Goal: Transaction & Acquisition: Purchase product/service

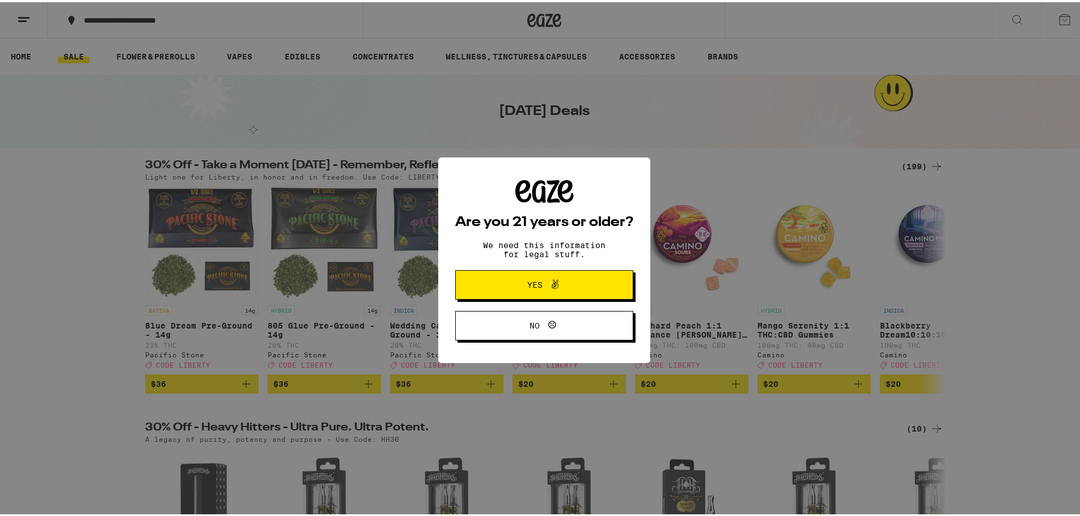
click at [536, 290] on span "Yes" at bounding box center [544, 283] width 86 height 15
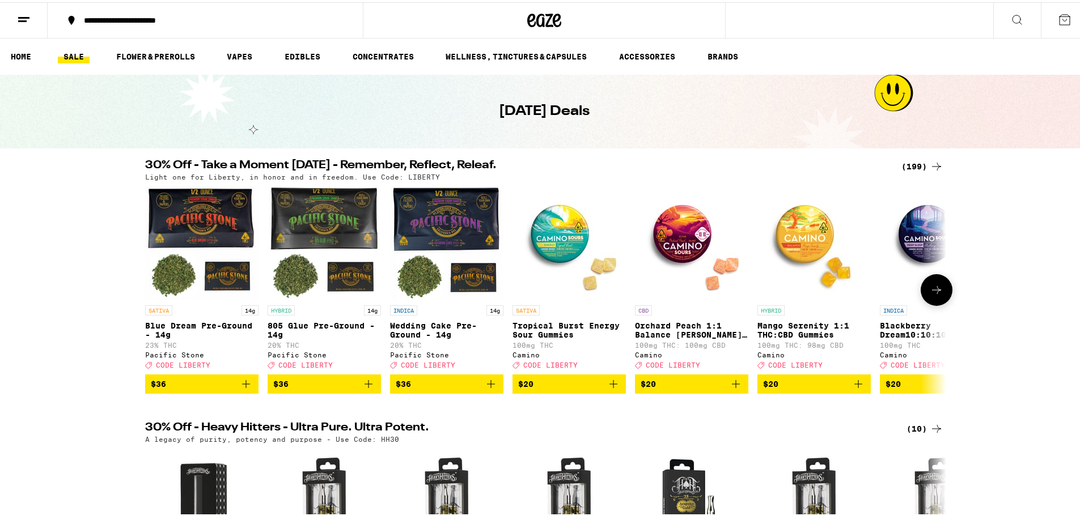
click at [930, 293] on icon at bounding box center [937, 288] width 14 height 14
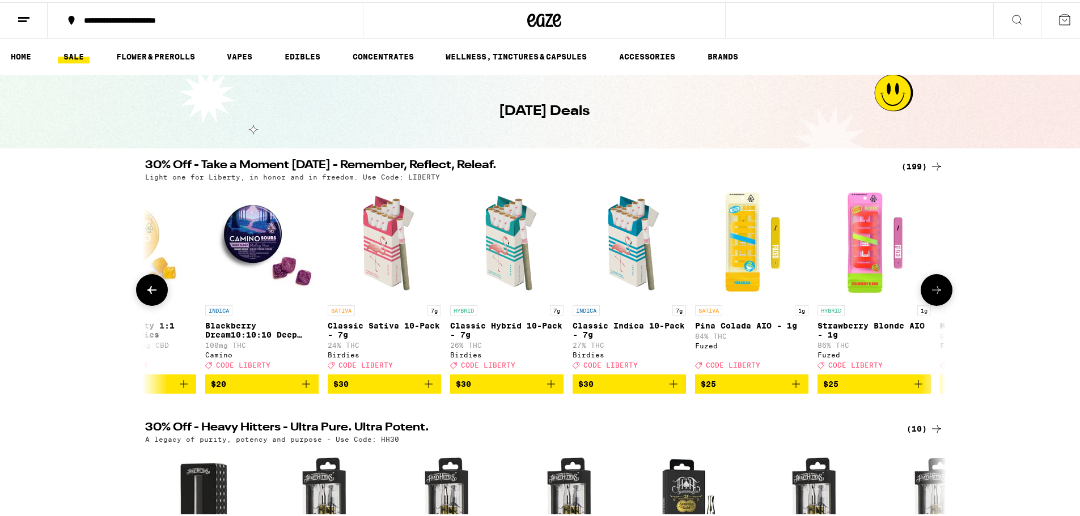
click at [930, 293] on icon at bounding box center [937, 288] width 14 height 14
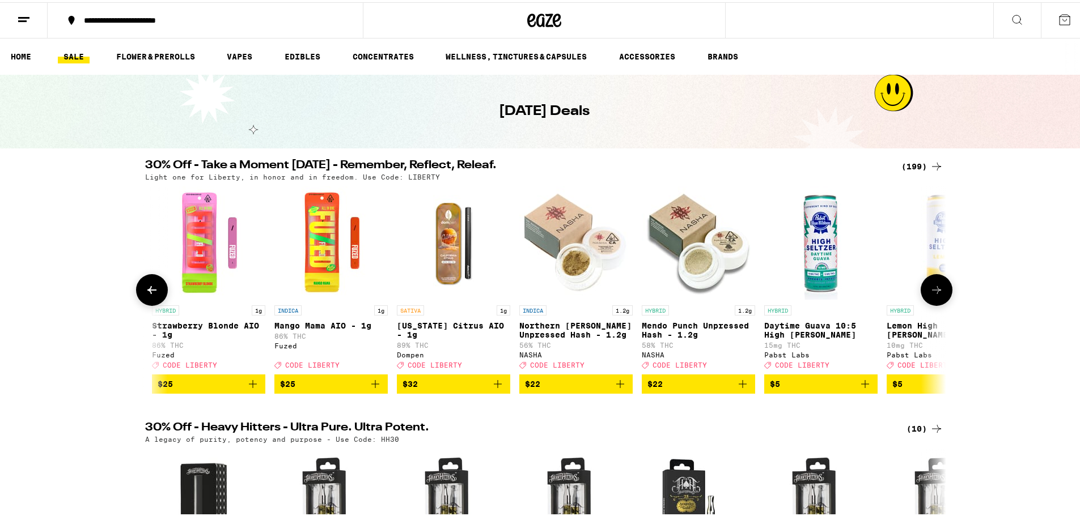
scroll to position [0, 1349]
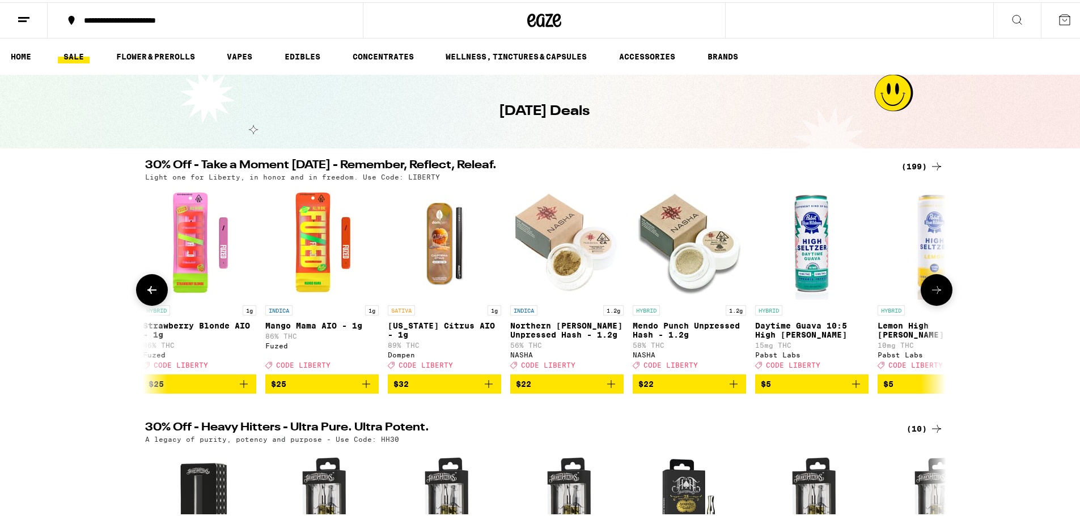
click at [930, 293] on icon at bounding box center [937, 288] width 14 height 14
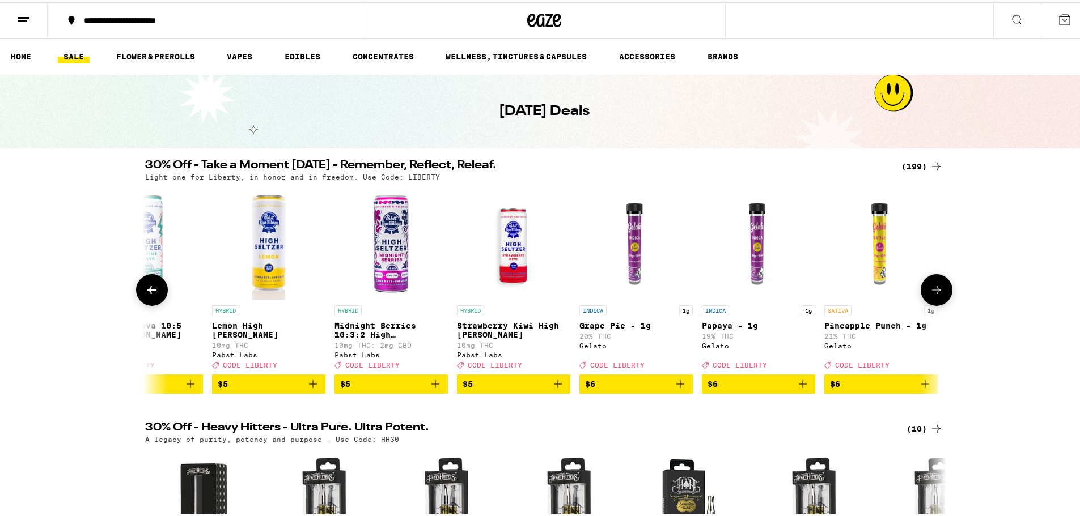
scroll to position [0, 2024]
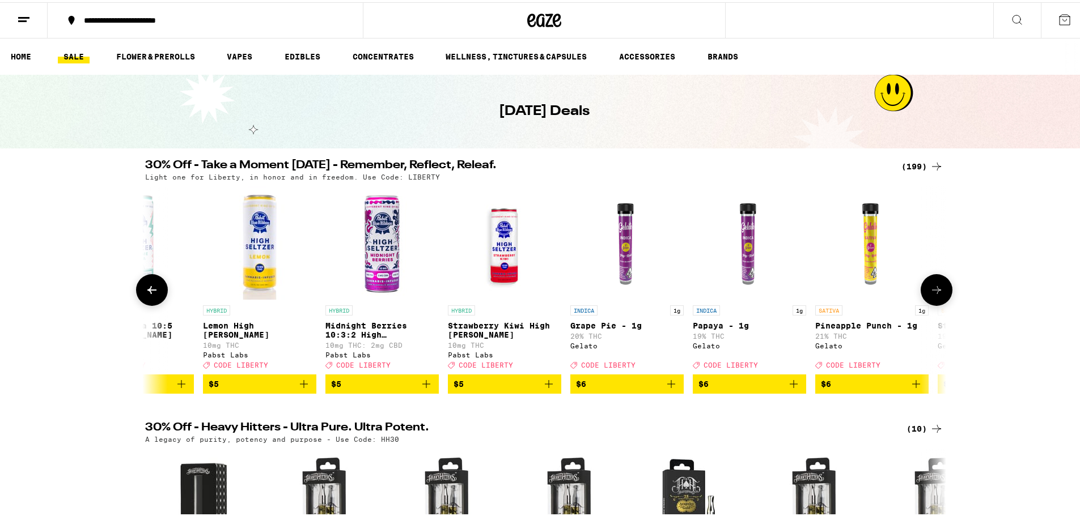
click at [930, 293] on icon at bounding box center [937, 288] width 14 height 14
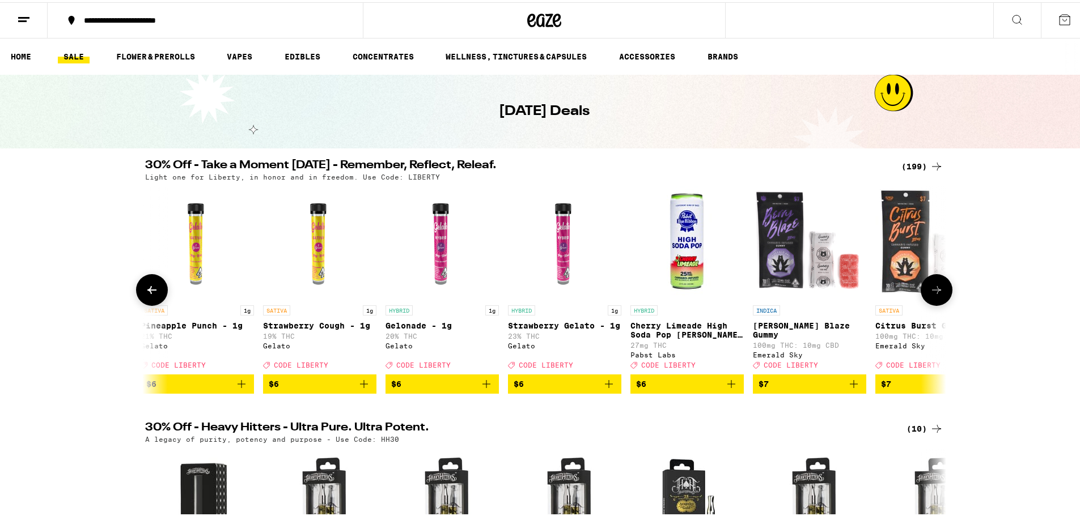
click at [930, 293] on icon at bounding box center [937, 288] width 14 height 14
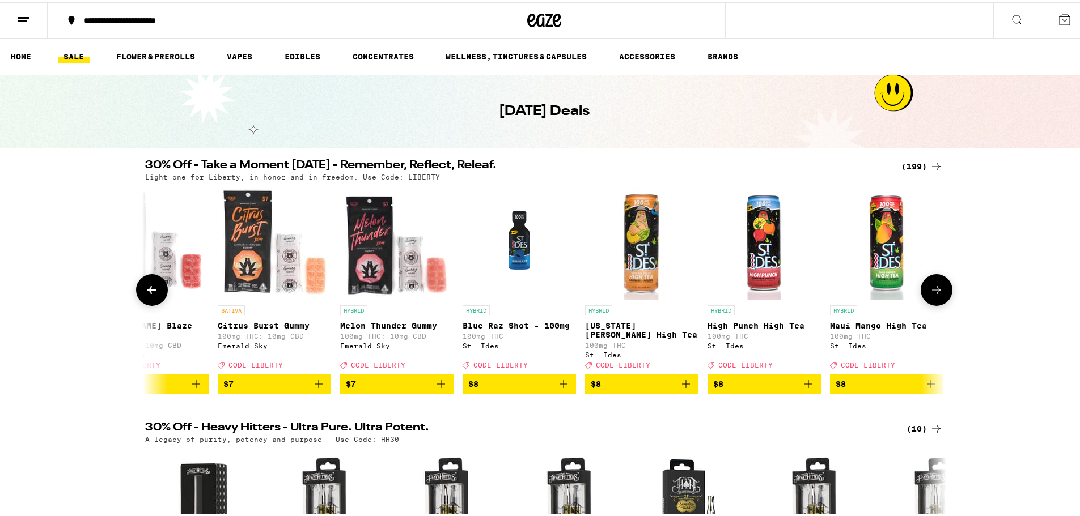
scroll to position [0, 3373]
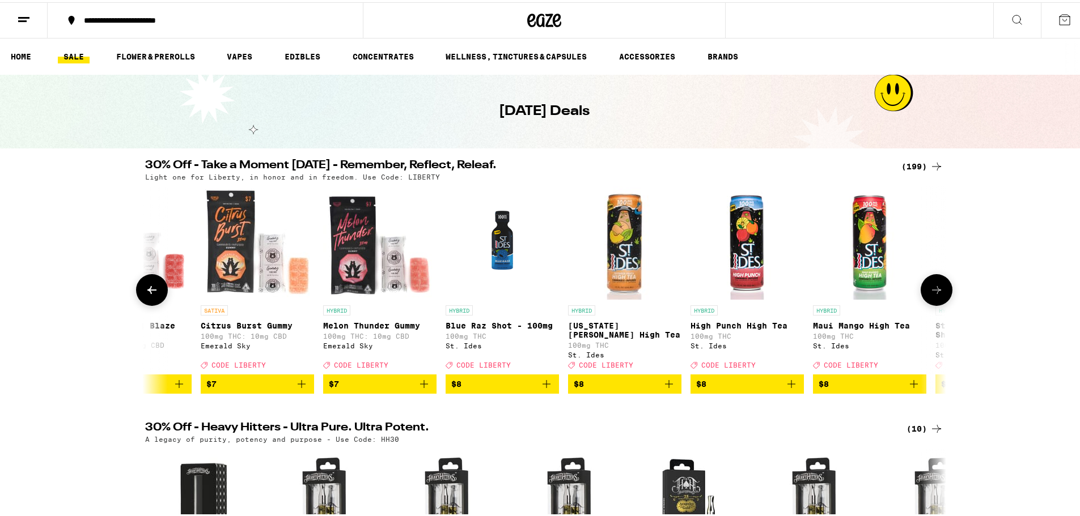
click at [930, 293] on icon at bounding box center [937, 288] width 14 height 14
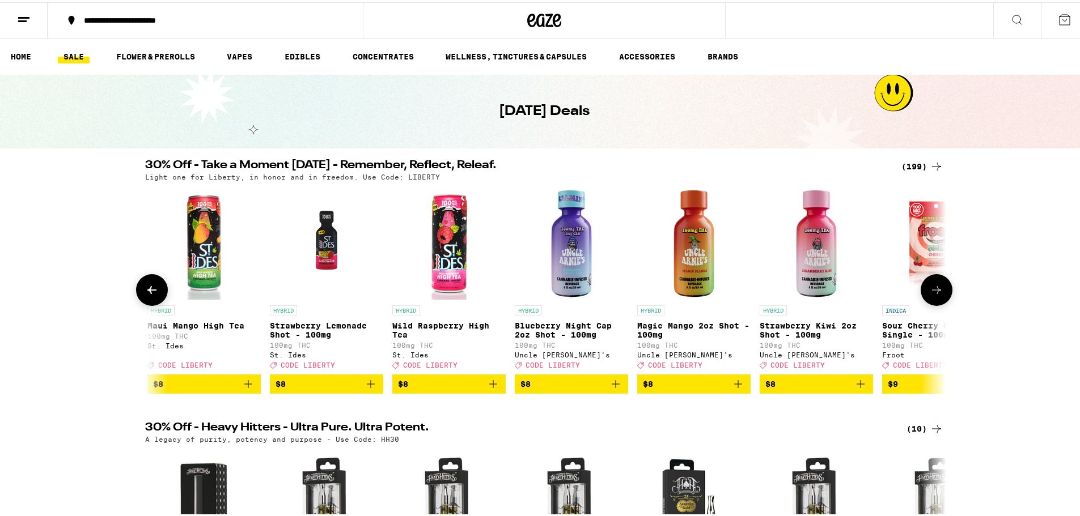
scroll to position [0, 4048]
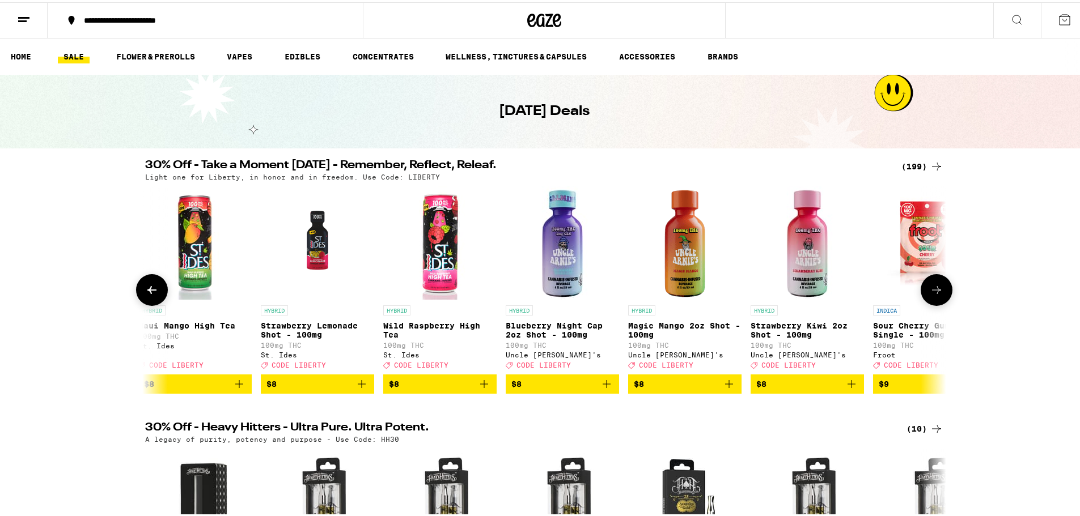
click at [930, 293] on icon at bounding box center [937, 288] width 14 height 14
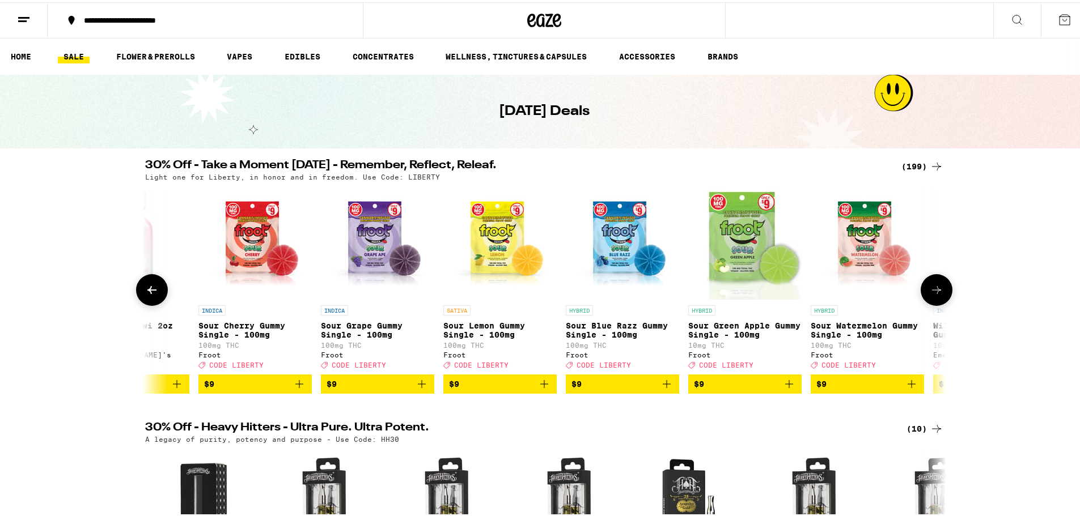
click at [930, 293] on icon at bounding box center [937, 288] width 14 height 14
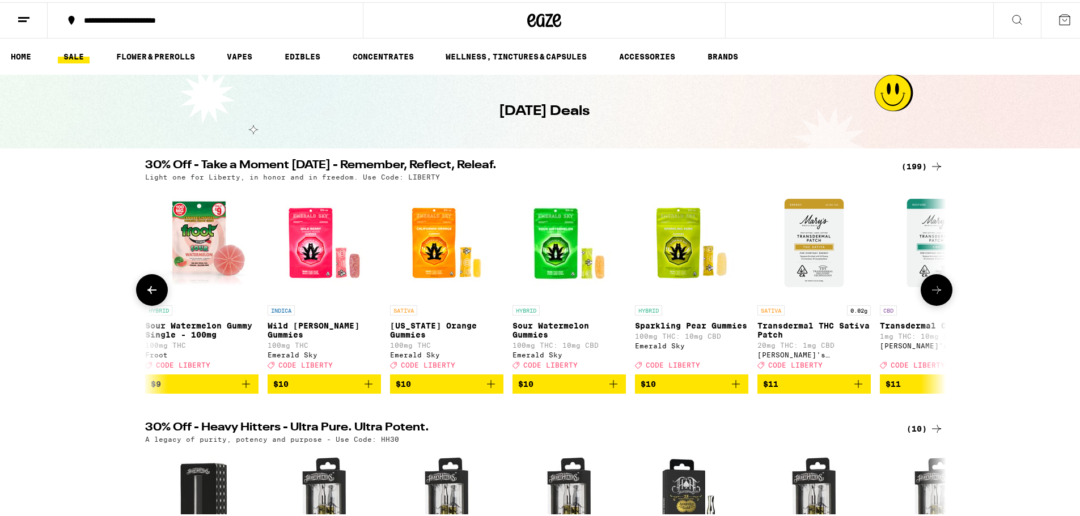
scroll to position [0, 5397]
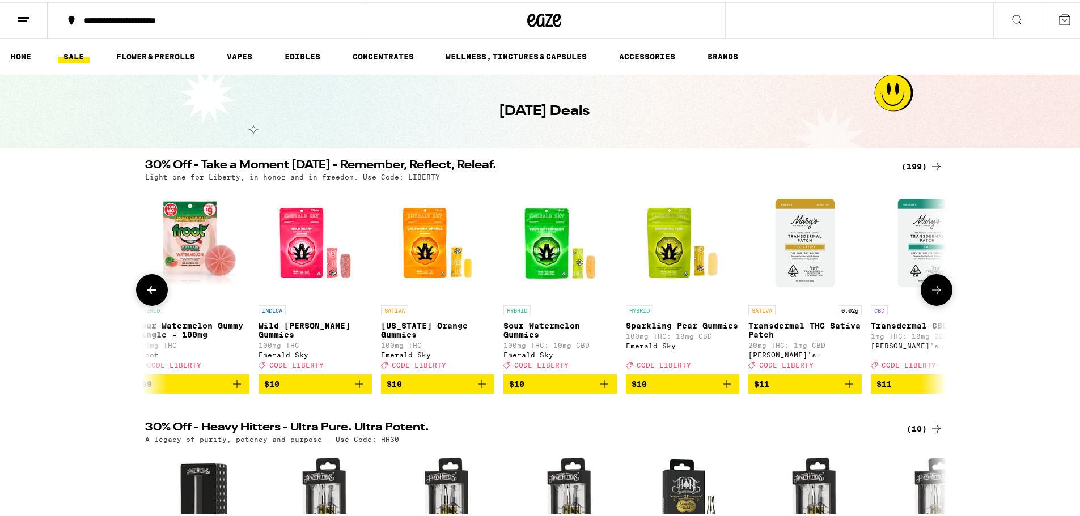
click at [930, 293] on icon at bounding box center [937, 288] width 14 height 14
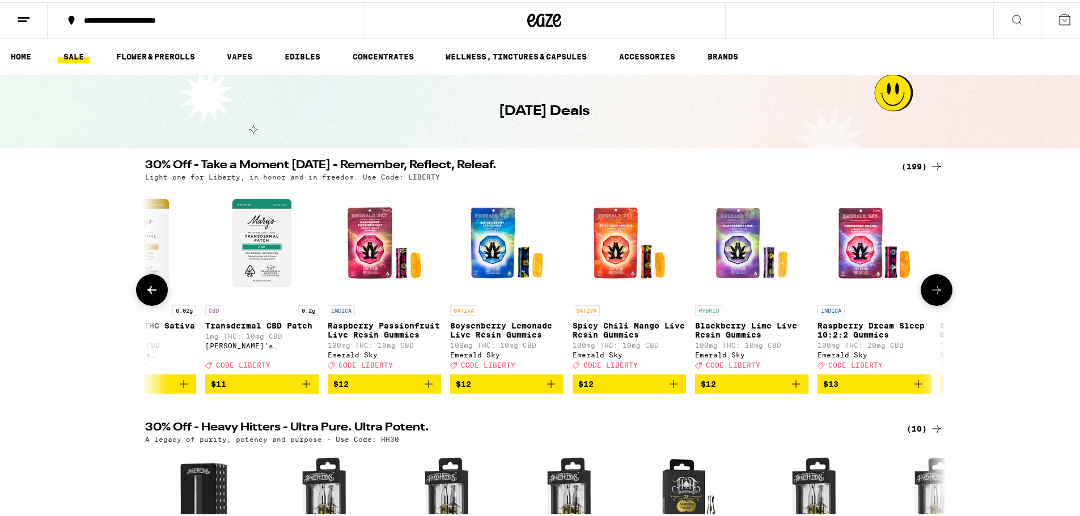
scroll to position [0, 6072]
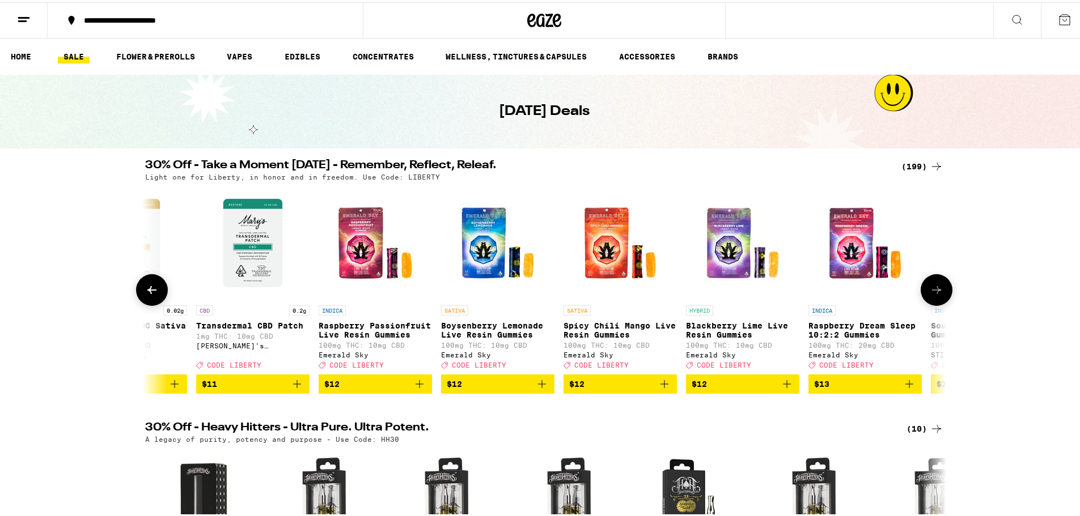
click at [930, 293] on icon at bounding box center [937, 288] width 14 height 14
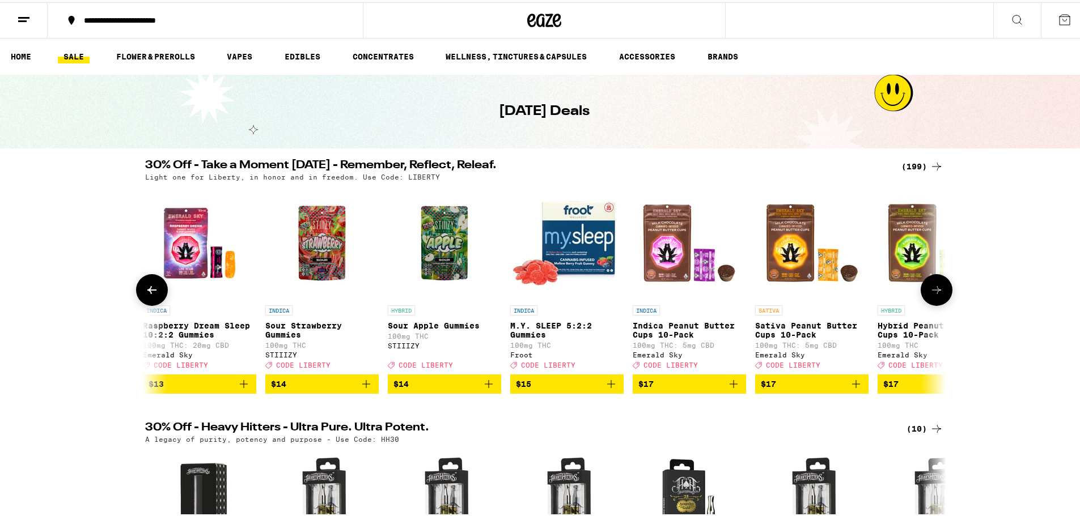
scroll to position [0, 6746]
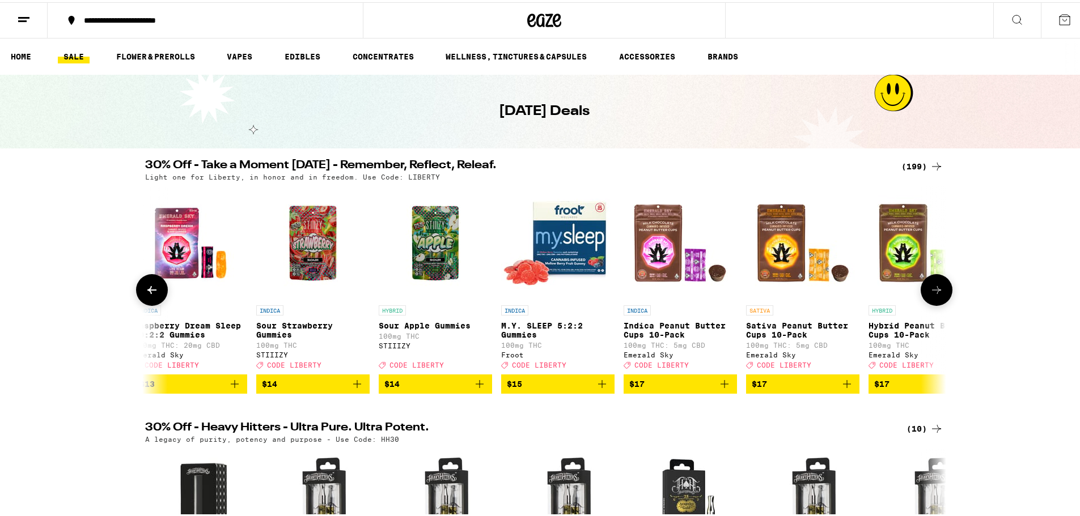
click at [721, 386] on icon "Add to bag" at bounding box center [725, 382] width 8 height 8
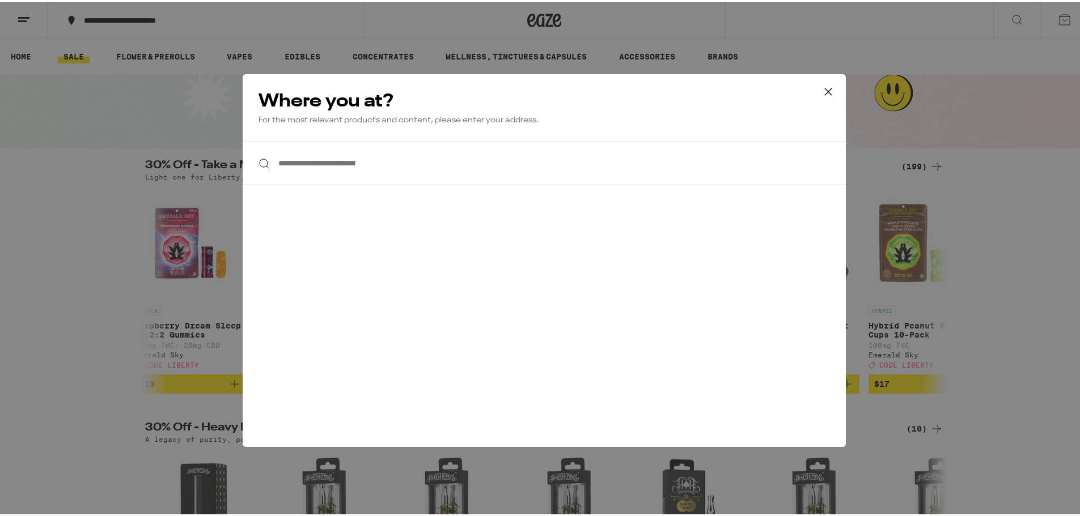
click at [341, 170] on input "**********" at bounding box center [544, 161] width 603 height 44
click at [828, 90] on icon at bounding box center [828, 89] width 17 height 17
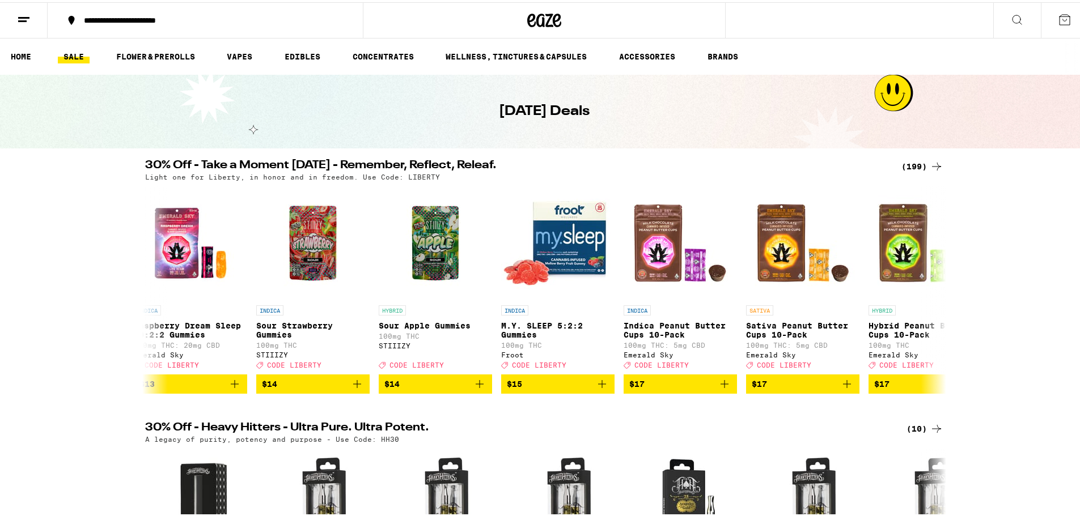
click at [32, 15] on button at bounding box center [24, 19] width 48 height 36
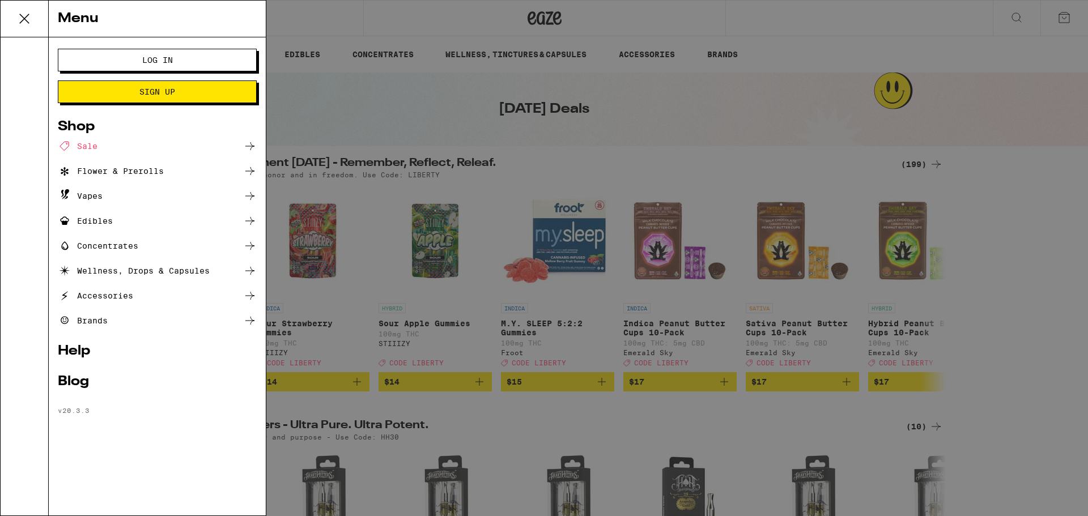
click at [152, 62] on span "Log In" at bounding box center [157, 60] width 31 height 8
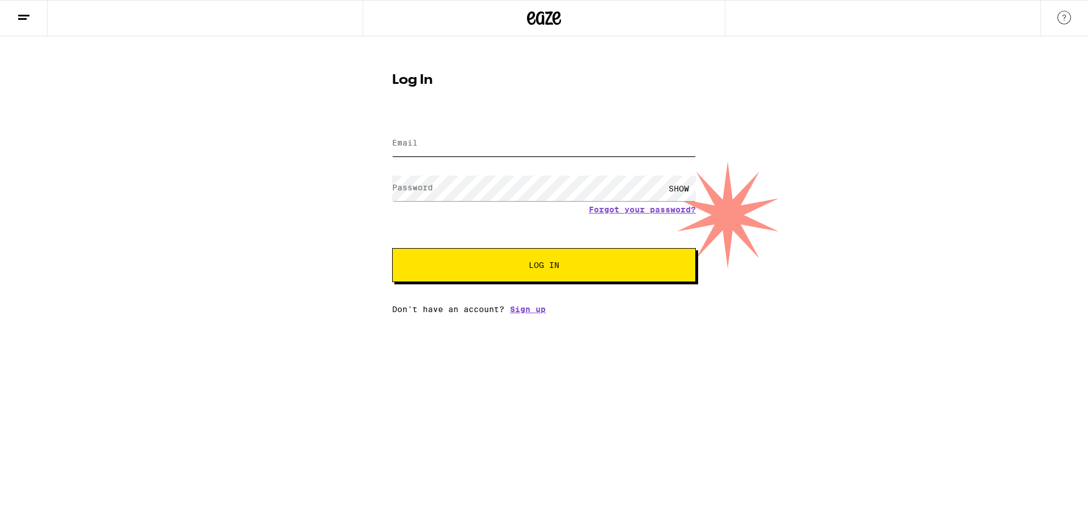
drag, startPoint x: 441, startPoint y: 142, endPoint x: 445, endPoint y: 147, distance: 6.9
click at [441, 142] on input "Email" at bounding box center [544, 144] width 304 height 26
type input "[EMAIL_ADDRESS][DOMAIN_NAME]"
click at [392, 248] on button "Log In" at bounding box center [544, 265] width 304 height 34
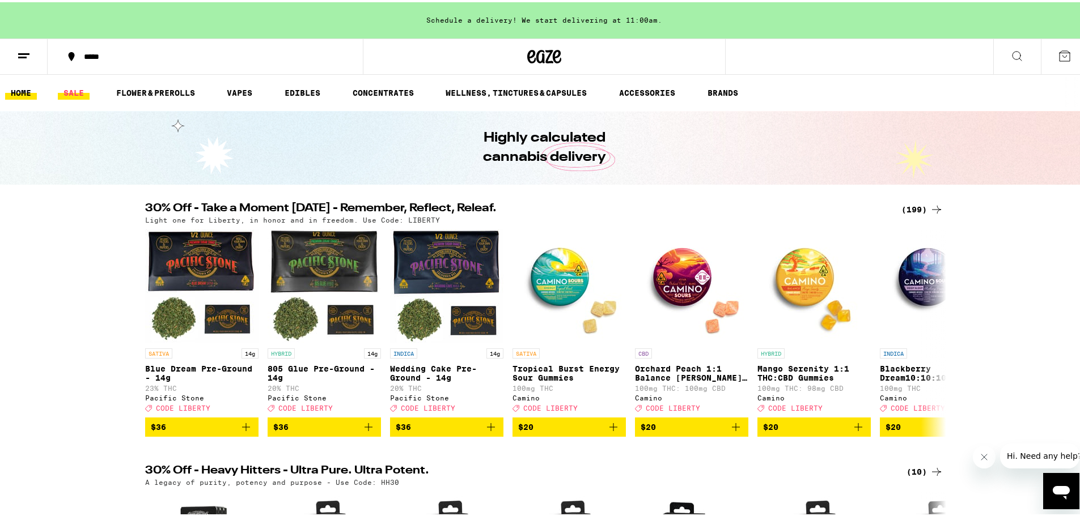
click at [73, 92] on link "SALE" at bounding box center [74, 91] width 32 height 14
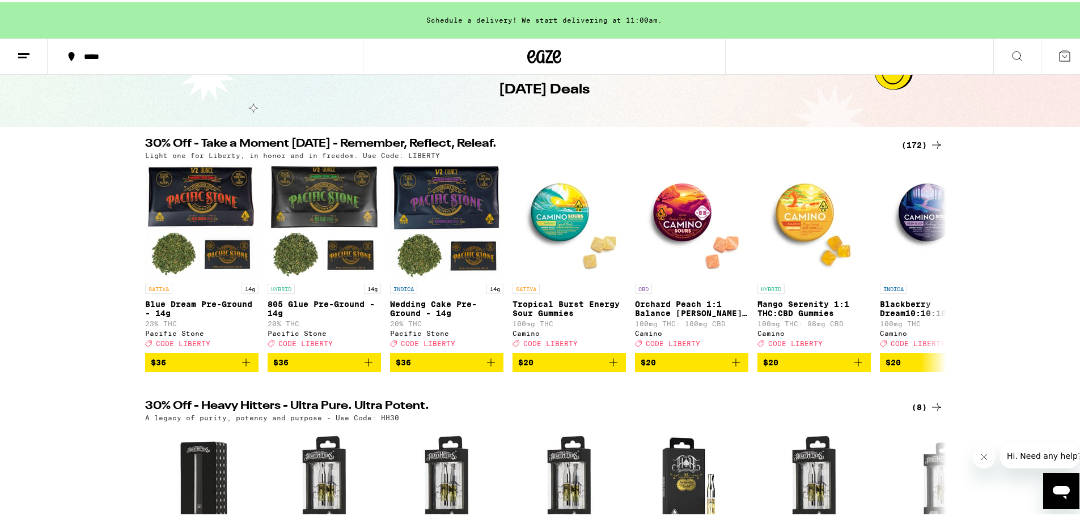
scroll to position [57, 0]
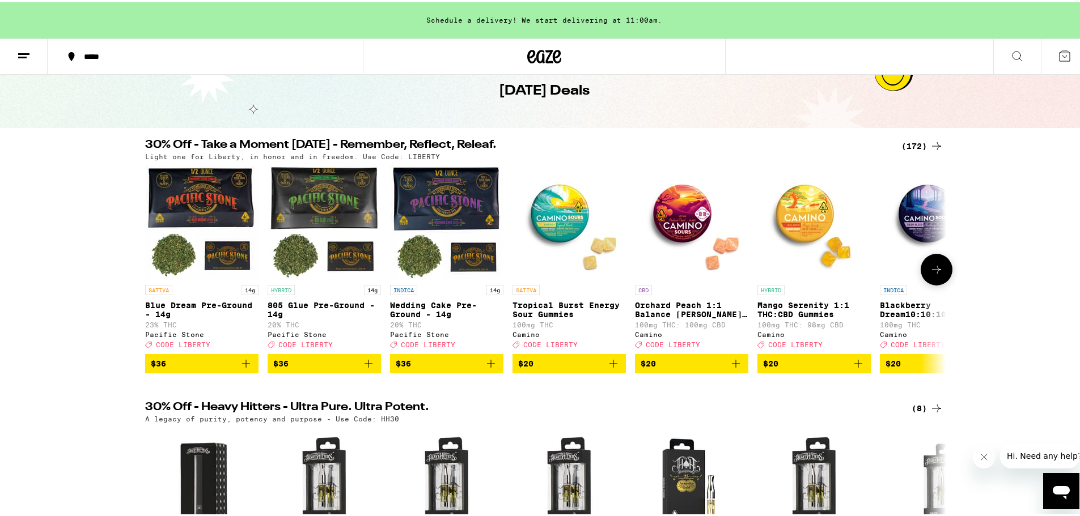
click at [930, 274] on icon at bounding box center [937, 268] width 14 height 14
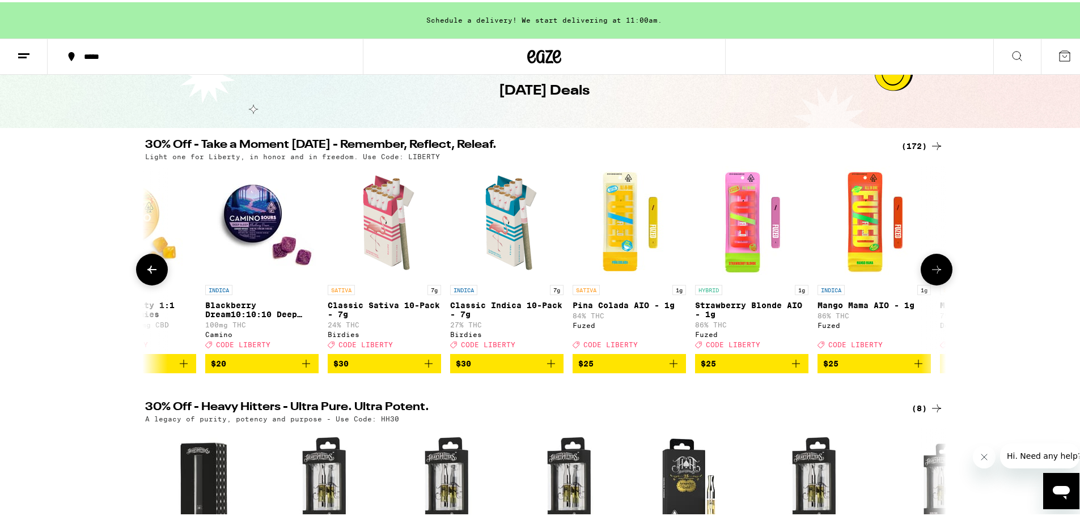
click at [930, 274] on icon at bounding box center [937, 268] width 14 height 14
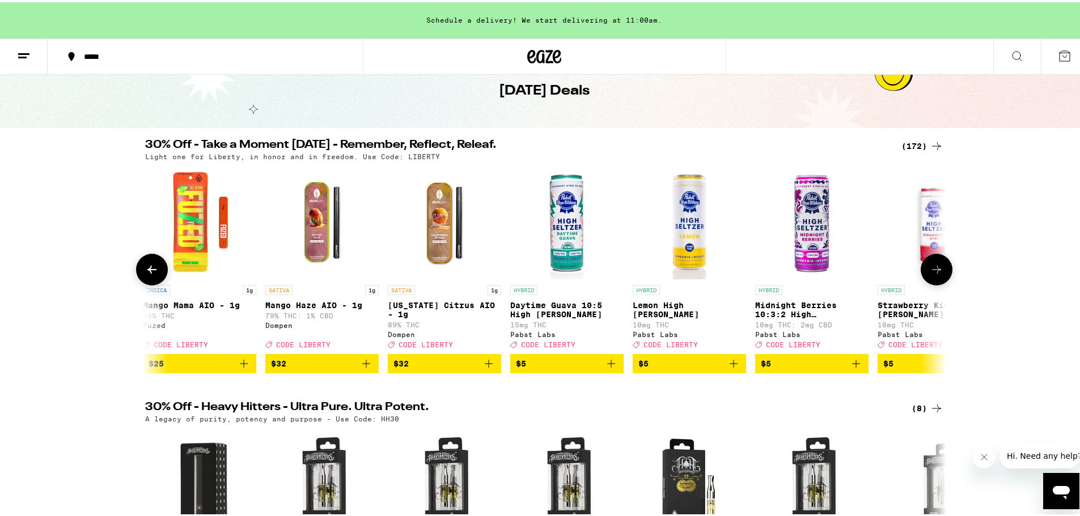
click at [930, 274] on icon at bounding box center [937, 268] width 14 height 14
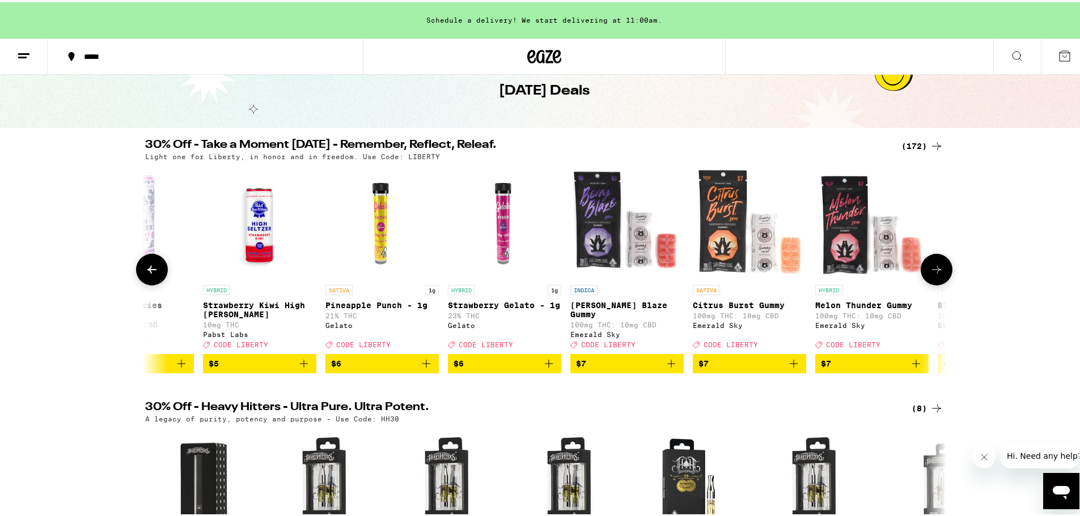
click at [930, 274] on icon at bounding box center [937, 268] width 14 height 14
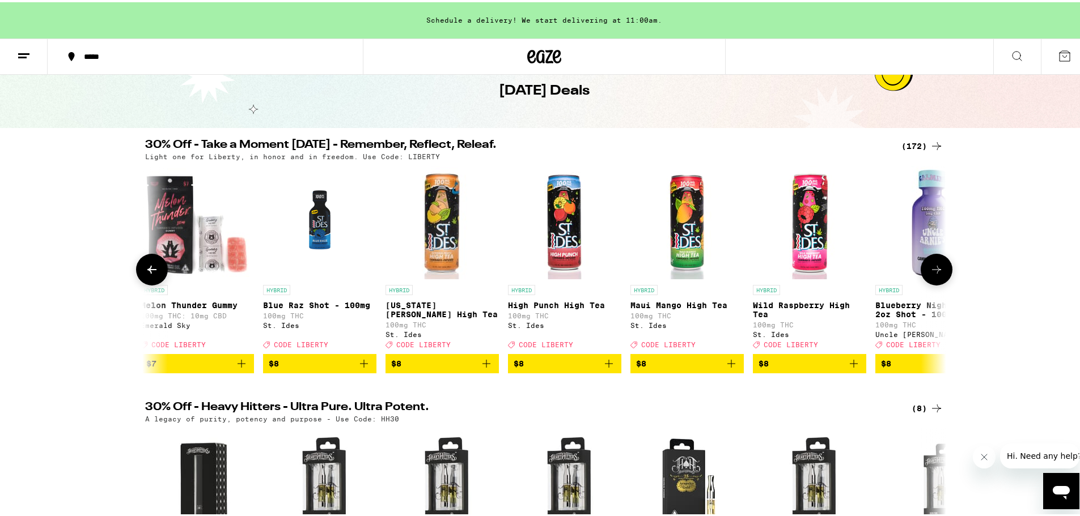
click at [930, 274] on icon at bounding box center [937, 268] width 14 height 14
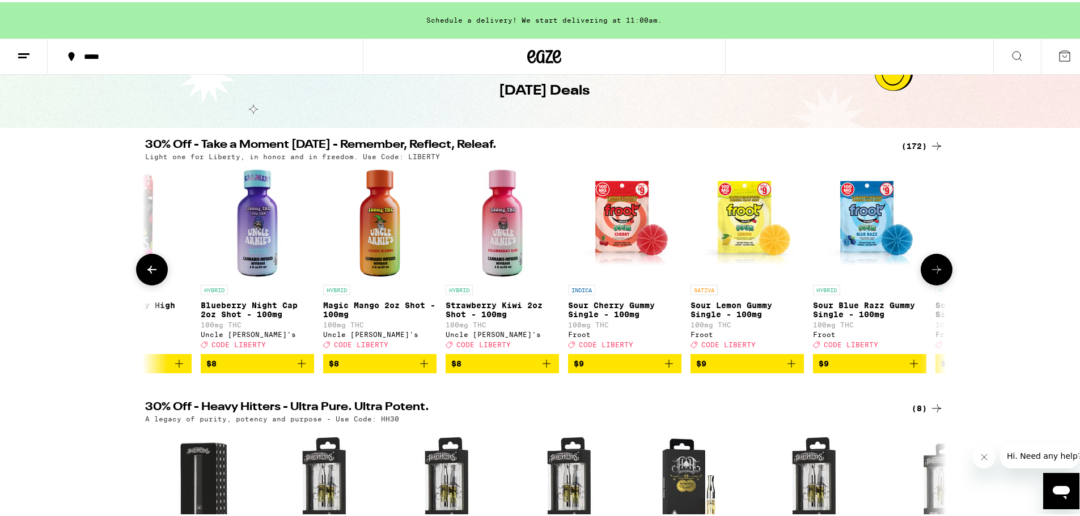
click at [930, 274] on icon at bounding box center [937, 268] width 14 height 14
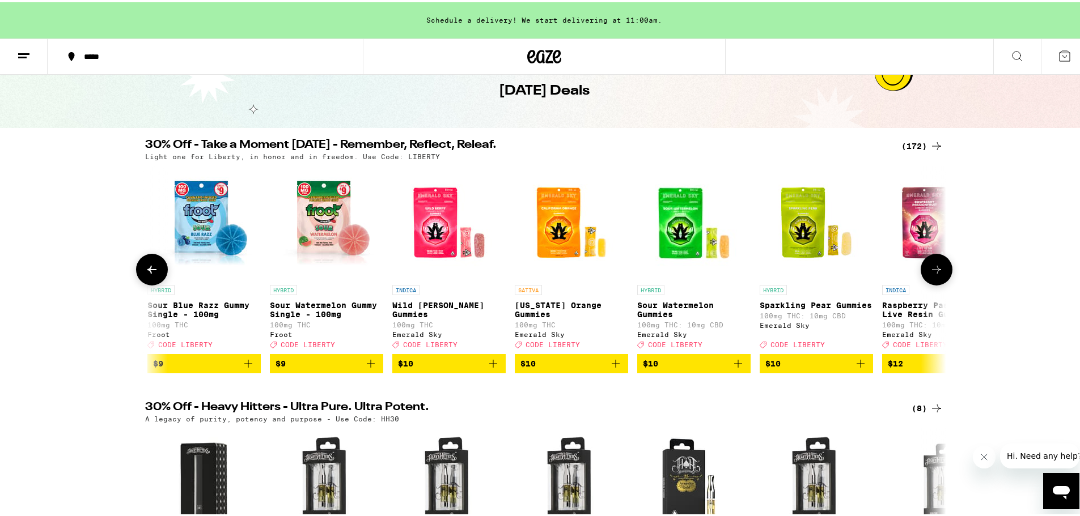
scroll to position [0, 4048]
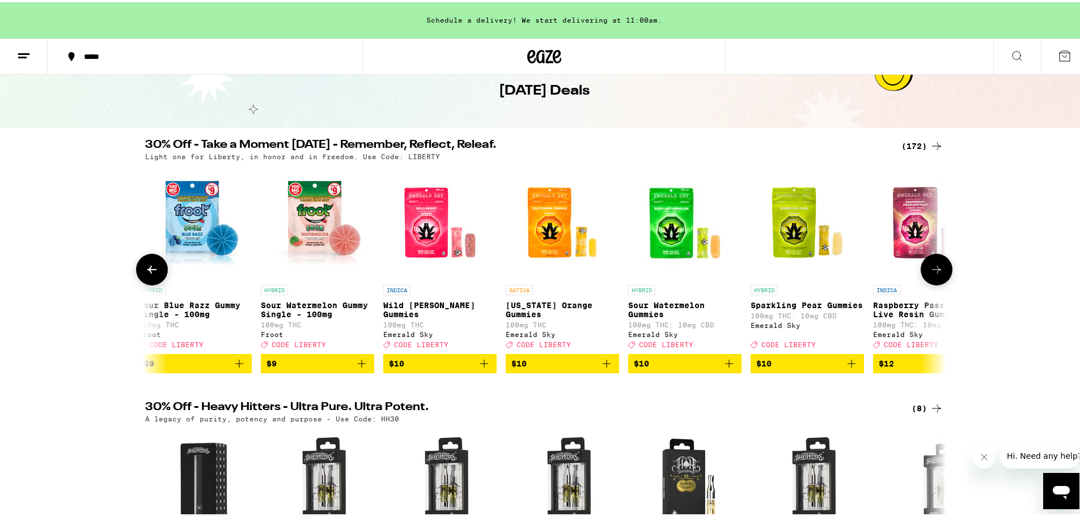
click at [478, 366] on icon "Add to bag" at bounding box center [484, 362] width 14 height 14
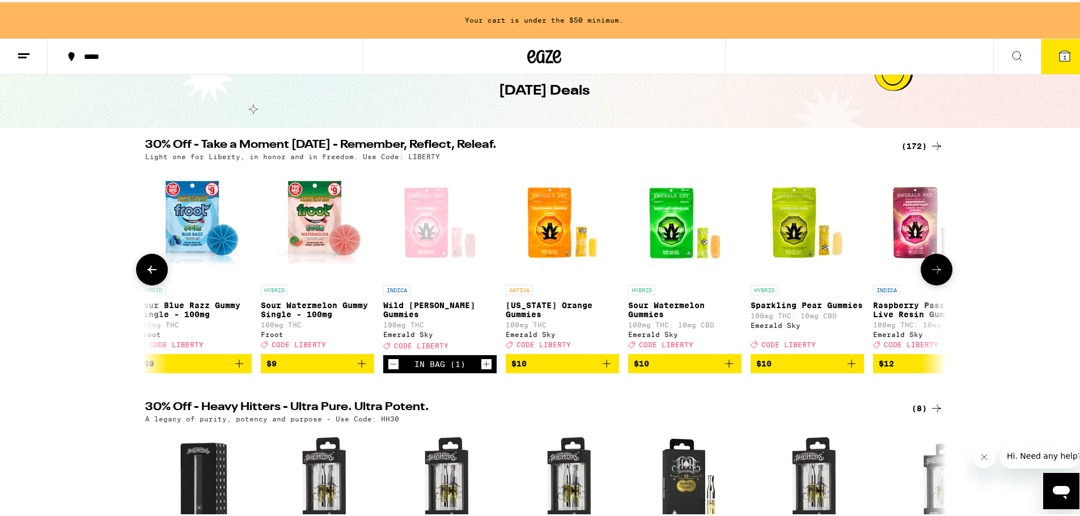
click at [607, 368] on icon "Add to bag" at bounding box center [607, 362] width 14 height 14
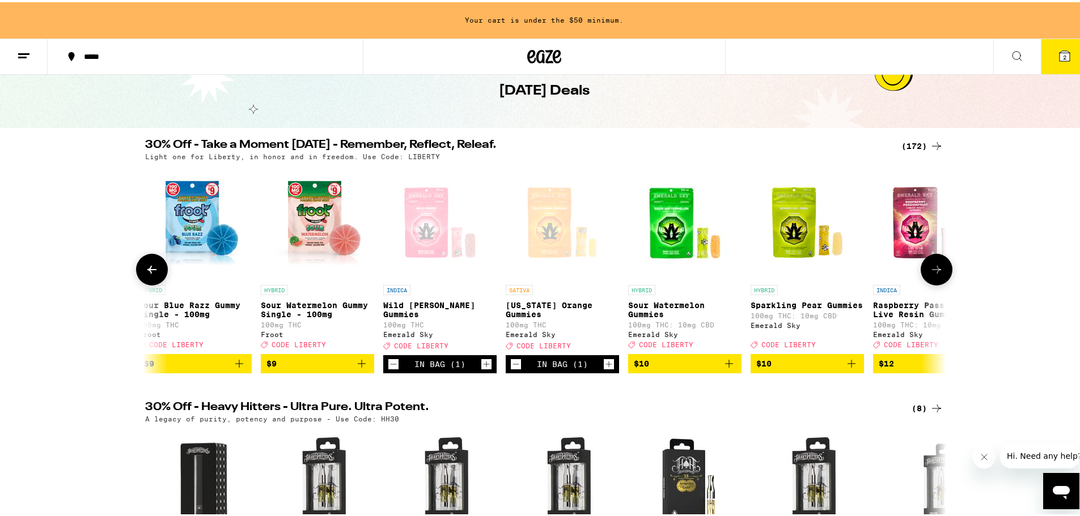
click at [723, 368] on icon "Add to bag" at bounding box center [729, 362] width 14 height 14
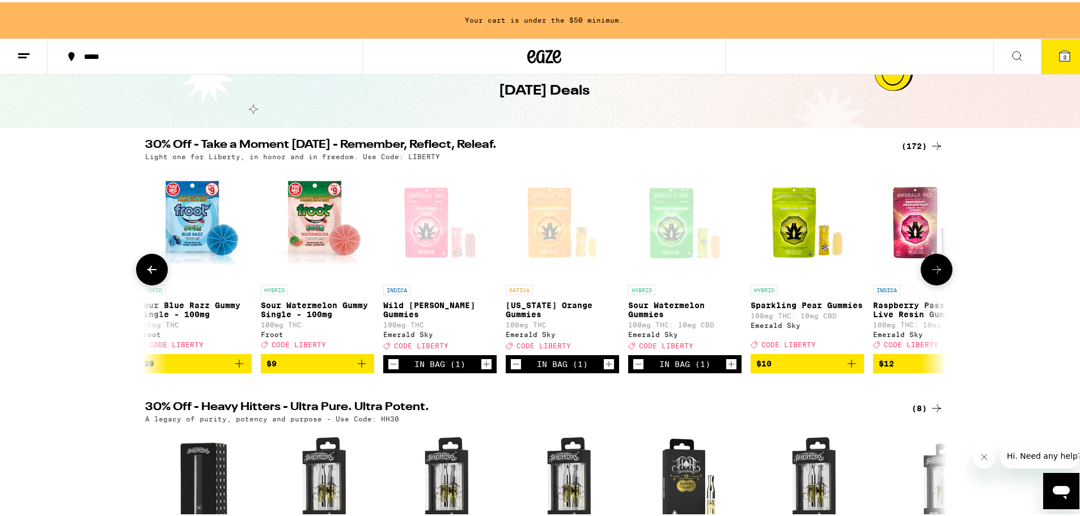
click at [937, 274] on icon at bounding box center [937, 268] width 14 height 14
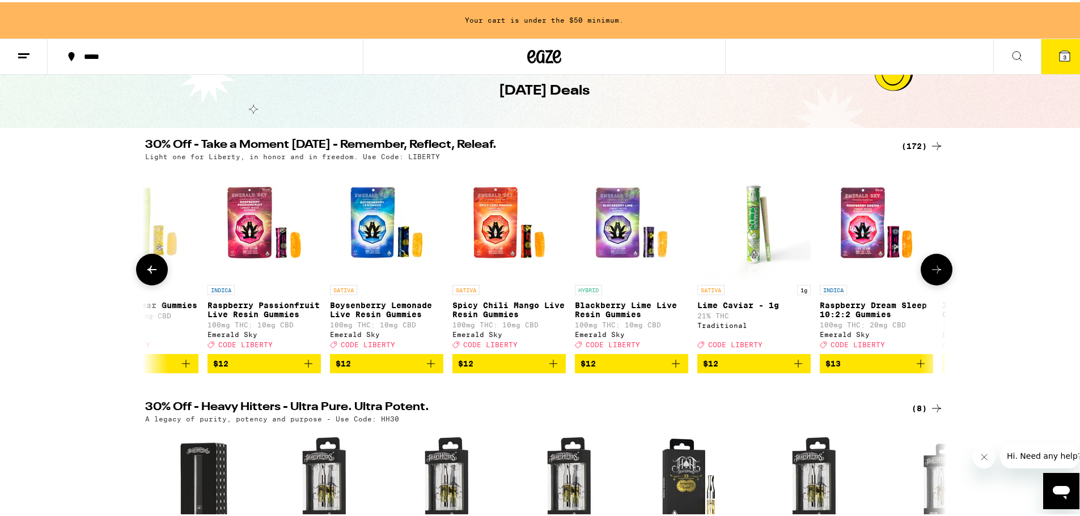
scroll to position [0, 4722]
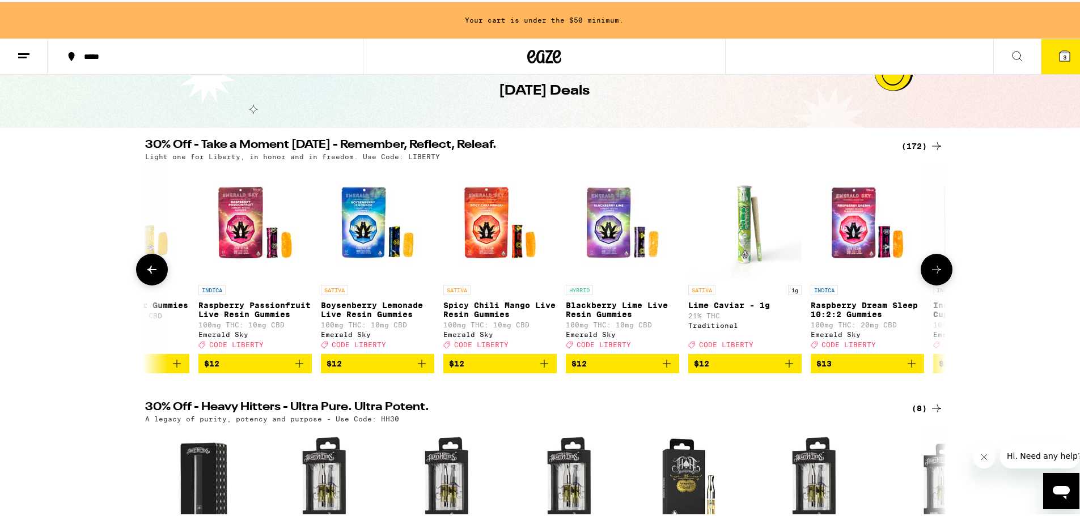
click at [906, 368] on icon "Add to bag" at bounding box center [912, 362] width 14 height 14
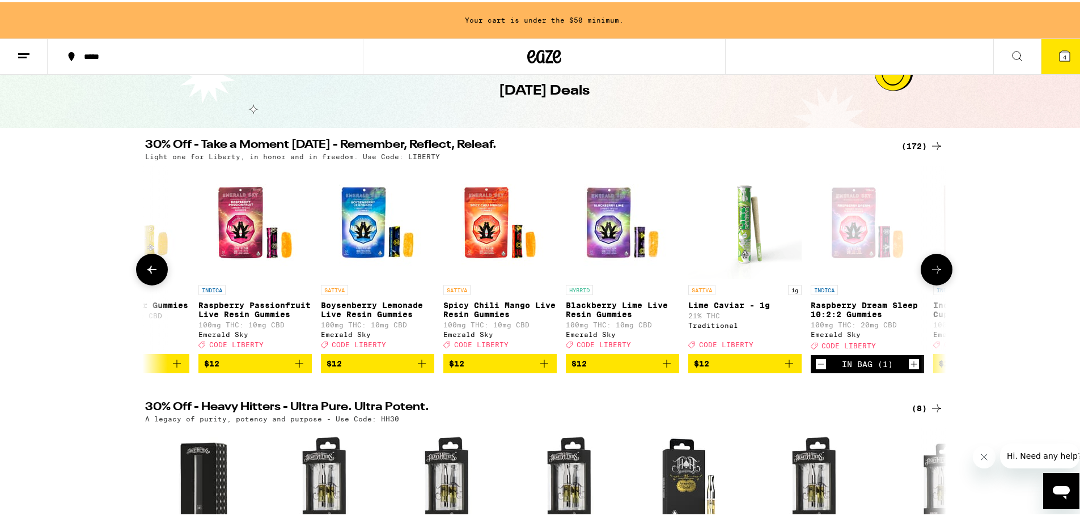
click at [909, 369] on icon "Increment" at bounding box center [914, 362] width 10 height 14
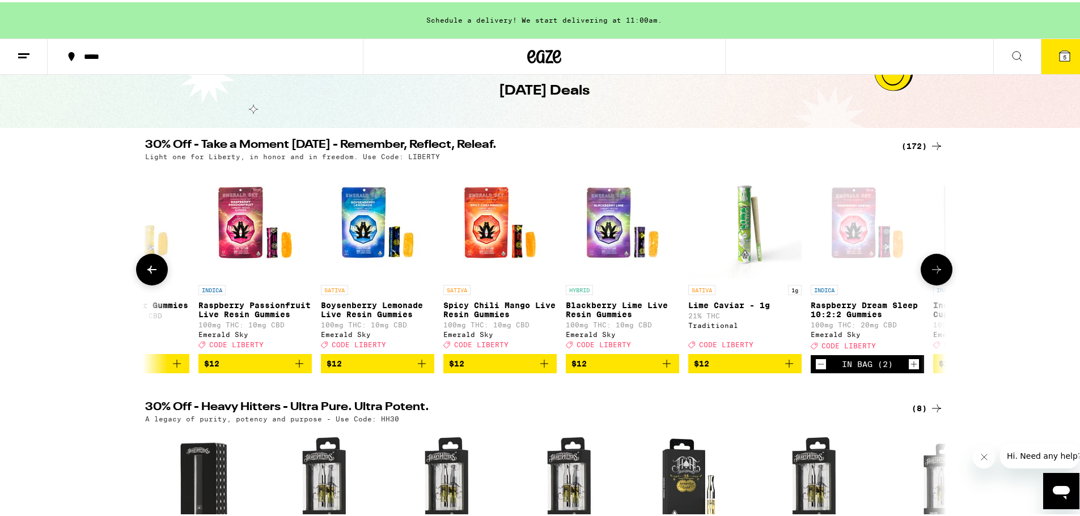
click at [909, 369] on icon "Increment" at bounding box center [914, 362] width 10 height 14
click at [934, 260] on button at bounding box center [937, 268] width 32 height 32
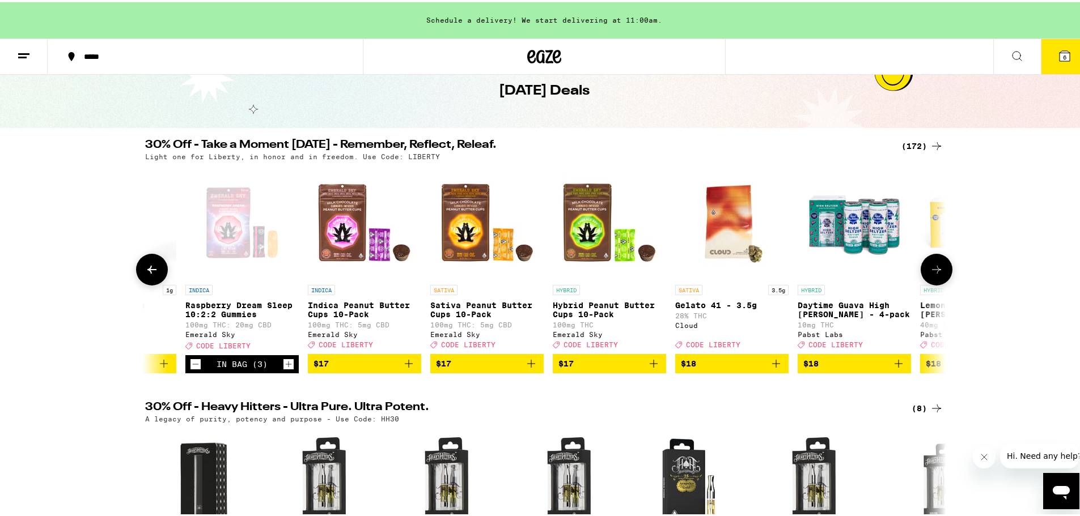
scroll to position [0, 5397]
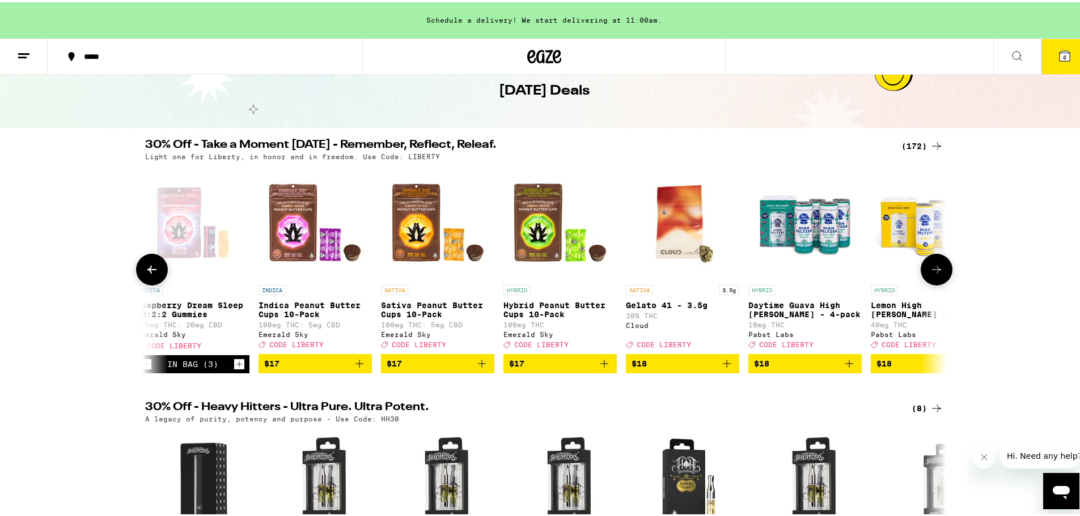
click at [600, 366] on icon "Add to bag" at bounding box center [604, 362] width 8 height 8
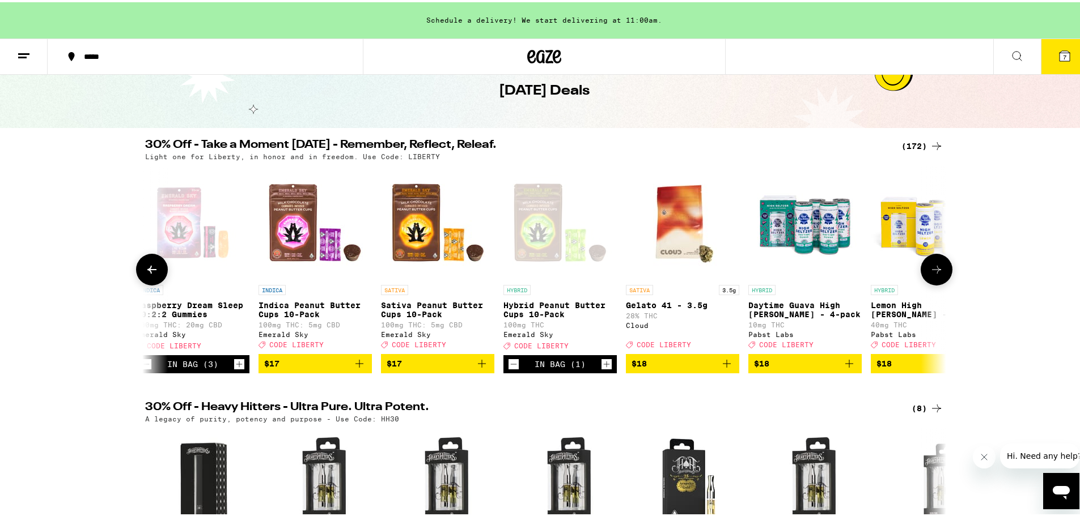
click at [601, 369] on icon "Increment" at bounding box center [606, 362] width 10 height 14
click at [509, 369] on icon "Decrement" at bounding box center [514, 362] width 10 height 14
click at [357, 367] on icon "Add to bag" at bounding box center [360, 362] width 14 height 14
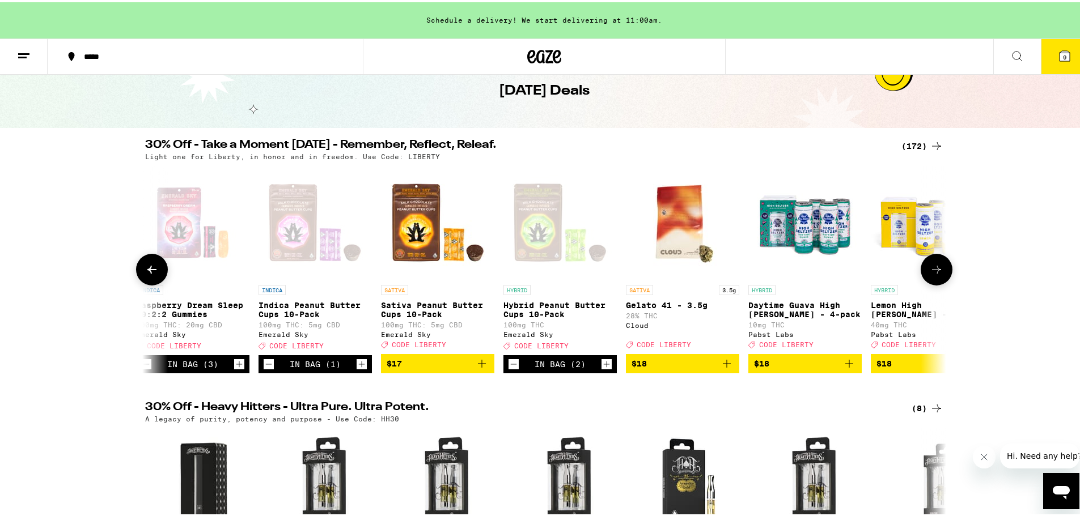
click at [357, 367] on icon "Increment" at bounding box center [362, 362] width 10 height 14
click at [409, 253] on img "Open page for Sativa Peanut Butter Cups 10-Pack from Emerald Sky" at bounding box center [437, 220] width 113 height 113
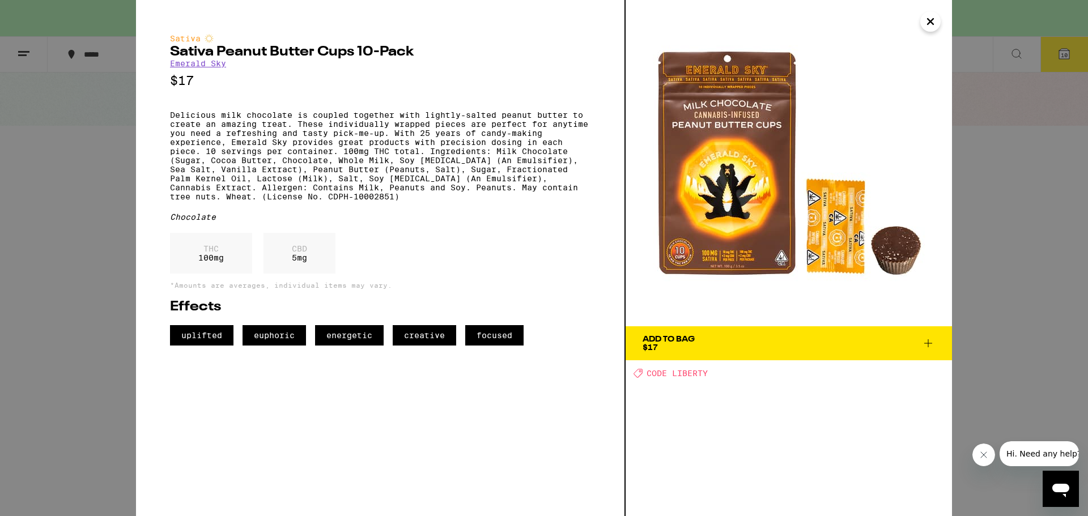
click at [927, 344] on icon at bounding box center [929, 344] width 14 height 14
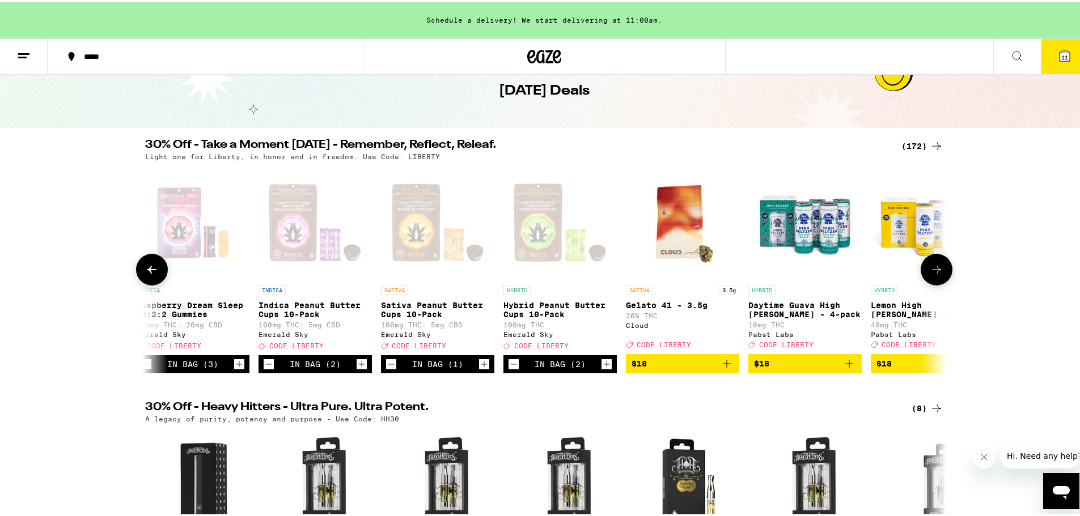
click at [479, 369] on icon "Increment" at bounding box center [484, 362] width 10 height 14
click at [295, 247] on div "Open page for Indica Peanut Butter Cups 10-Pack from Emerald Sky" at bounding box center [315, 220] width 113 height 113
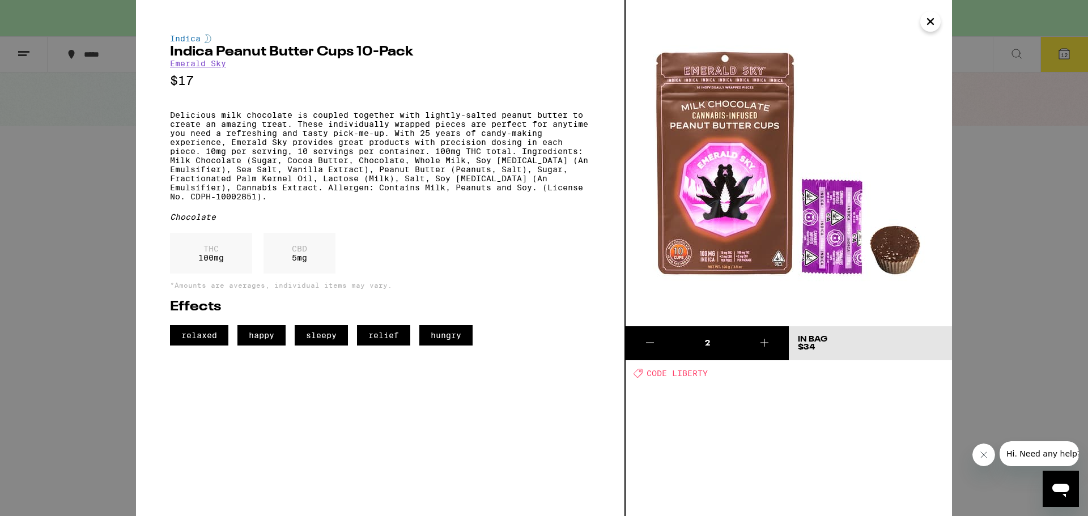
click at [931, 24] on icon "Close" at bounding box center [931, 21] width 14 height 17
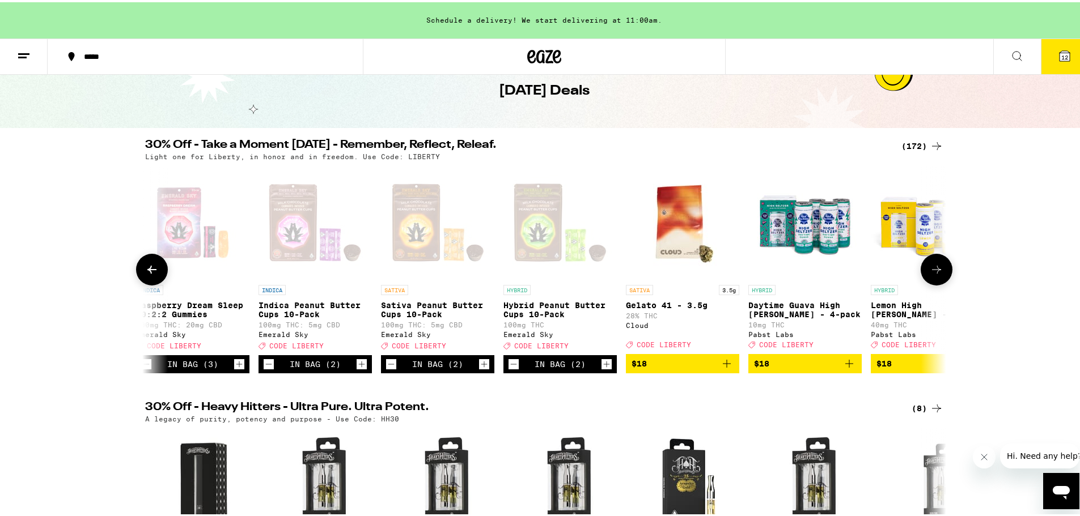
click at [930, 274] on icon at bounding box center [937, 268] width 14 height 14
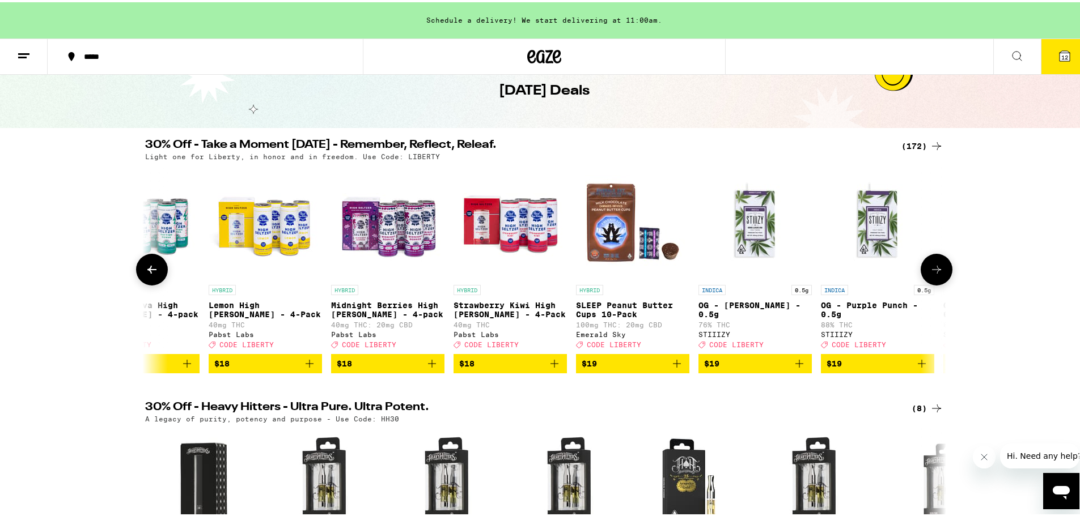
scroll to position [0, 6072]
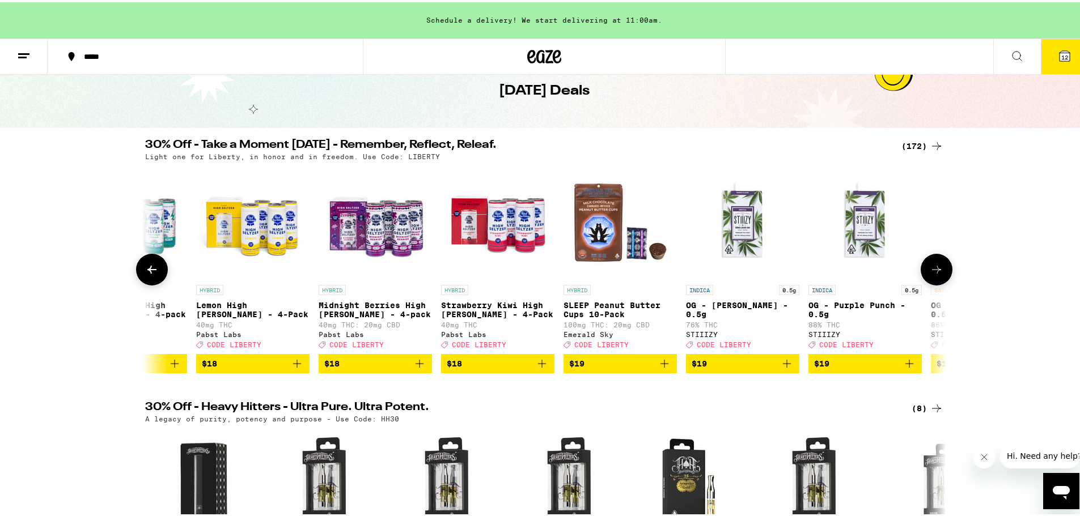
click at [663, 368] on icon "Add to bag" at bounding box center [665, 362] width 14 height 14
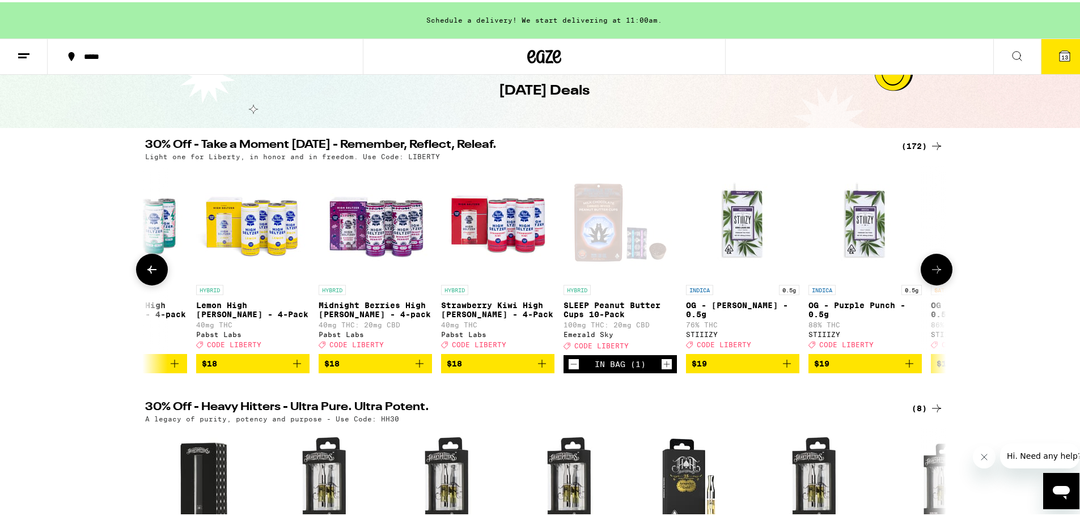
click at [663, 369] on icon "Increment" at bounding box center [667, 362] width 10 height 14
click at [935, 274] on icon at bounding box center [937, 268] width 14 height 14
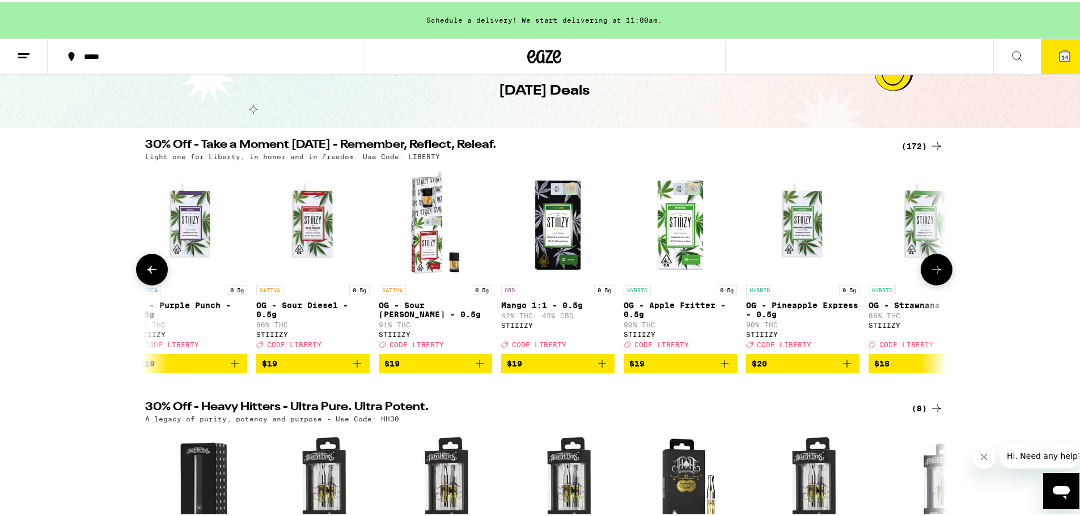
click at [935, 274] on icon at bounding box center [937, 268] width 14 height 14
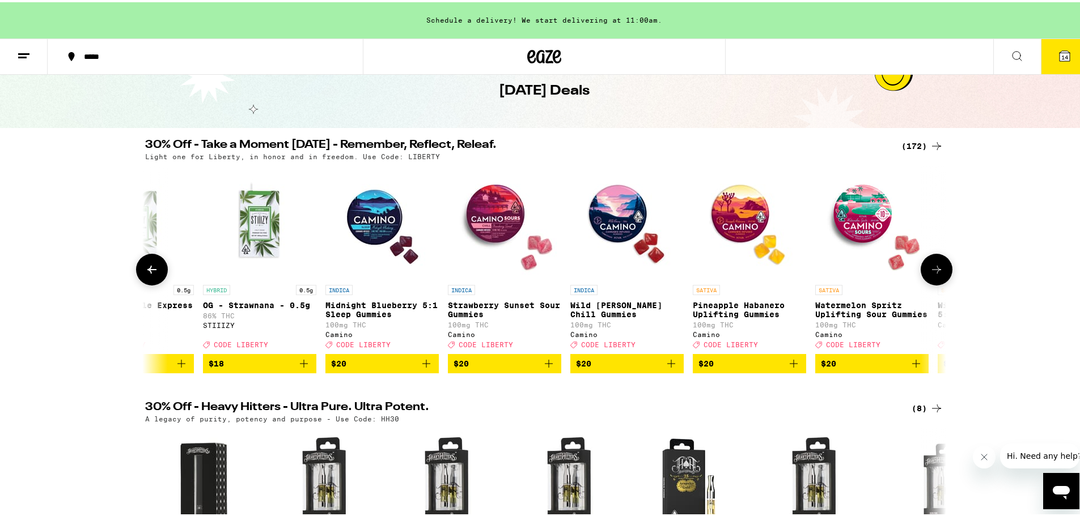
scroll to position [0, 7421]
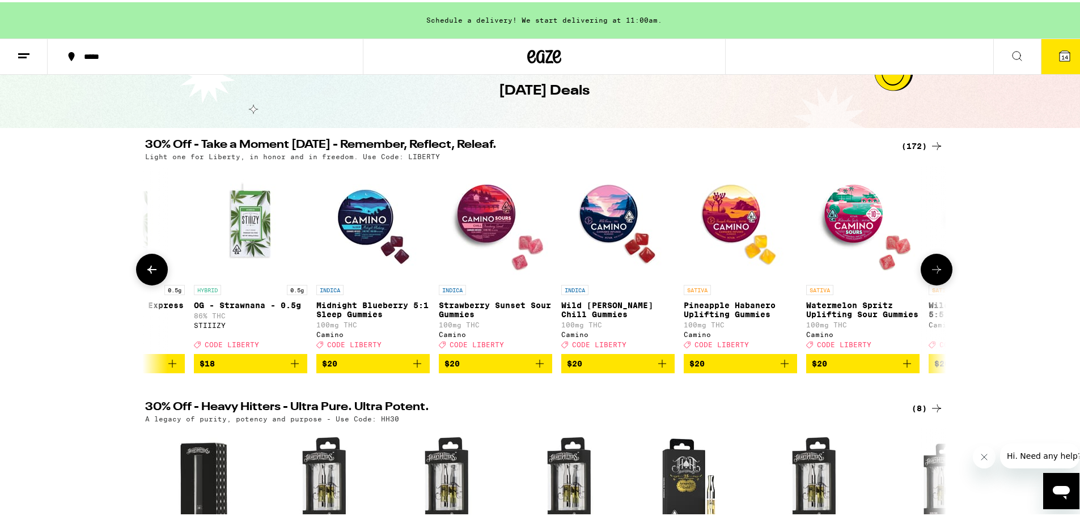
click at [931, 259] on button at bounding box center [937, 268] width 32 height 32
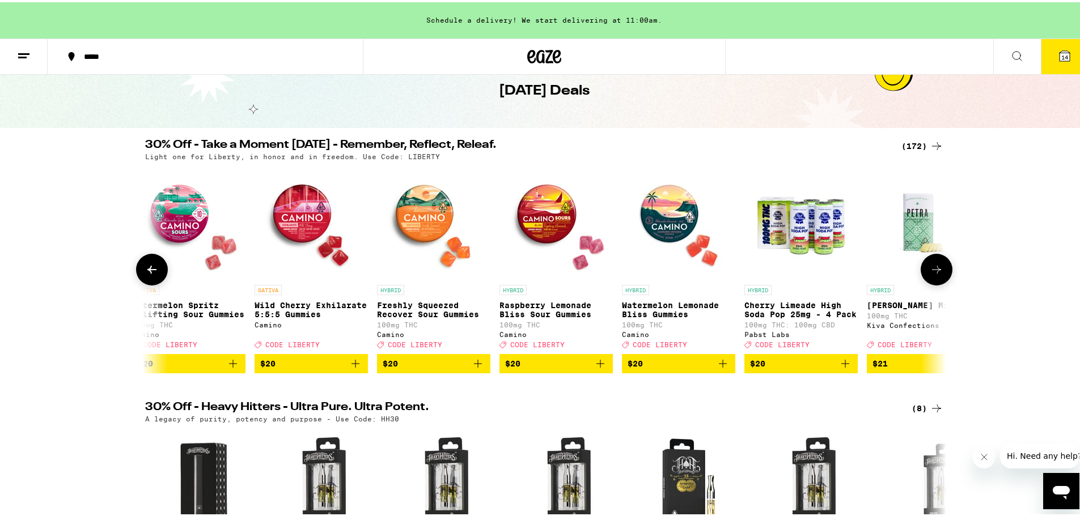
scroll to position [0, 8095]
click at [719, 368] on icon "Add to bag" at bounding box center [722, 362] width 14 height 14
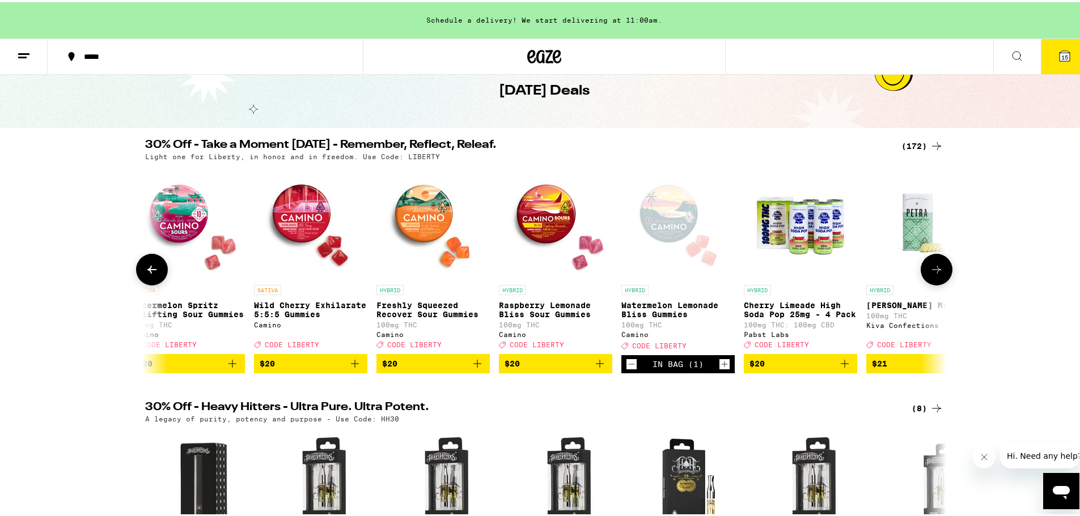
click at [934, 274] on icon at bounding box center [937, 268] width 14 height 14
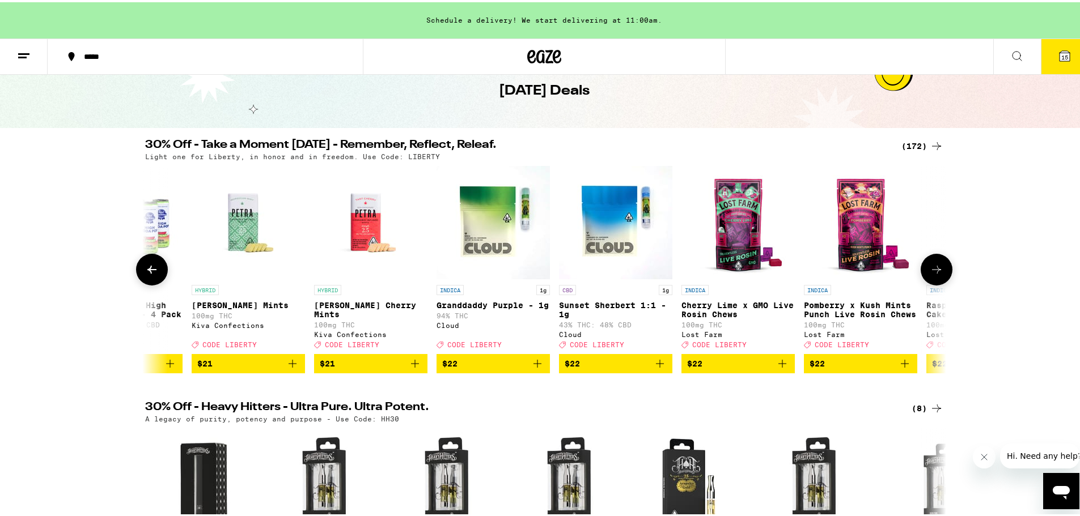
click at [934, 274] on icon at bounding box center [937, 268] width 14 height 14
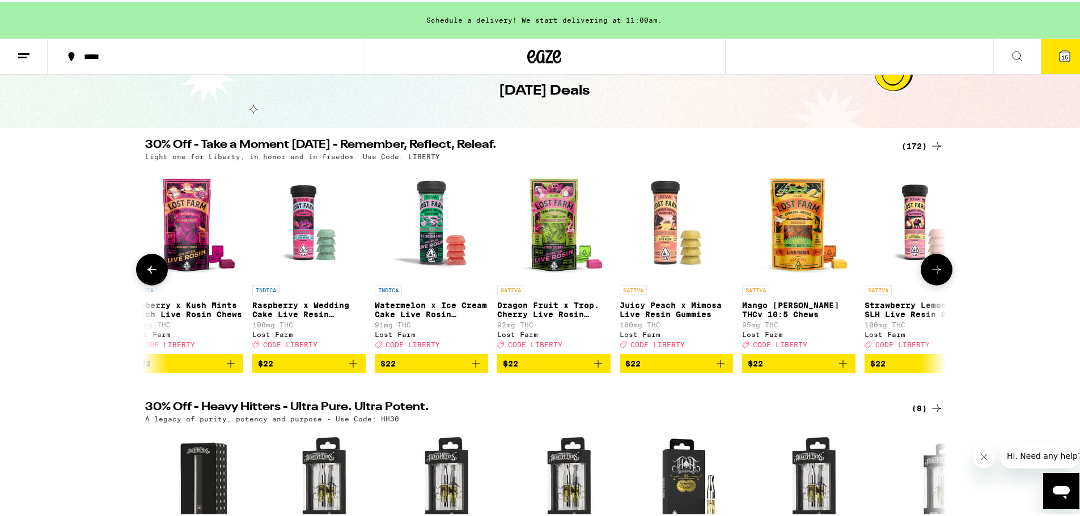
scroll to position [0, 9445]
click at [934, 274] on icon at bounding box center [937, 268] width 14 height 14
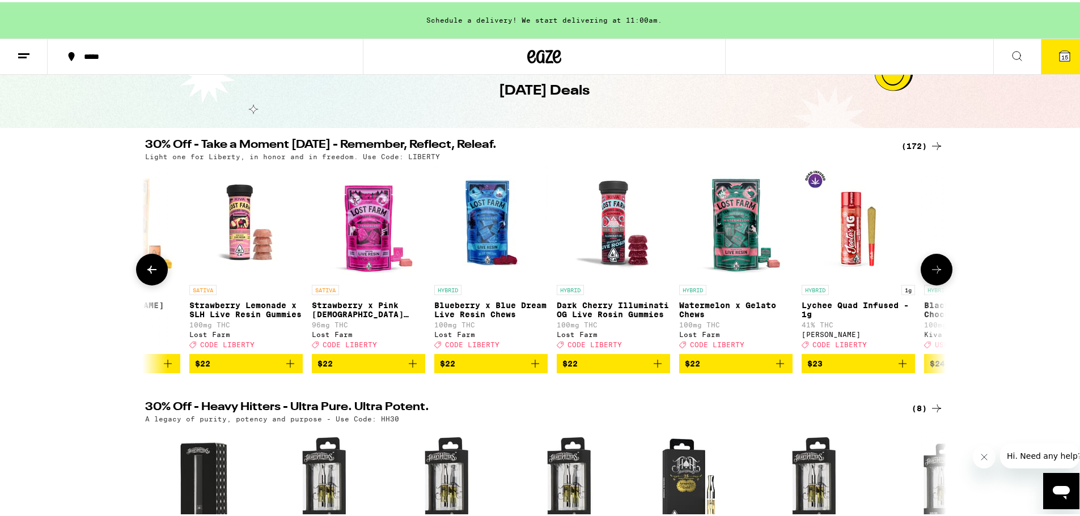
click at [934, 274] on icon at bounding box center [937, 268] width 14 height 14
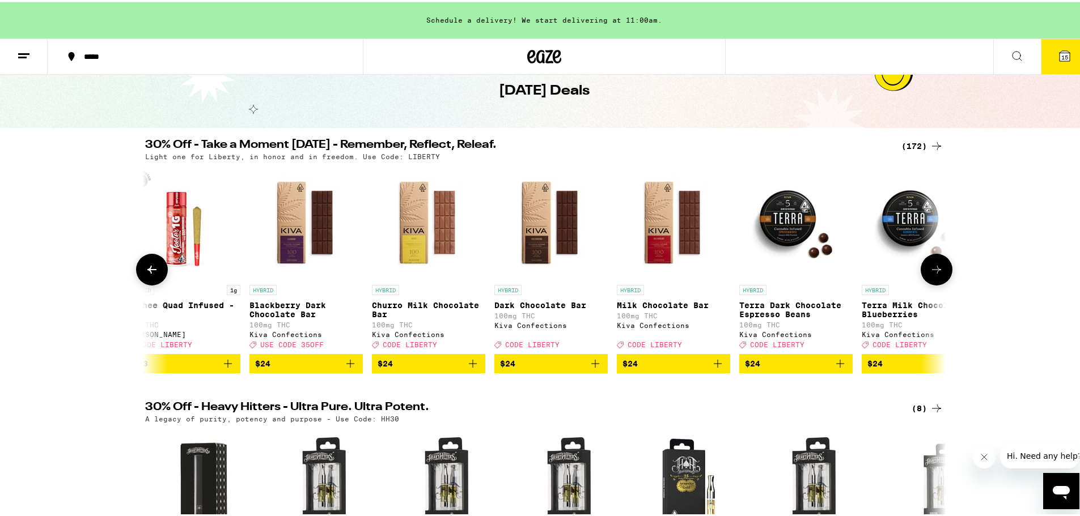
click at [934, 274] on icon at bounding box center [937, 268] width 14 height 14
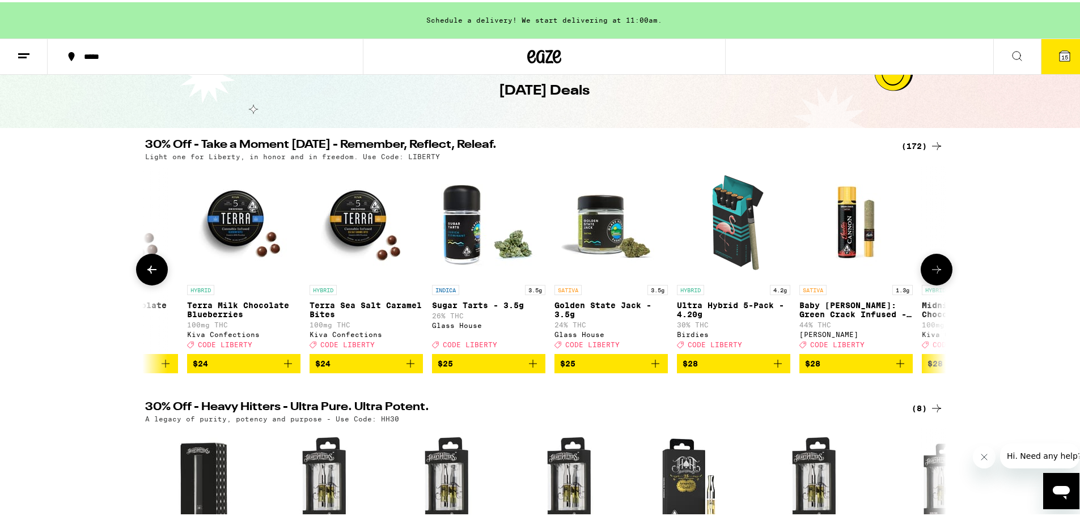
click at [934, 274] on icon at bounding box center [937, 268] width 14 height 14
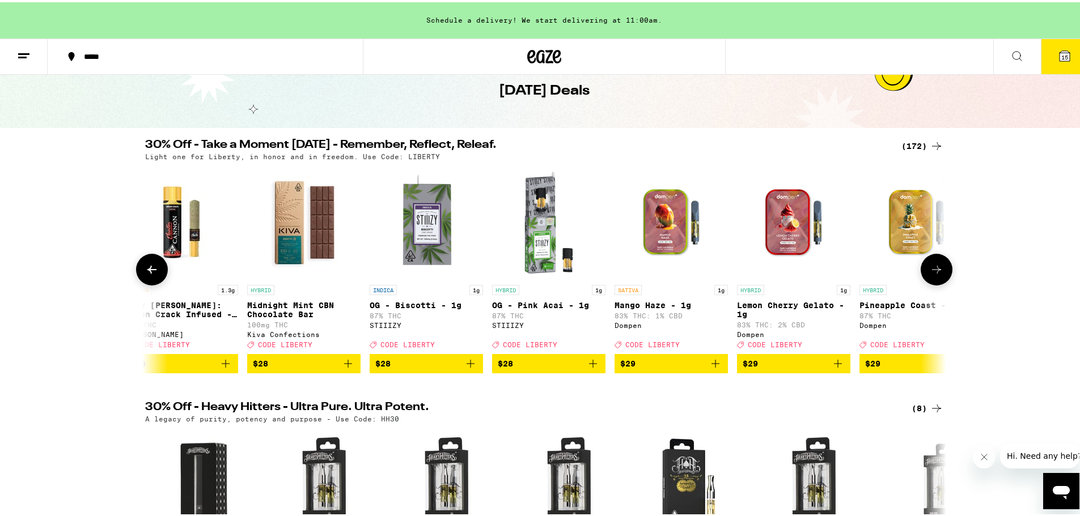
click at [934, 274] on icon at bounding box center [937, 268] width 14 height 14
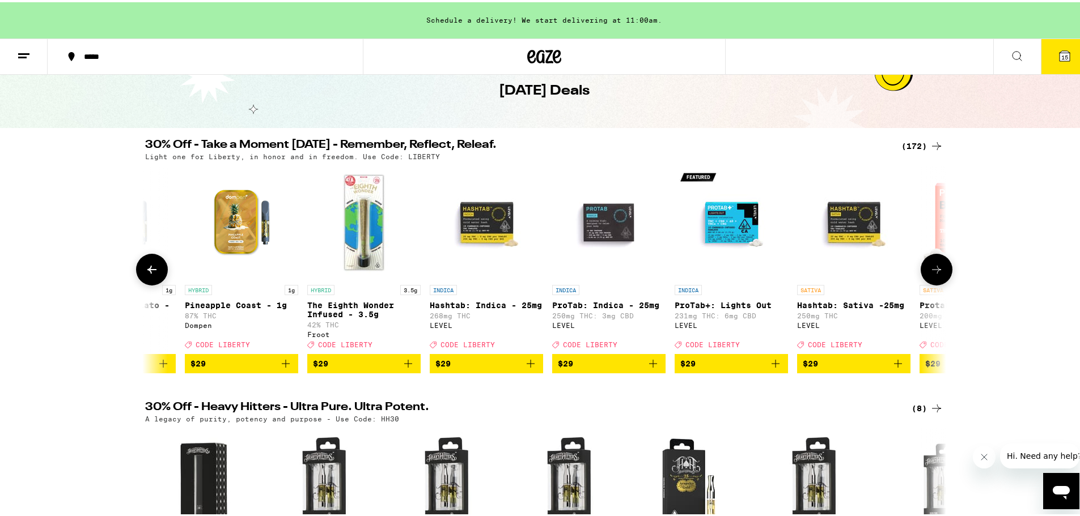
click at [934, 274] on icon at bounding box center [937, 268] width 14 height 14
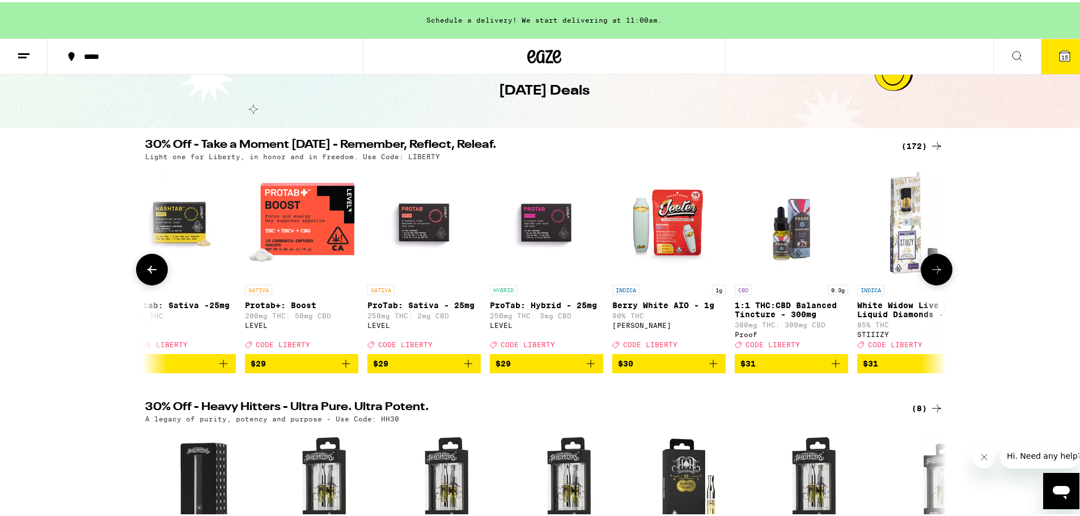
click at [934, 274] on icon at bounding box center [937, 268] width 14 height 14
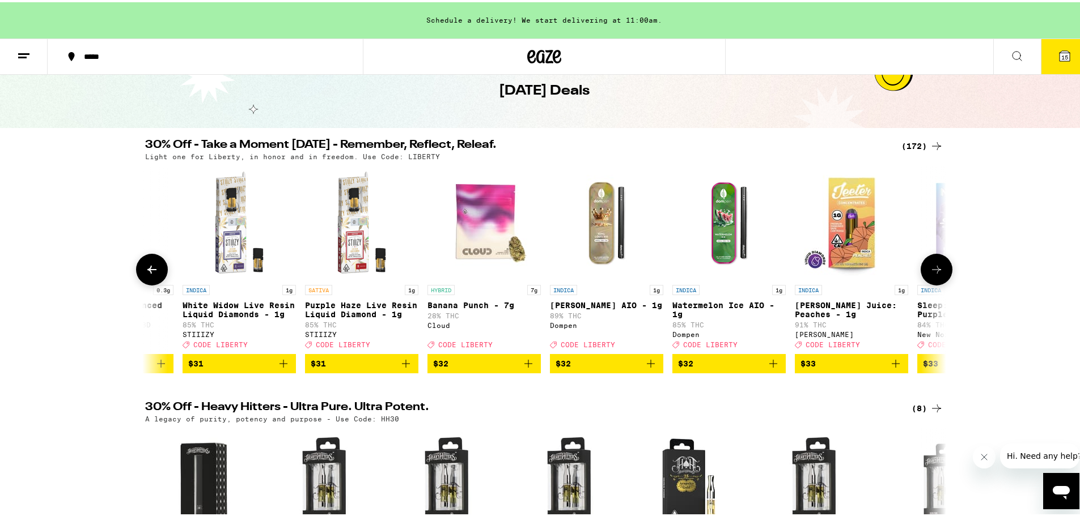
click at [934, 274] on icon at bounding box center [937, 268] width 14 height 14
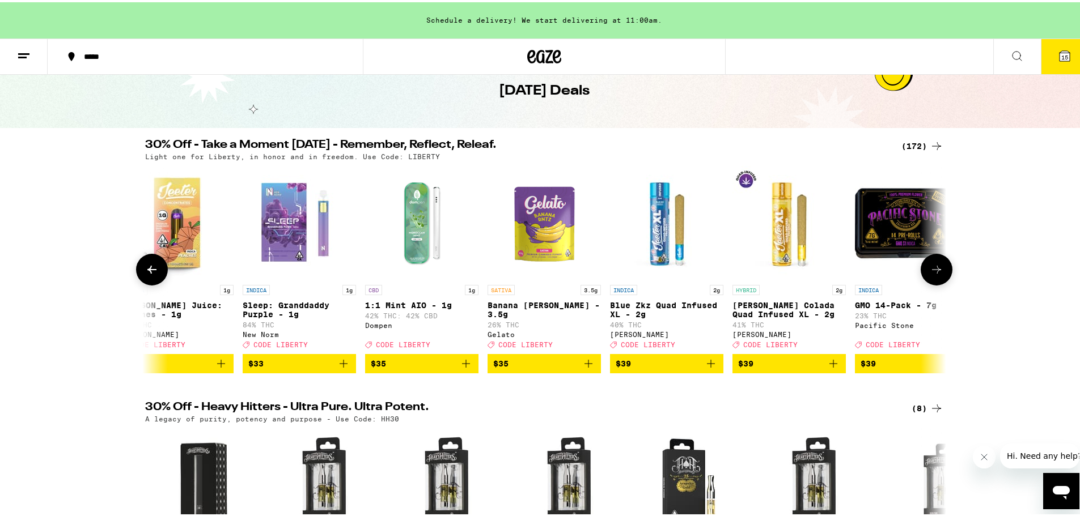
click at [934, 274] on icon at bounding box center [937, 268] width 14 height 14
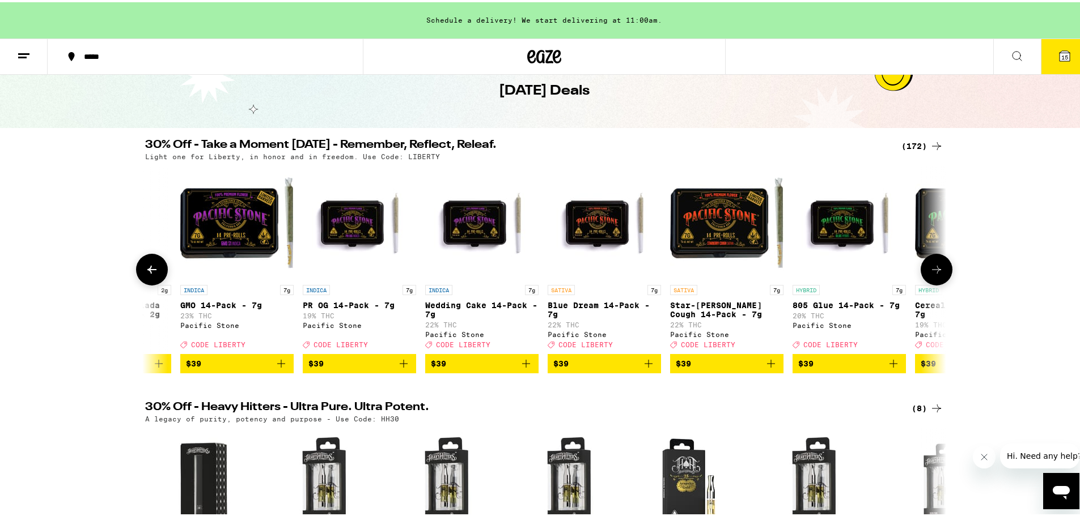
click at [934, 274] on icon at bounding box center [937, 268] width 14 height 14
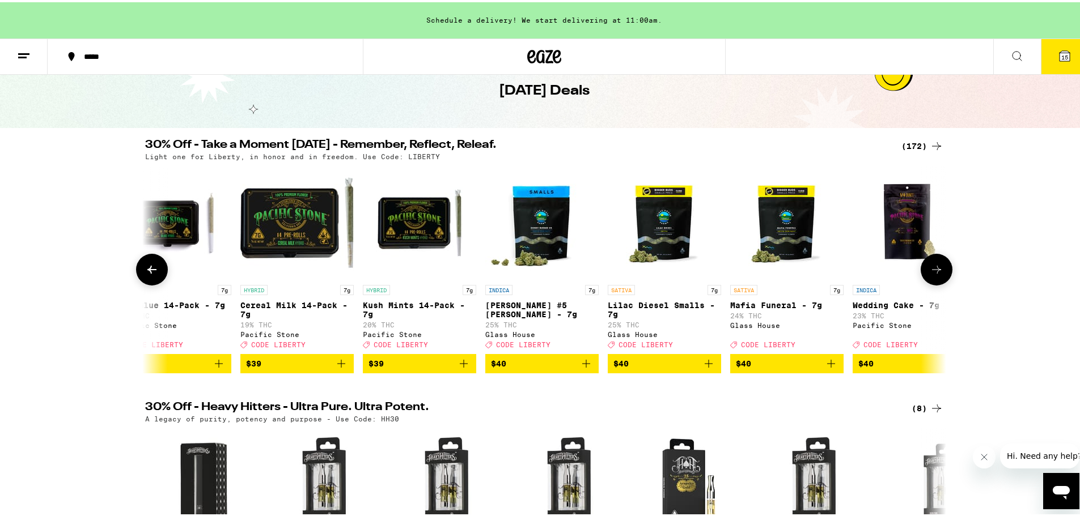
click at [934, 274] on icon at bounding box center [937, 268] width 14 height 14
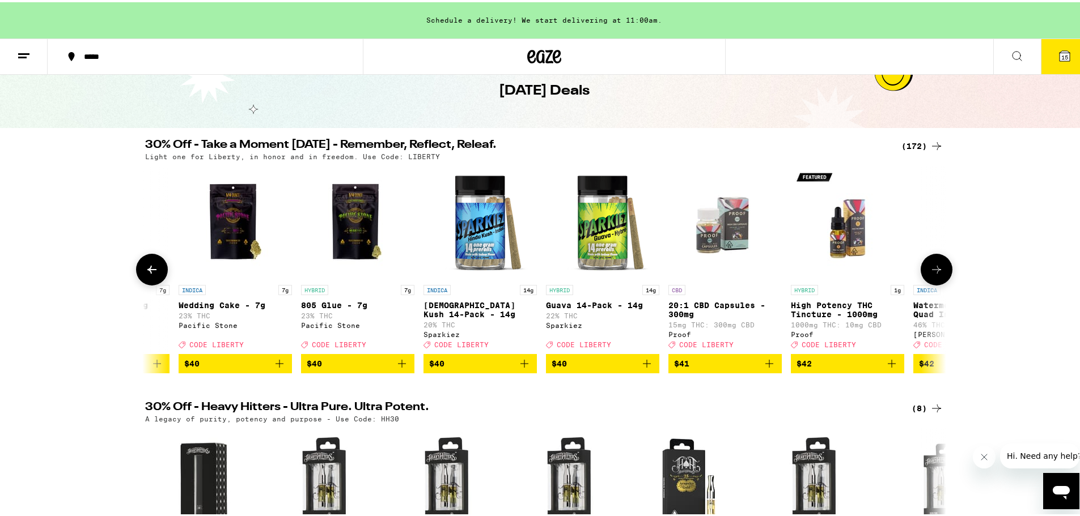
click at [934, 274] on icon at bounding box center [937, 268] width 14 height 14
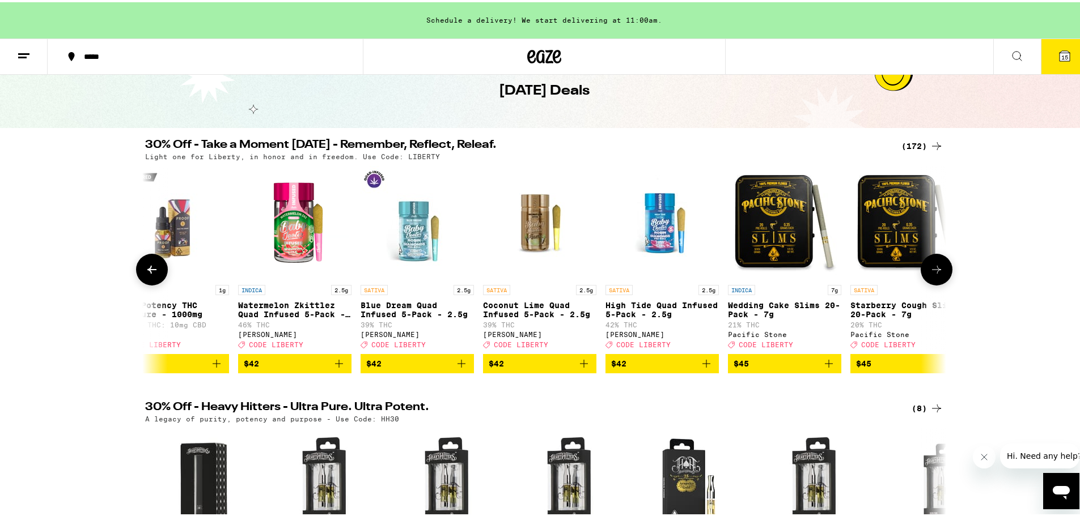
click at [934, 274] on icon at bounding box center [937, 268] width 14 height 14
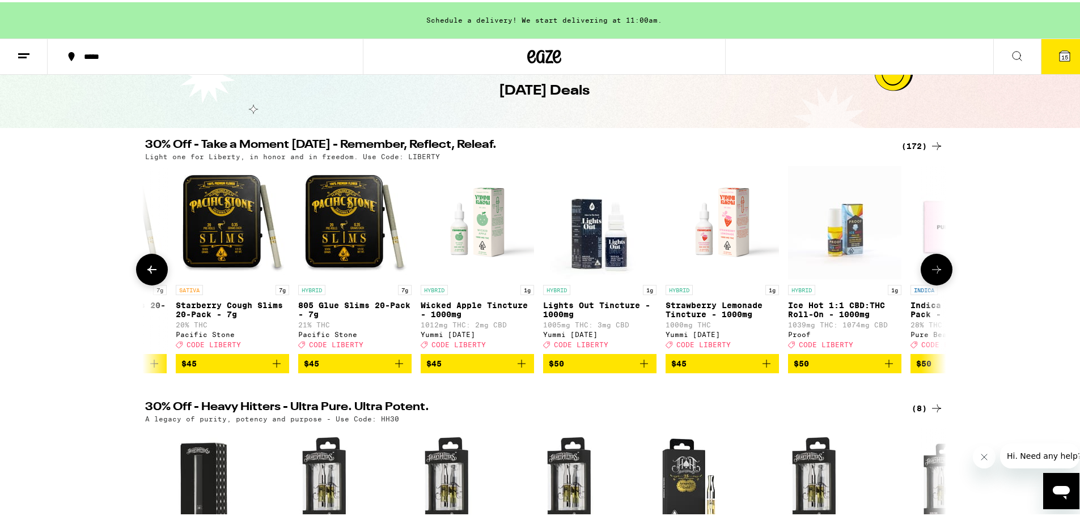
click at [934, 274] on icon at bounding box center [937, 268] width 14 height 14
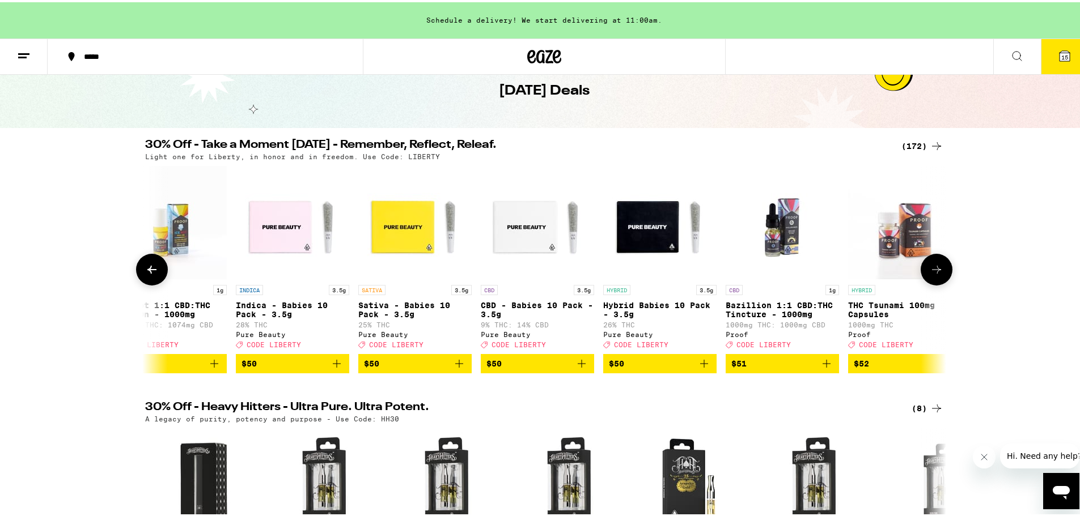
click at [934, 274] on icon at bounding box center [937, 268] width 14 height 14
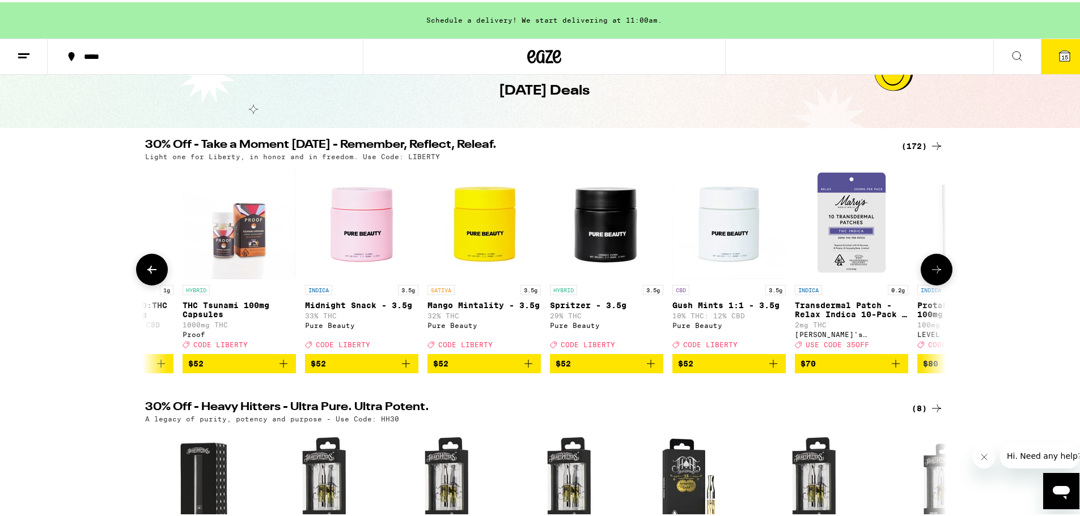
scroll to position [0, 19564]
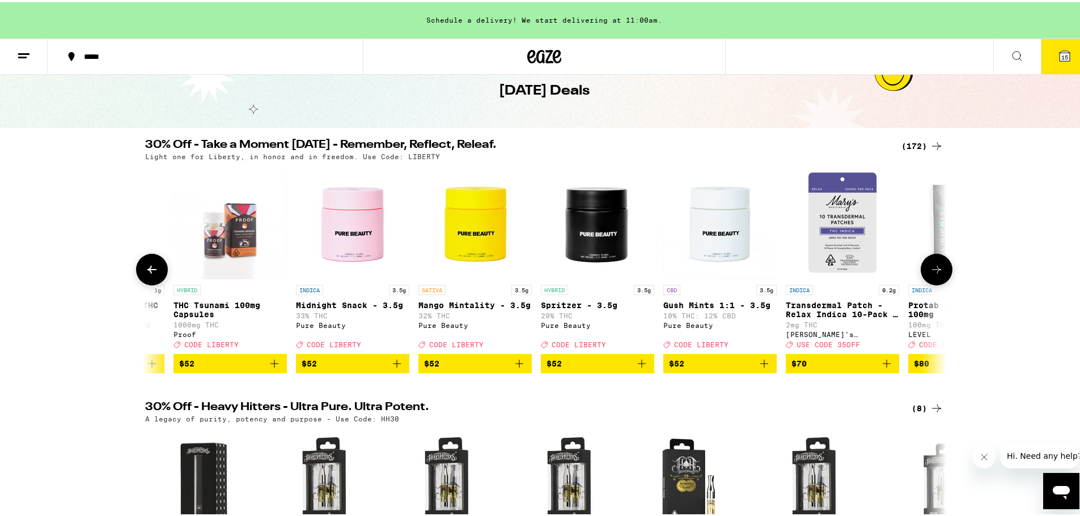
click at [150, 274] on icon at bounding box center [152, 268] width 14 height 14
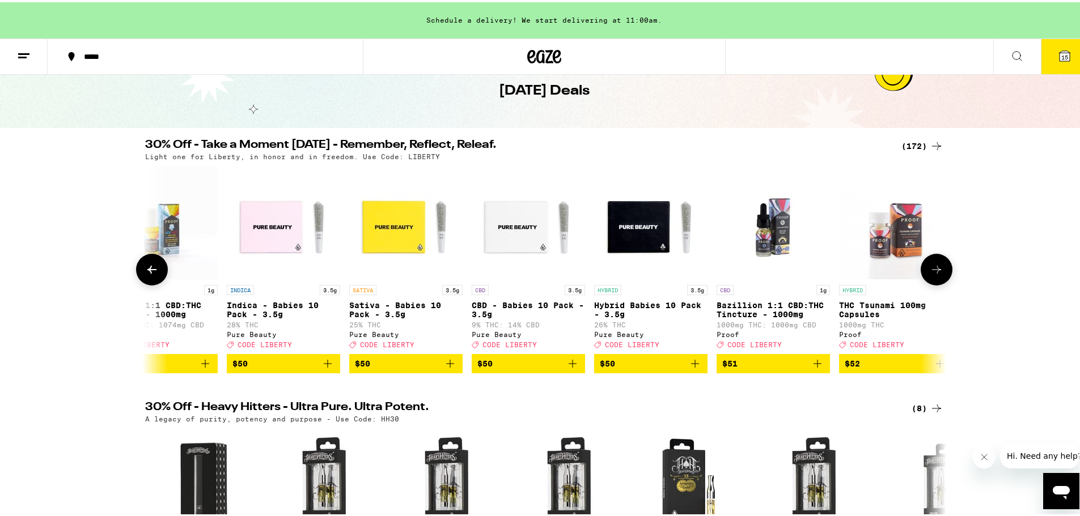
scroll to position [0, 18889]
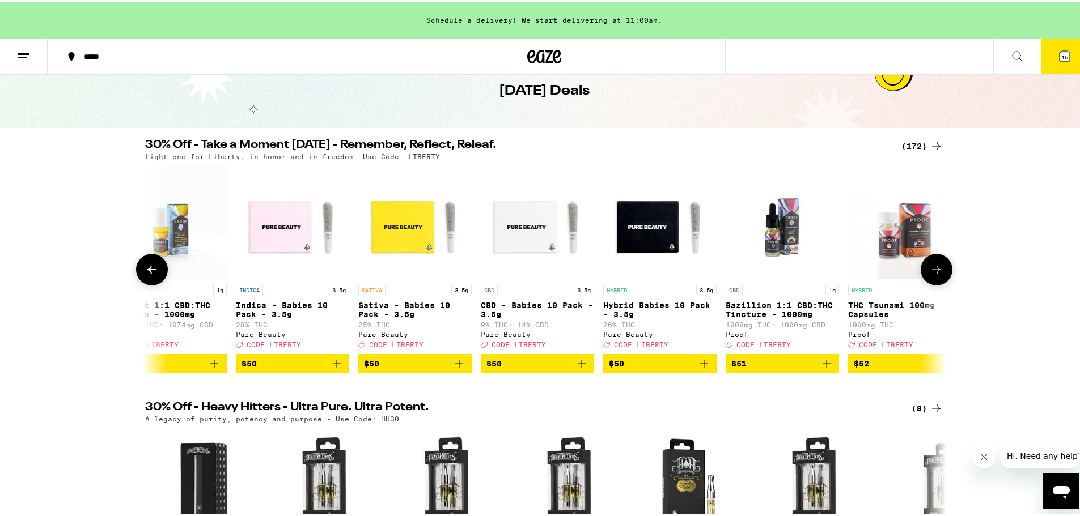
click at [930, 274] on icon at bounding box center [937, 268] width 14 height 14
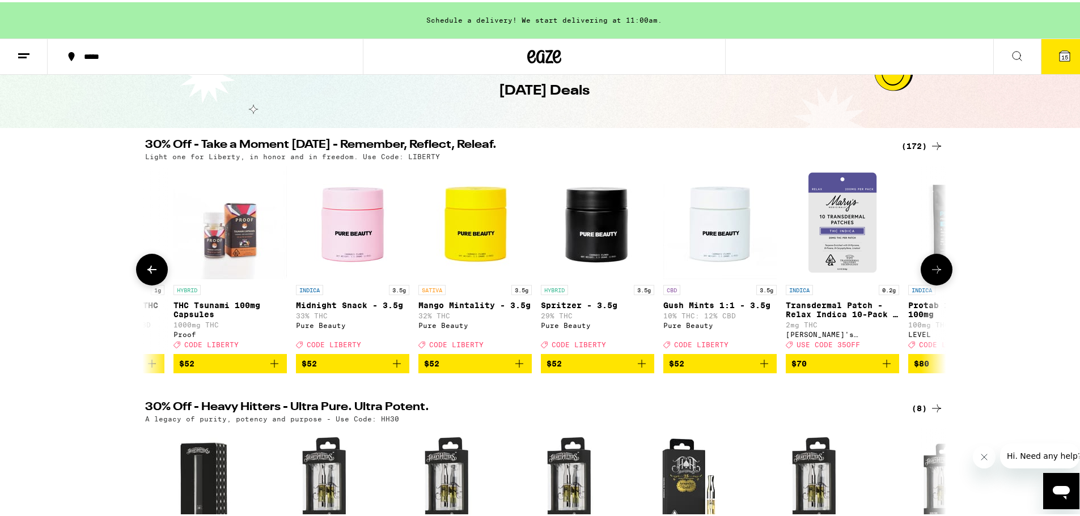
click at [930, 274] on icon at bounding box center [937, 268] width 14 height 14
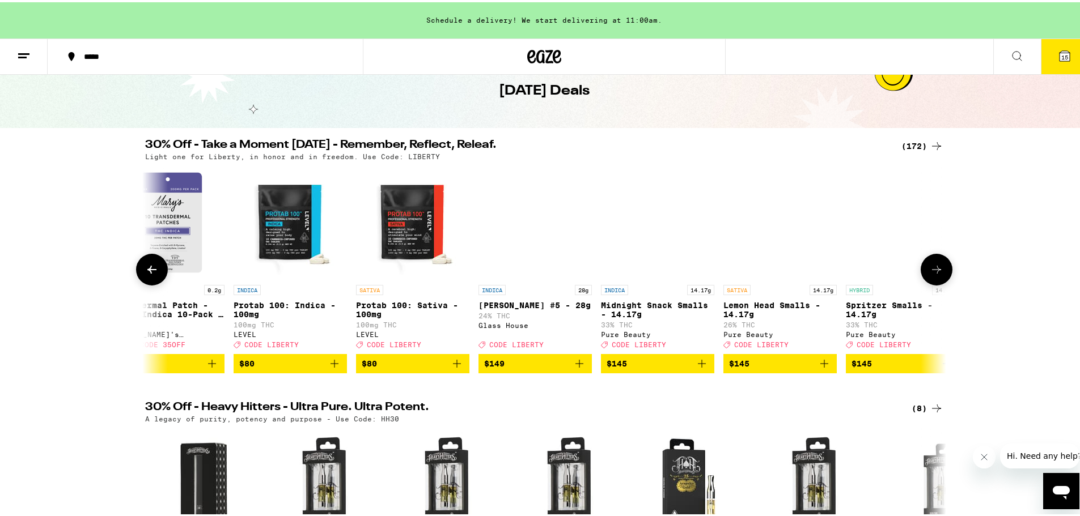
click at [930, 274] on icon at bounding box center [937, 268] width 14 height 14
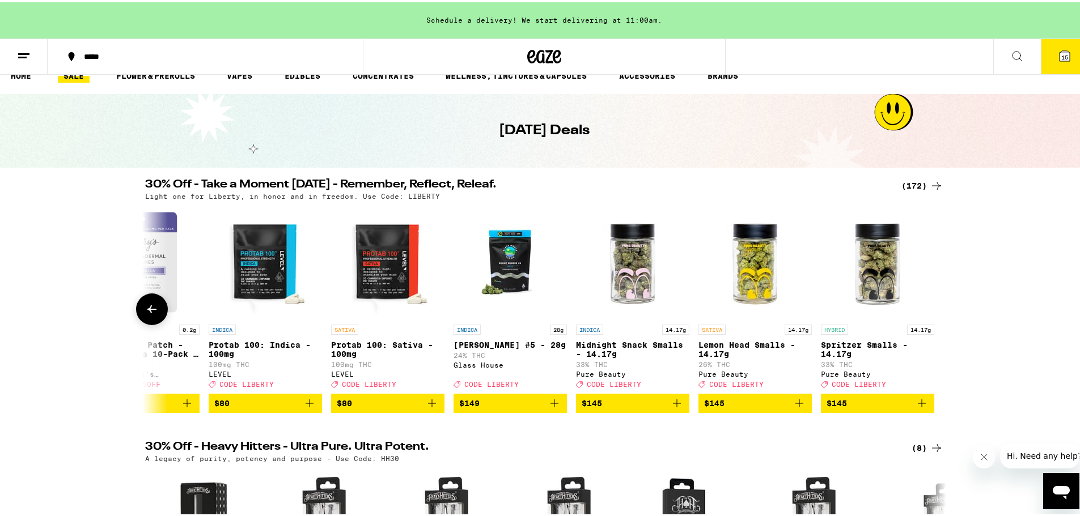
scroll to position [0, 0]
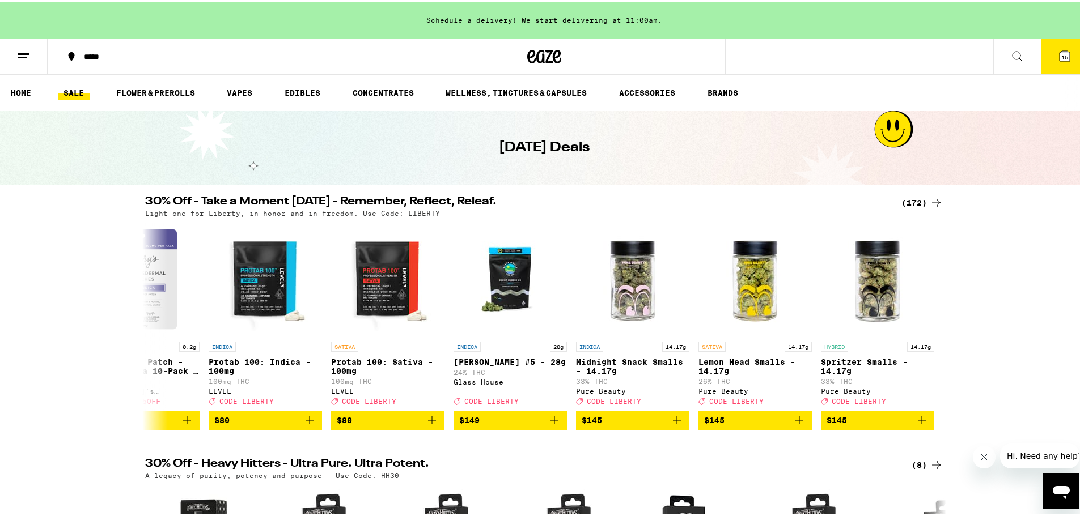
click at [1061, 47] on icon at bounding box center [1065, 54] width 14 height 14
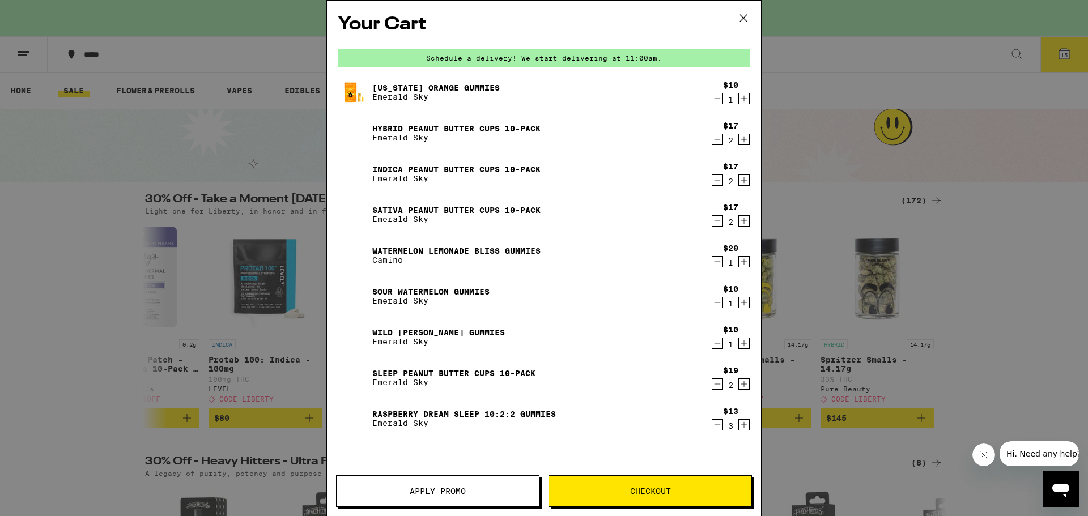
click at [476, 483] on button "Apply Promo" at bounding box center [438, 492] width 204 height 32
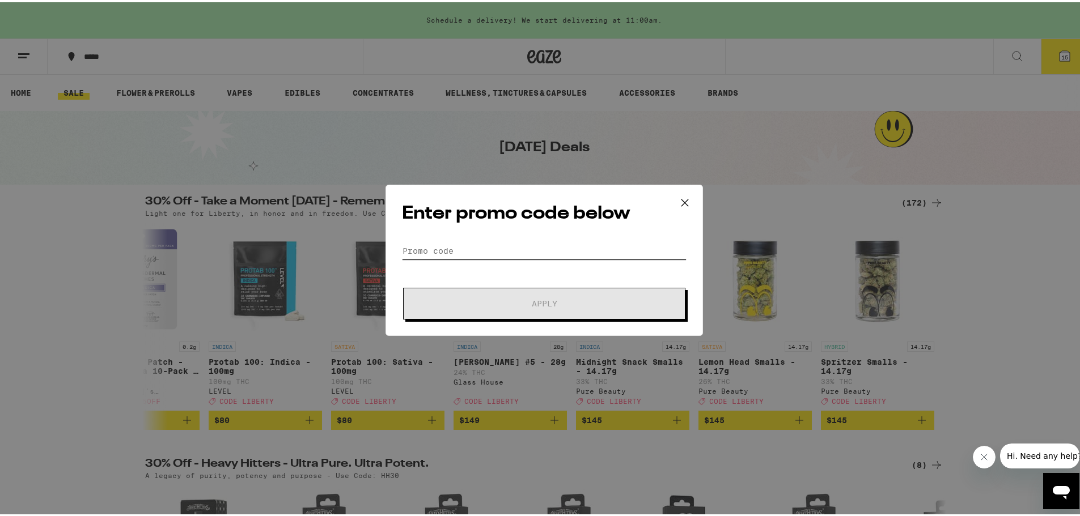
click at [487, 247] on input "Promo Code" at bounding box center [544, 248] width 285 height 17
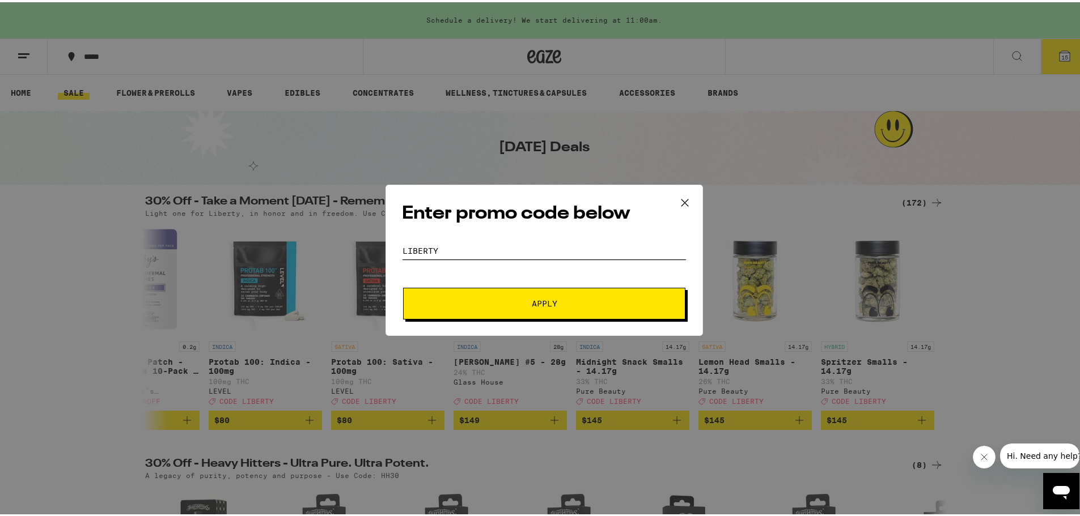
type input "liberty"
click at [403, 286] on button "Apply" at bounding box center [544, 302] width 282 height 32
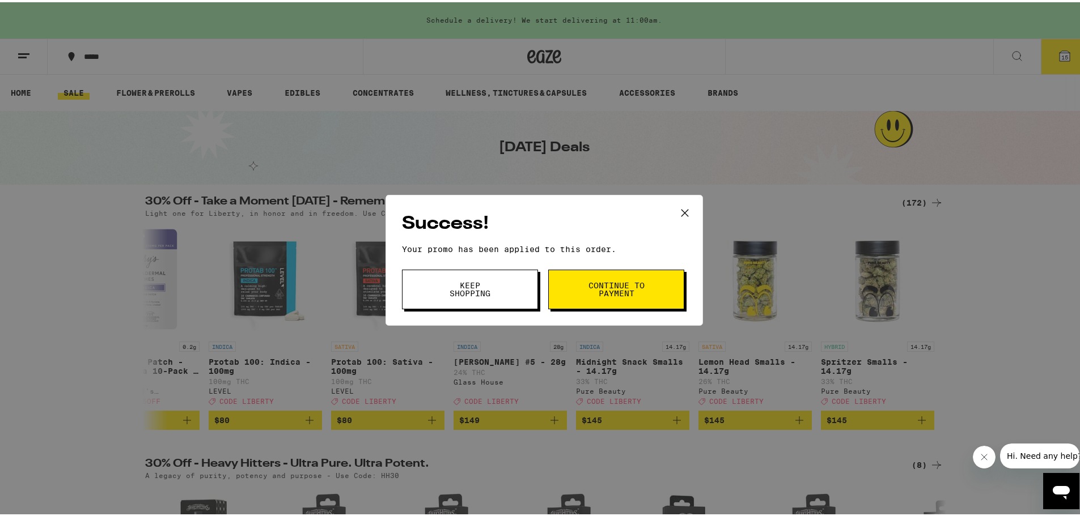
click at [596, 295] on span "Continue to payment" at bounding box center [616, 287] width 58 height 16
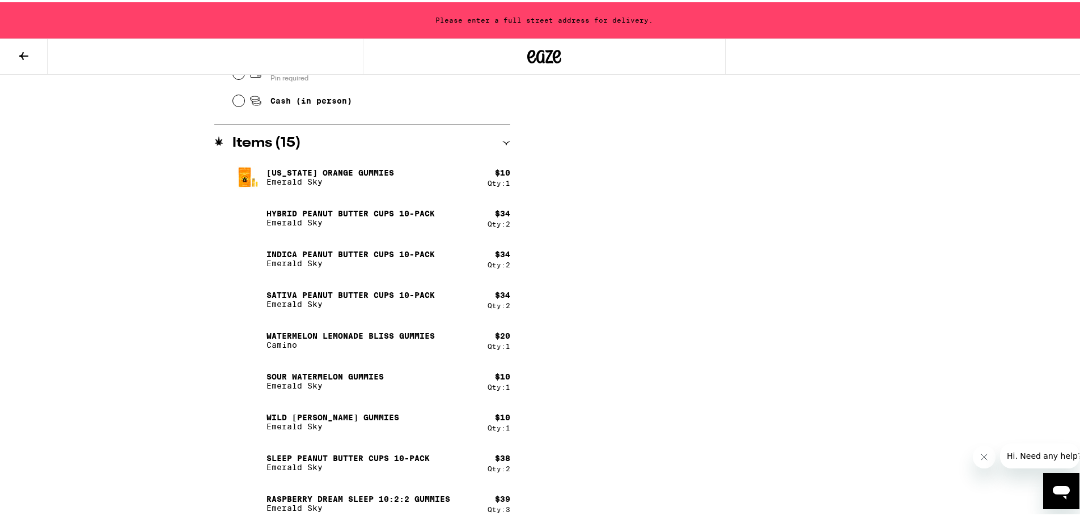
scroll to position [557, 0]
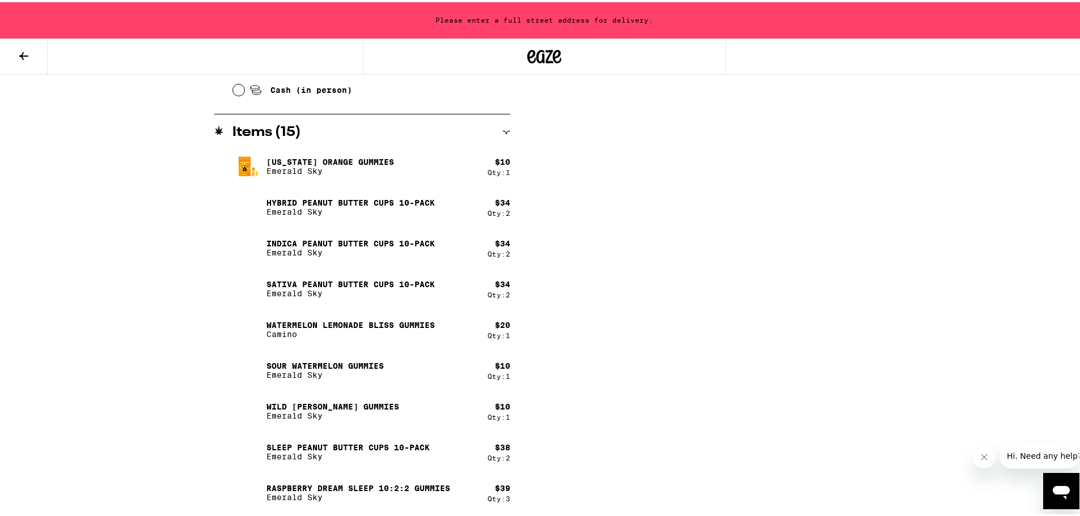
click at [980, 456] on icon "Close message from company" at bounding box center [983, 456] width 9 height 9
click at [247, 165] on img at bounding box center [248, 165] width 32 height 32
click at [25, 58] on icon at bounding box center [24, 54] width 14 height 14
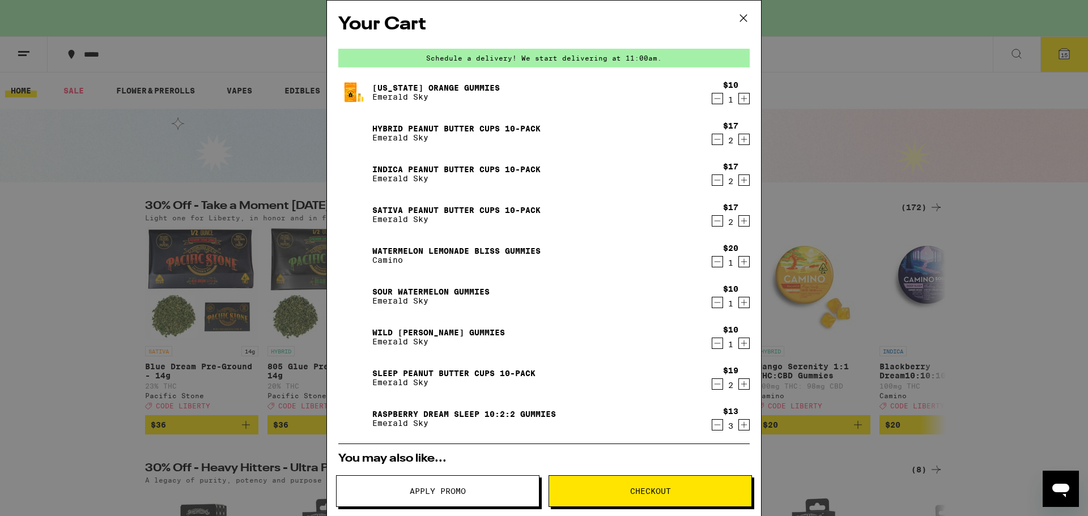
click at [400, 100] on p "Emerald Sky" at bounding box center [436, 96] width 128 height 9
click at [401, 89] on link "[US_STATE] Orange Gummies" at bounding box center [436, 87] width 128 height 9
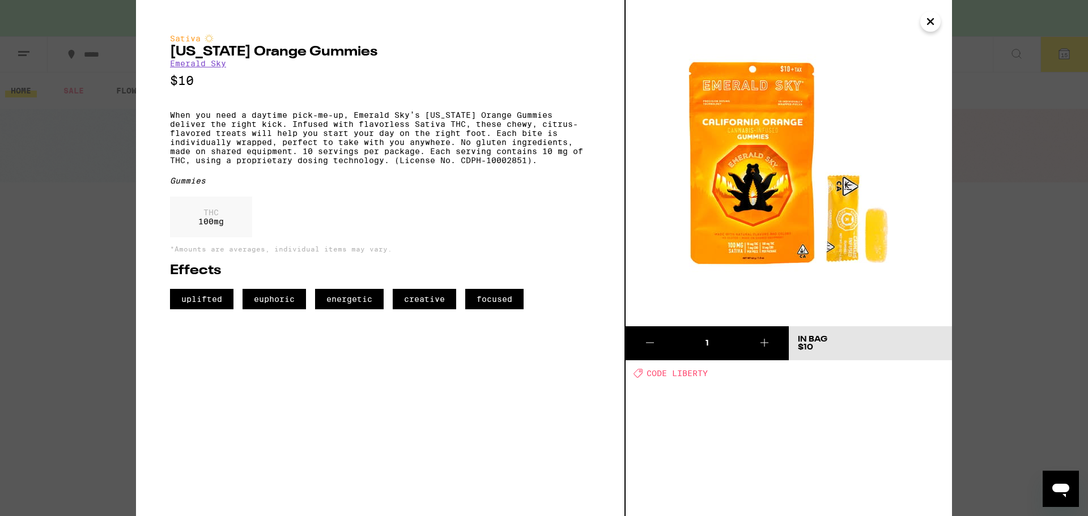
click at [929, 23] on icon "Close" at bounding box center [931, 21] width 14 height 17
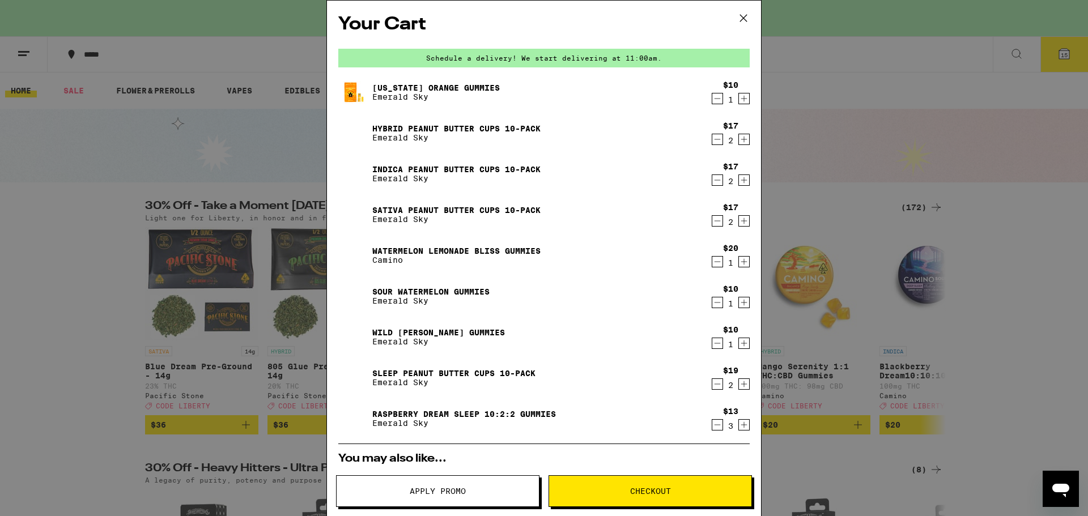
click at [713, 141] on icon "Decrement" at bounding box center [718, 140] width 10 height 14
click at [739, 142] on icon "Increment" at bounding box center [744, 140] width 10 height 14
click at [713, 180] on icon "Decrement" at bounding box center [718, 180] width 10 height 14
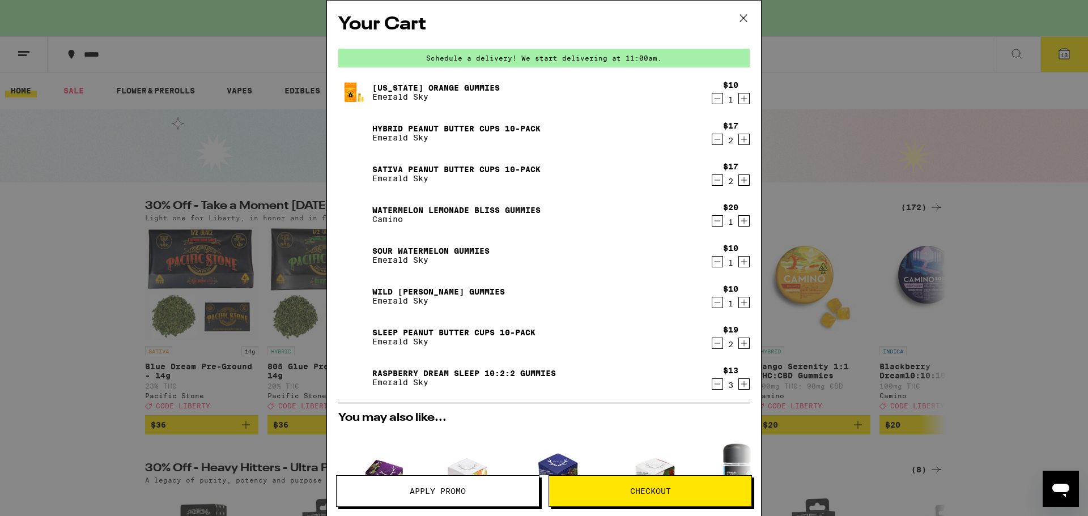
click at [713, 183] on icon "Decrement" at bounding box center [718, 180] width 10 height 14
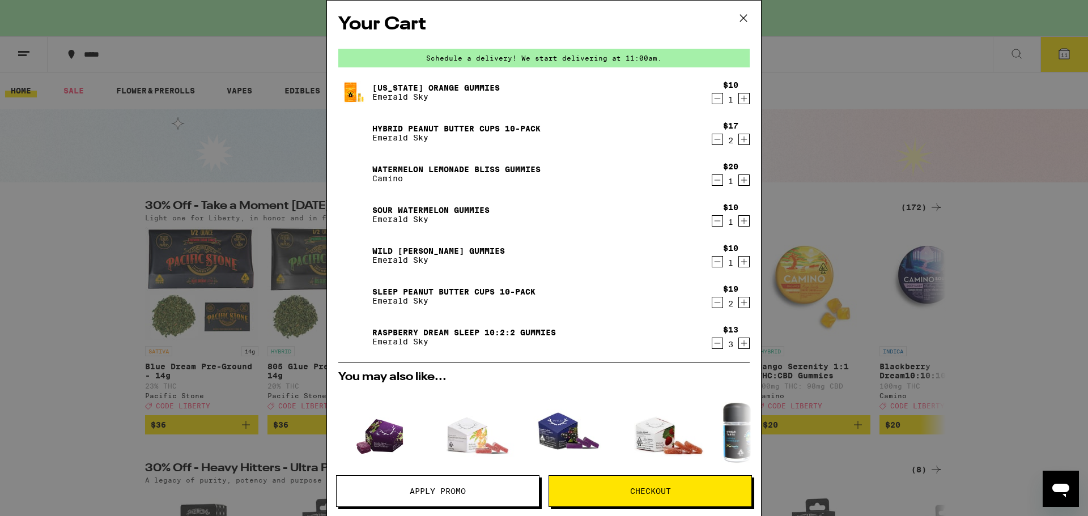
click at [713, 344] on icon "Decrement" at bounding box center [718, 344] width 10 height 14
click at [713, 181] on icon "Decrement" at bounding box center [718, 180] width 10 height 14
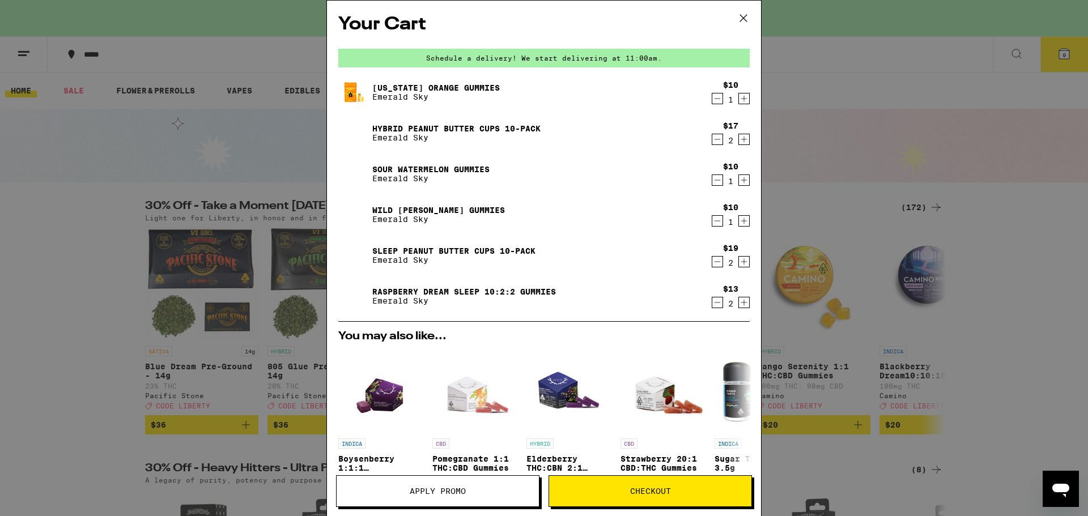
click at [430, 176] on p "Emerald Sky" at bounding box center [430, 178] width 117 height 9
click at [410, 173] on link "Sour Watermelon Gummies" at bounding box center [430, 169] width 117 height 9
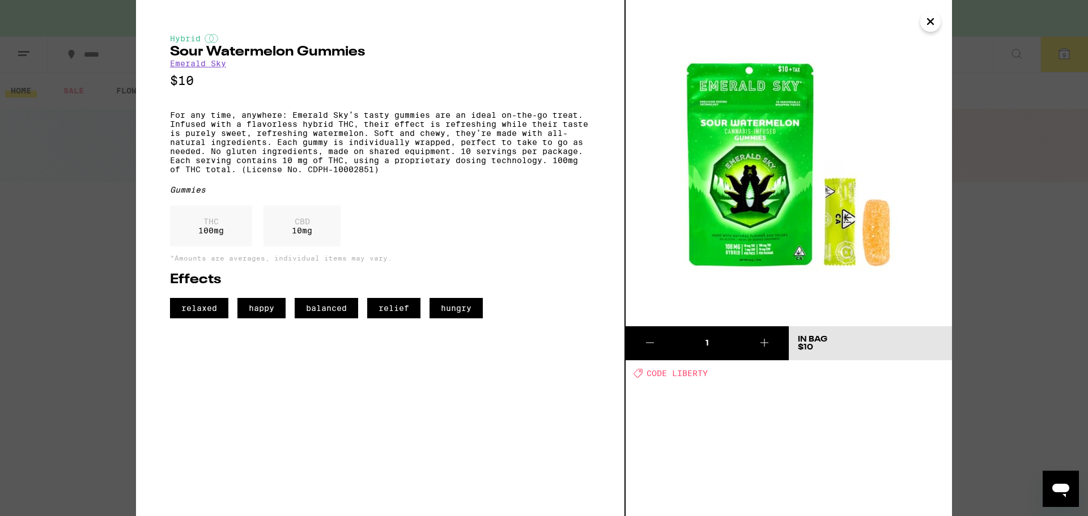
click at [935, 23] on icon "Close" at bounding box center [931, 21] width 14 height 17
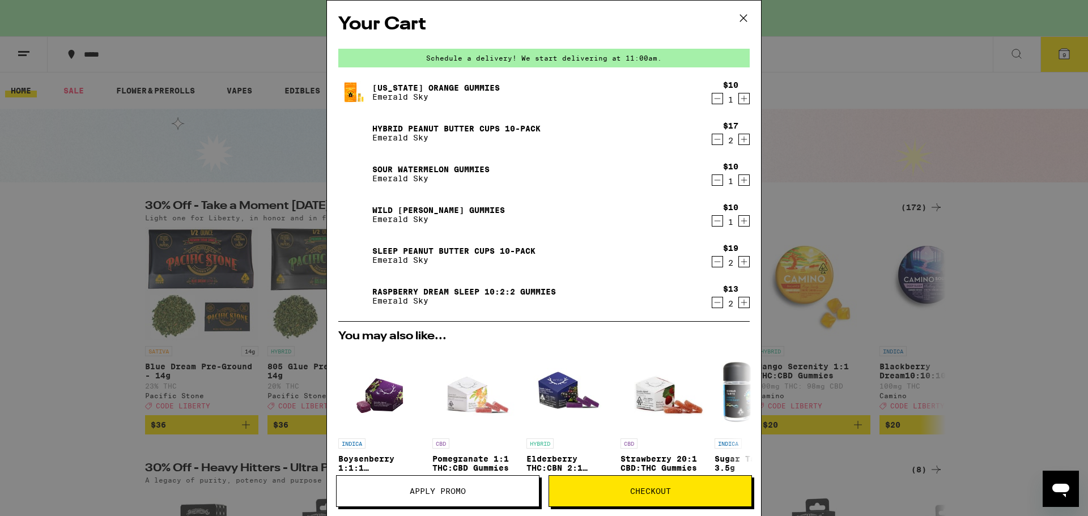
click at [399, 210] on link "Wild [PERSON_NAME] Gummies" at bounding box center [438, 210] width 133 height 9
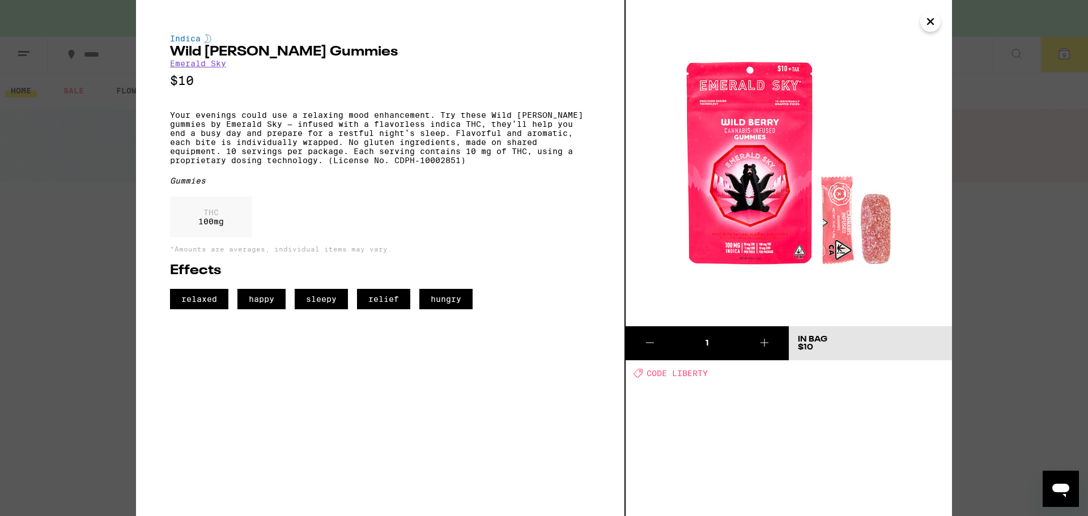
click at [926, 26] on icon "Close" at bounding box center [931, 21] width 14 height 17
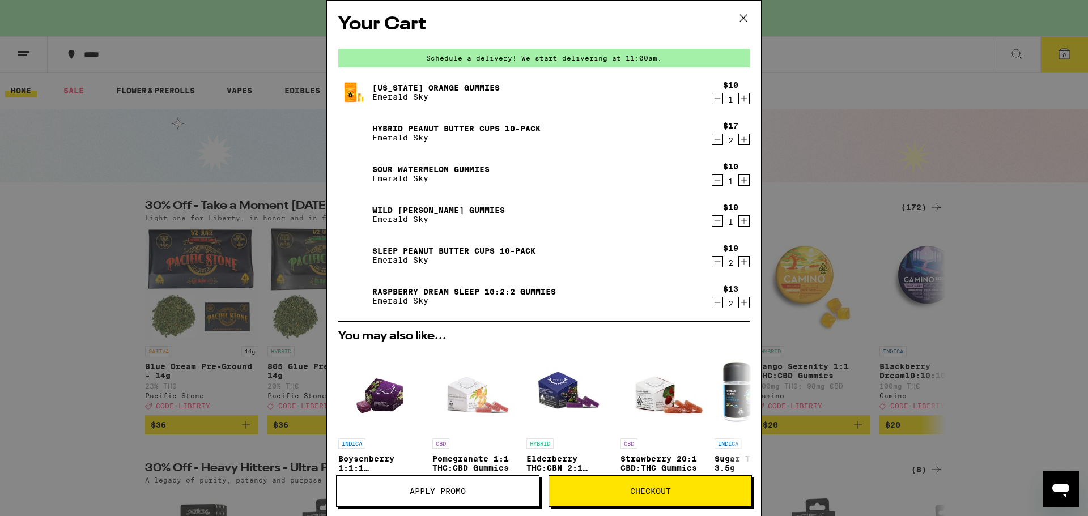
click at [713, 222] on icon "Decrement" at bounding box center [718, 221] width 10 height 14
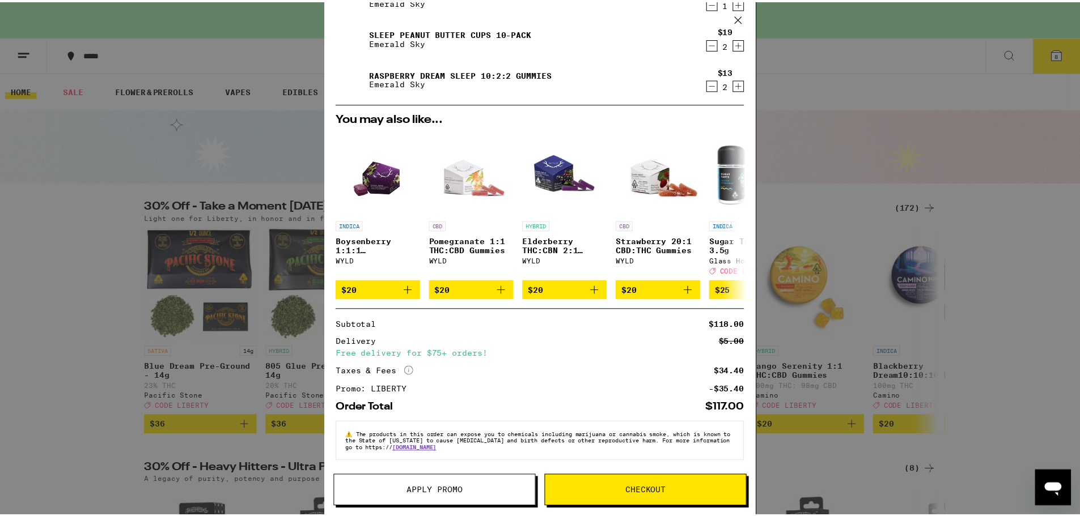
scroll to position [15, 0]
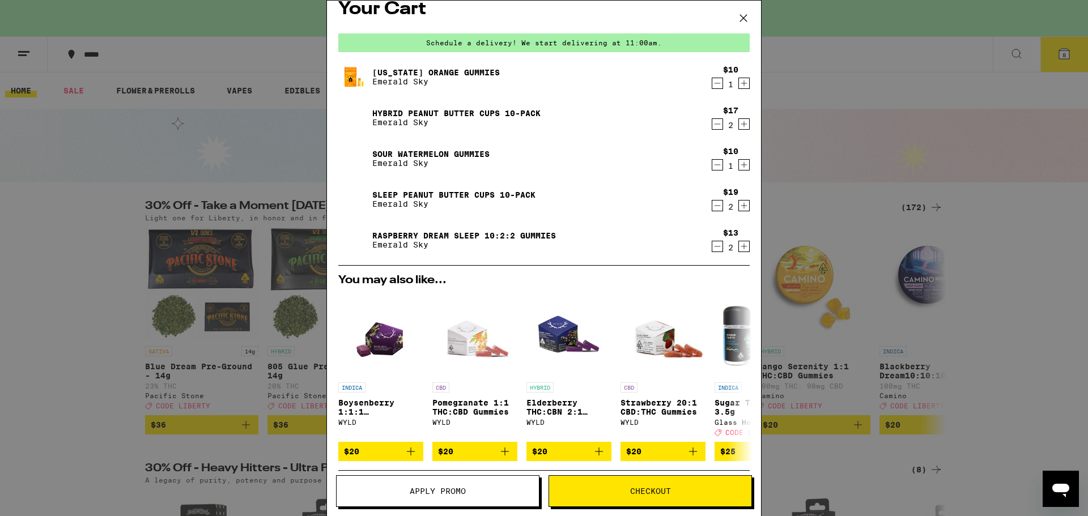
click at [713, 208] on icon "Decrement" at bounding box center [718, 206] width 10 height 14
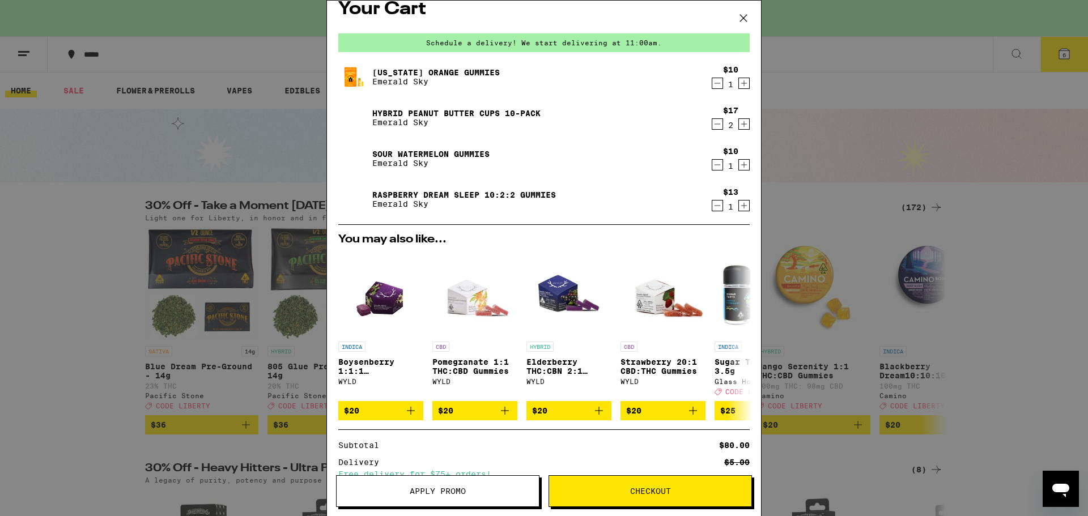
click at [840, 99] on div "Your Cart Schedule a delivery! We start delivering at 11:00am. [US_STATE] Orang…" at bounding box center [544, 258] width 1088 height 516
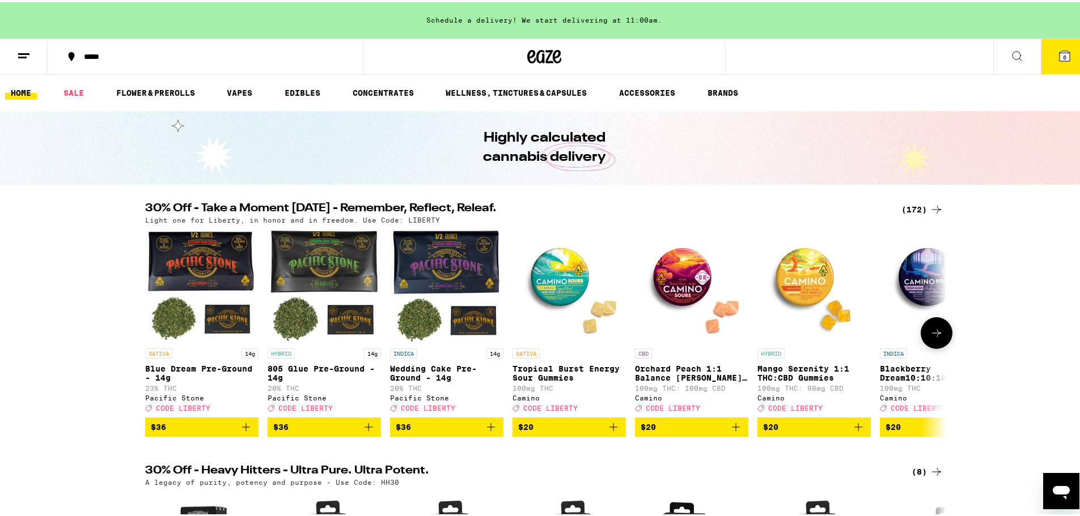
click at [937, 338] on icon at bounding box center [937, 331] width 14 height 14
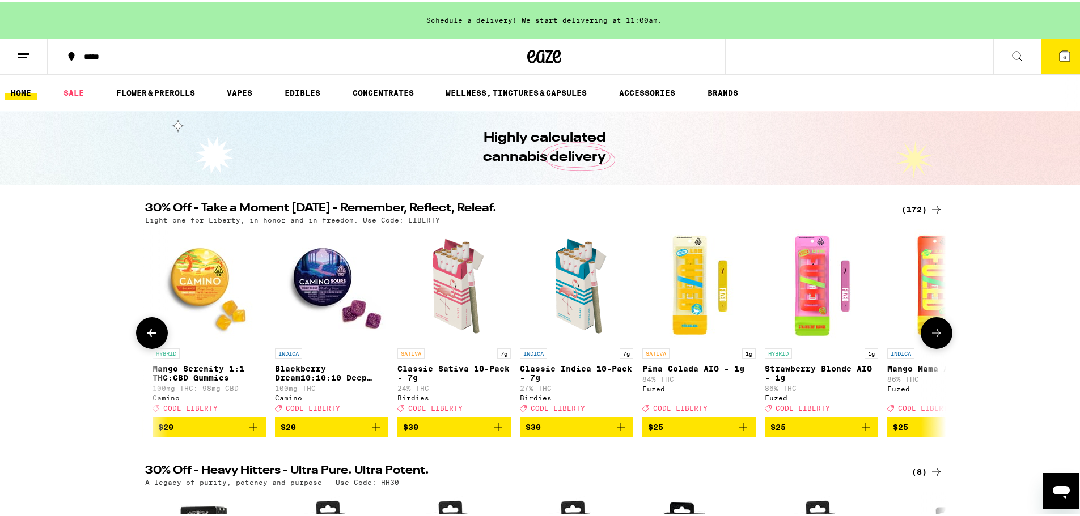
click at [937, 338] on icon at bounding box center [937, 331] width 14 height 14
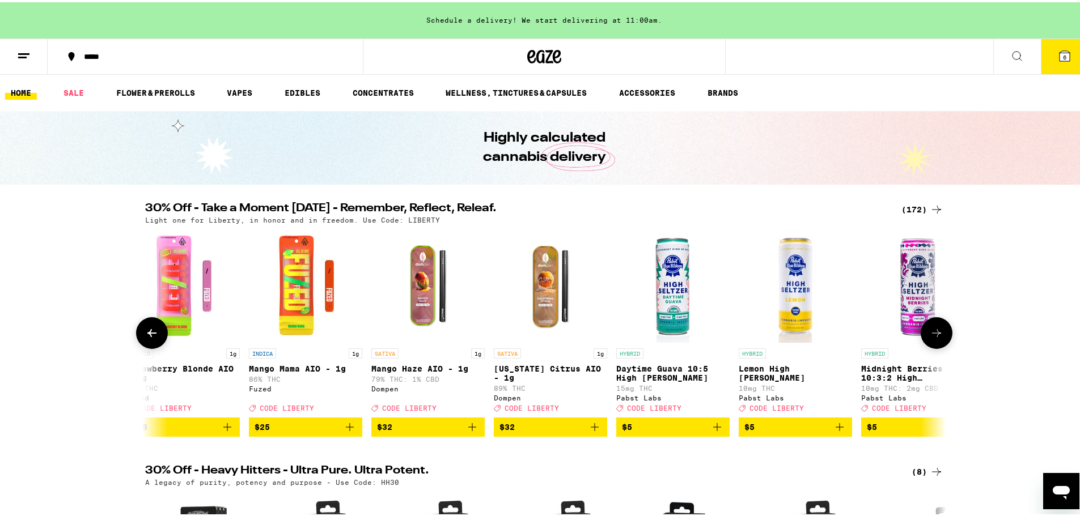
click at [937, 338] on icon at bounding box center [937, 331] width 14 height 14
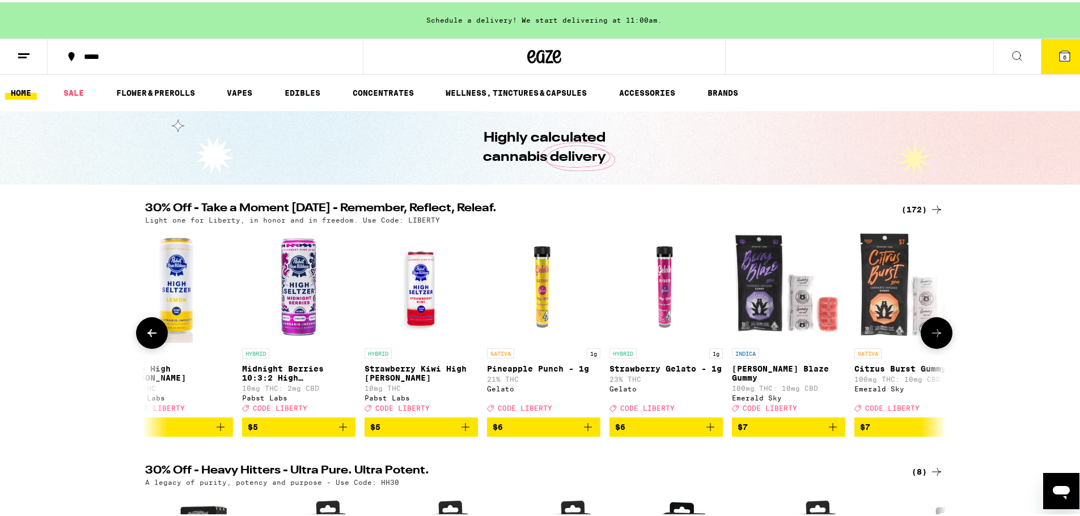
click at [937, 338] on icon at bounding box center [937, 331] width 14 height 14
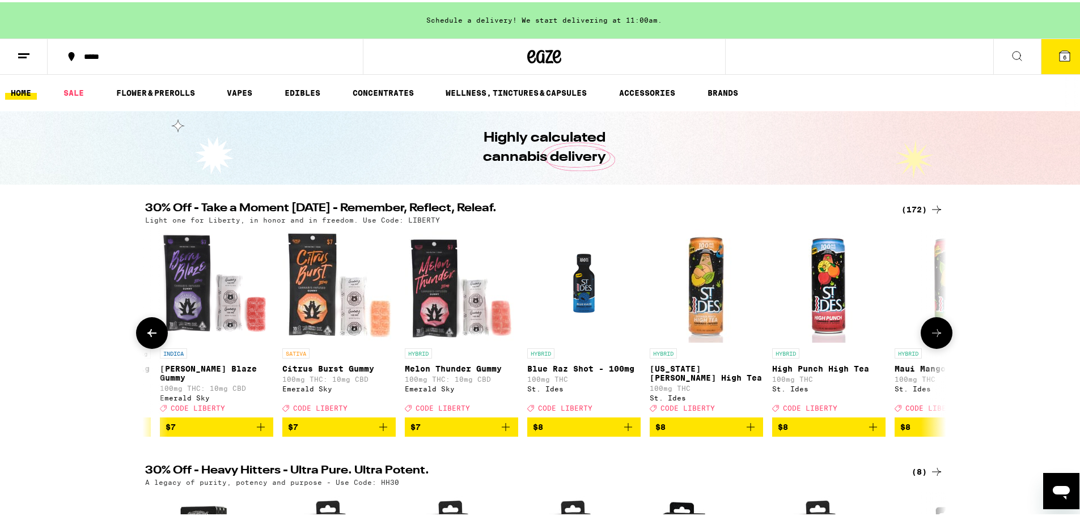
click at [937, 338] on icon at bounding box center [937, 331] width 14 height 14
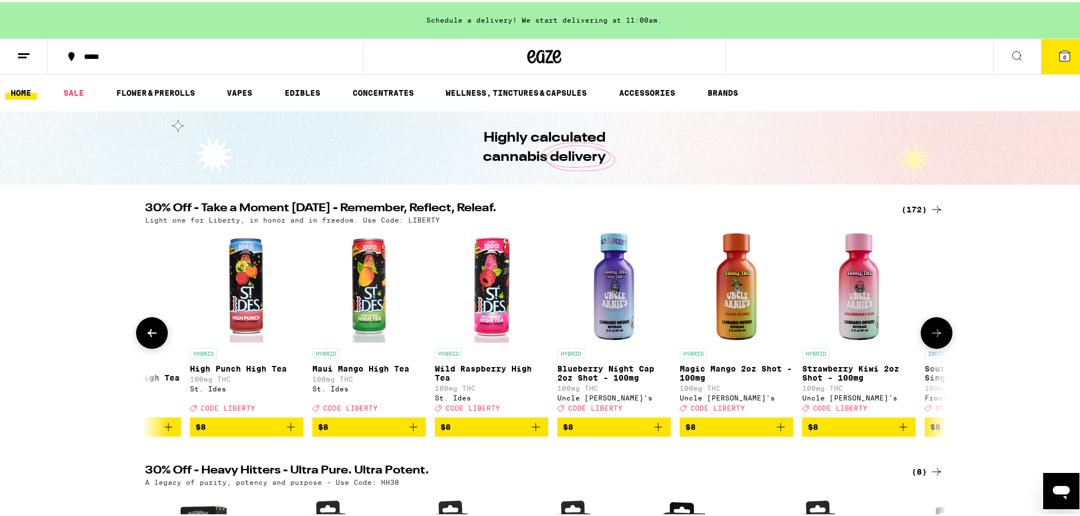
click at [937, 338] on icon at bounding box center [937, 331] width 14 height 14
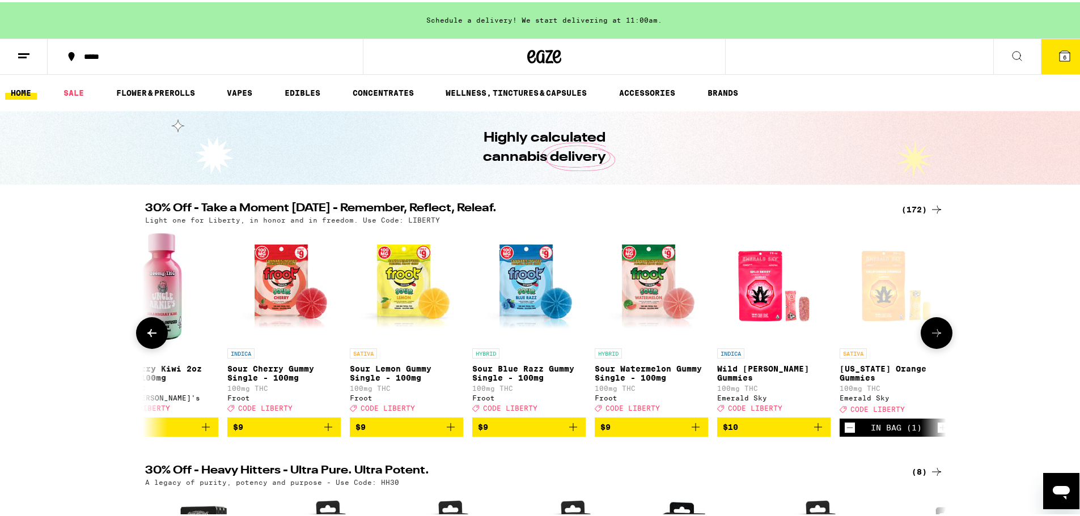
click at [937, 338] on icon at bounding box center [937, 331] width 14 height 14
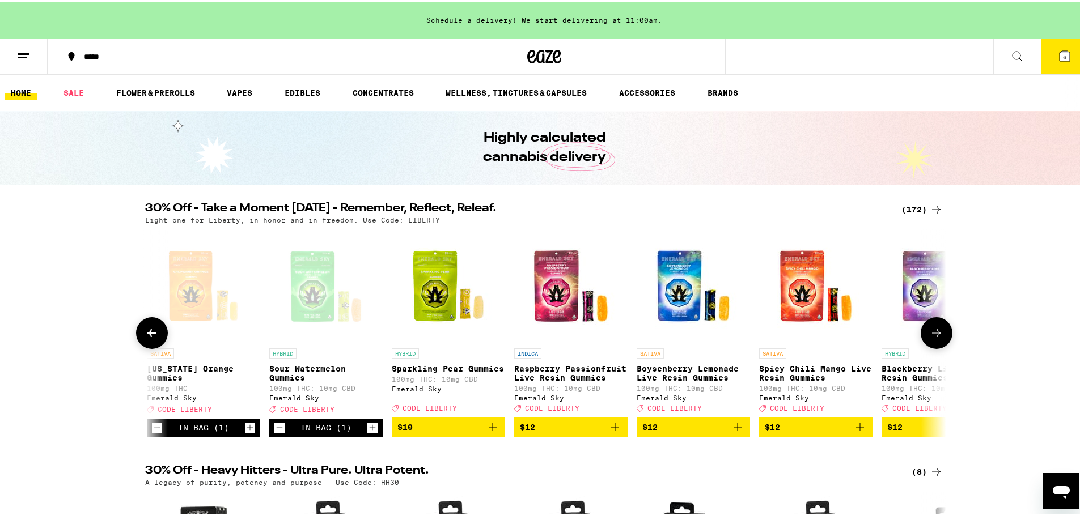
scroll to position [0, 4416]
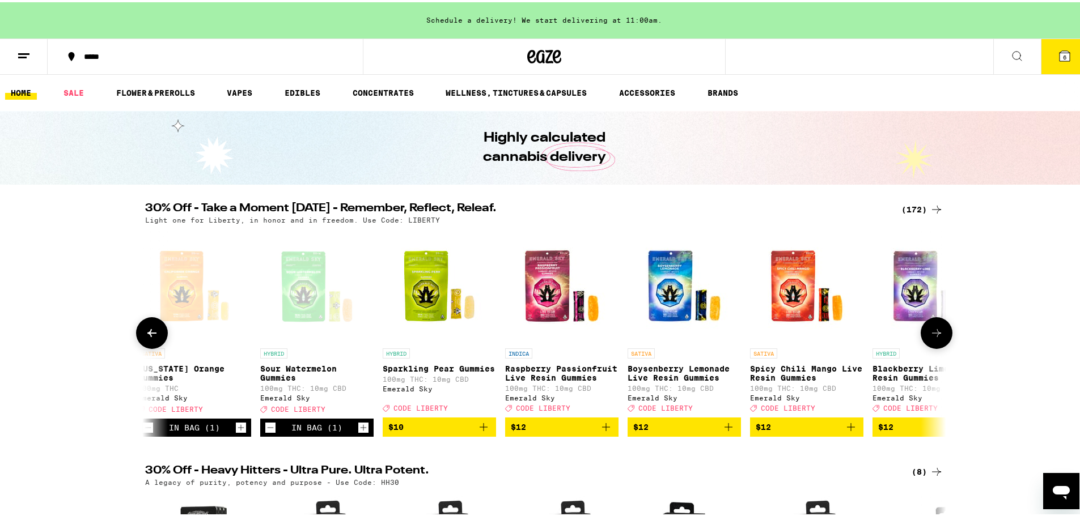
click at [158, 337] on button at bounding box center [152, 331] width 32 height 32
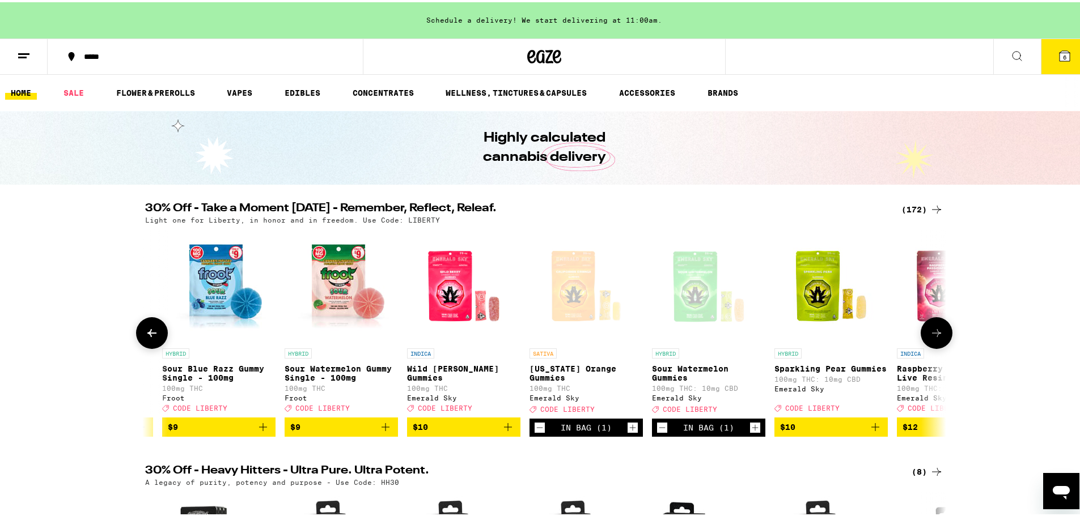
click at [158, 337] on button at bounding box center [152, 331] width 32 height 32
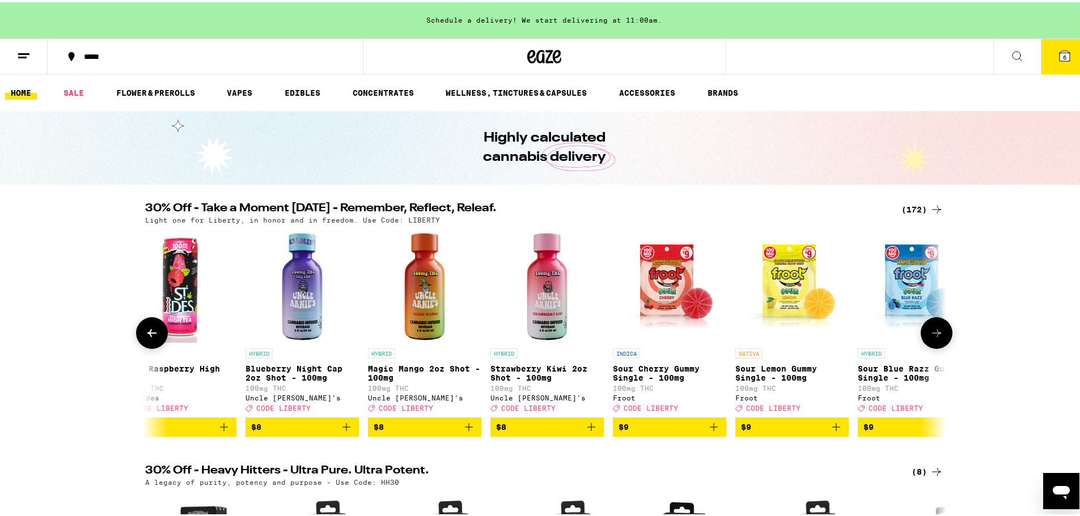
scroll to position [0, 3322]
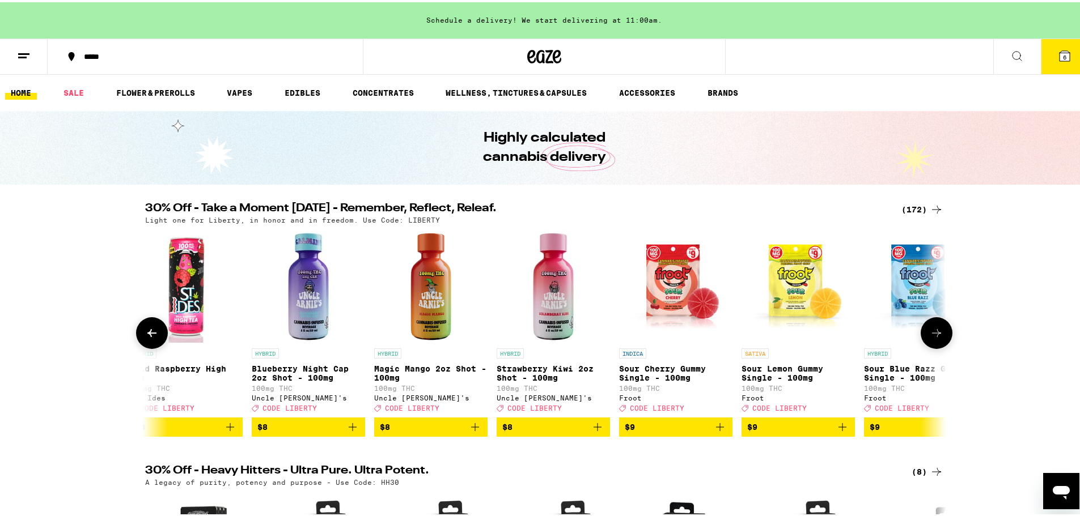
click at [935, 334] on icon at bounding box center [937, 331] width 14 height 14
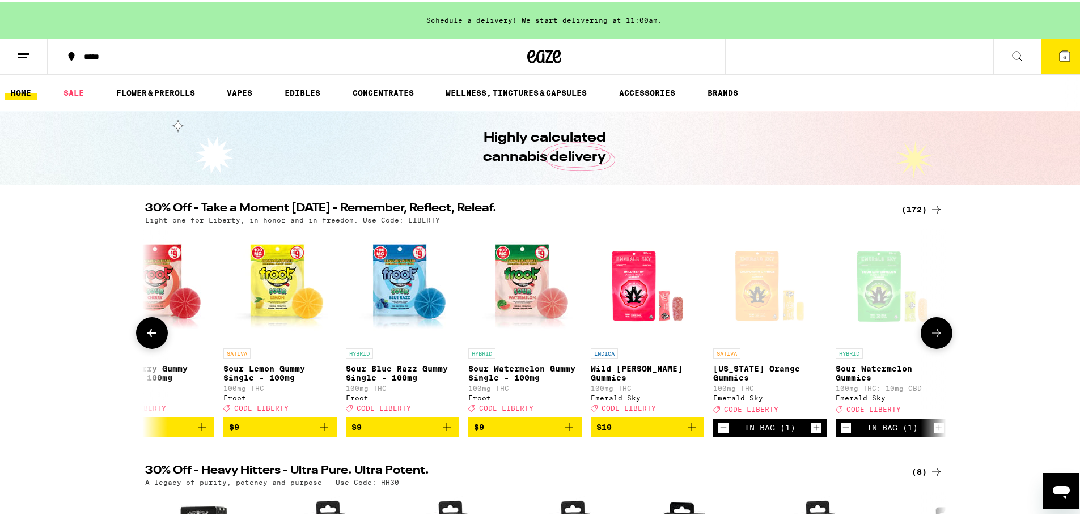
click at [935, 334] on icon at bounding box center [937, 331] width 14 height 14
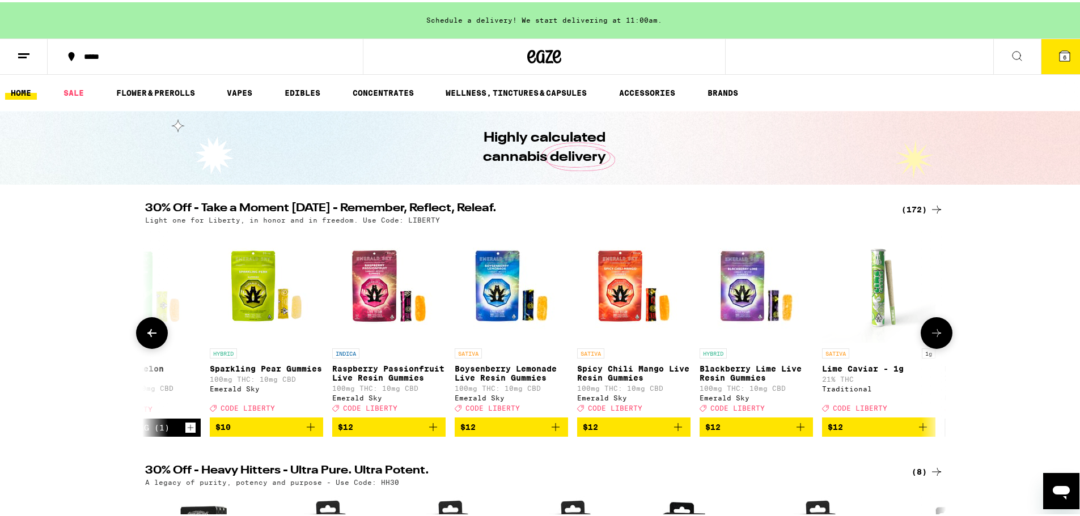
click at [935, 334] on icon at bounding box center [937, 331] width 14 height 14
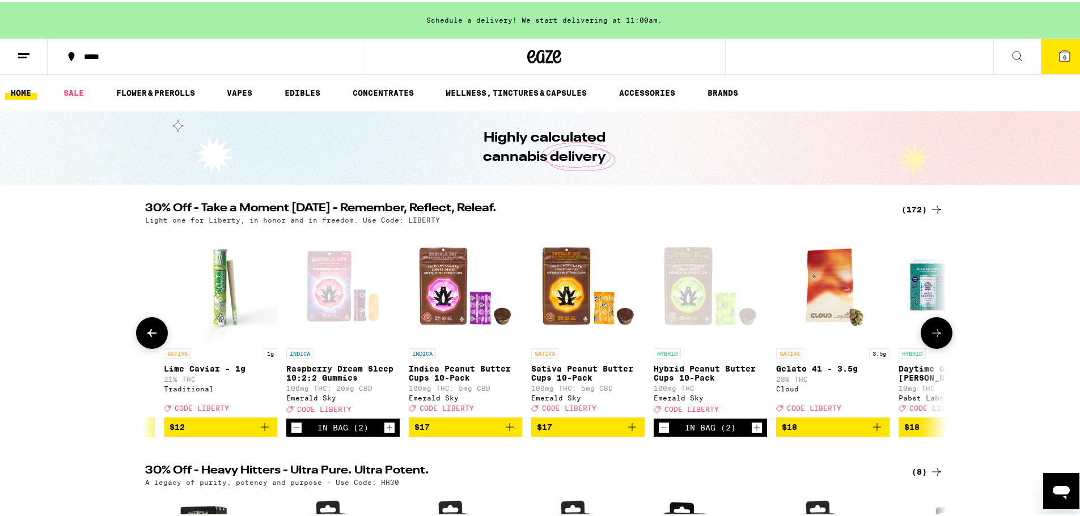
scroll to position [0, 5263]
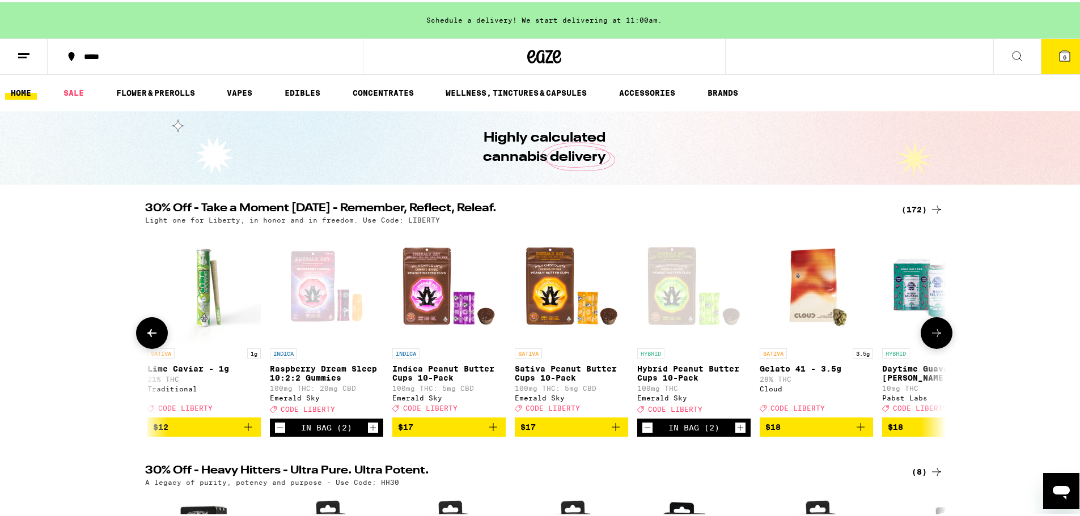
click at [935, 334] on icon at bounding box center [937, 331] width 14 height 14
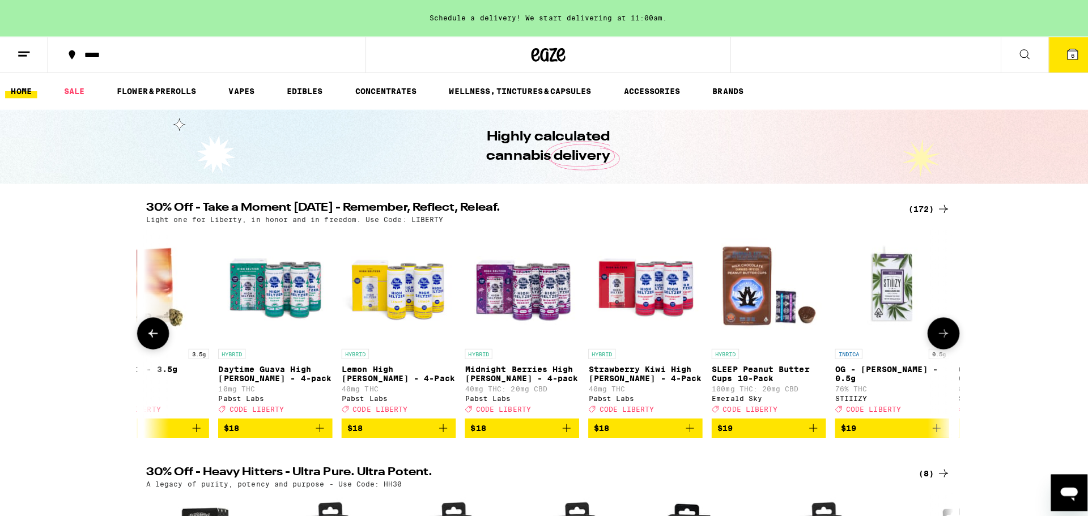
scroll to position [0, 5938]
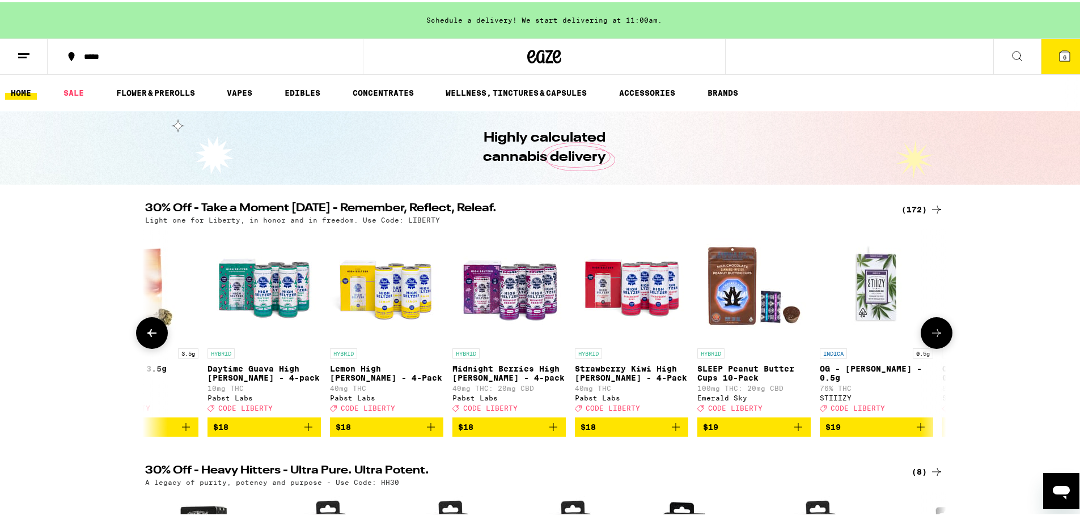
click at [794, 429] on icon "Add to bag" at bounding box center [798, 425] width 8 height 8
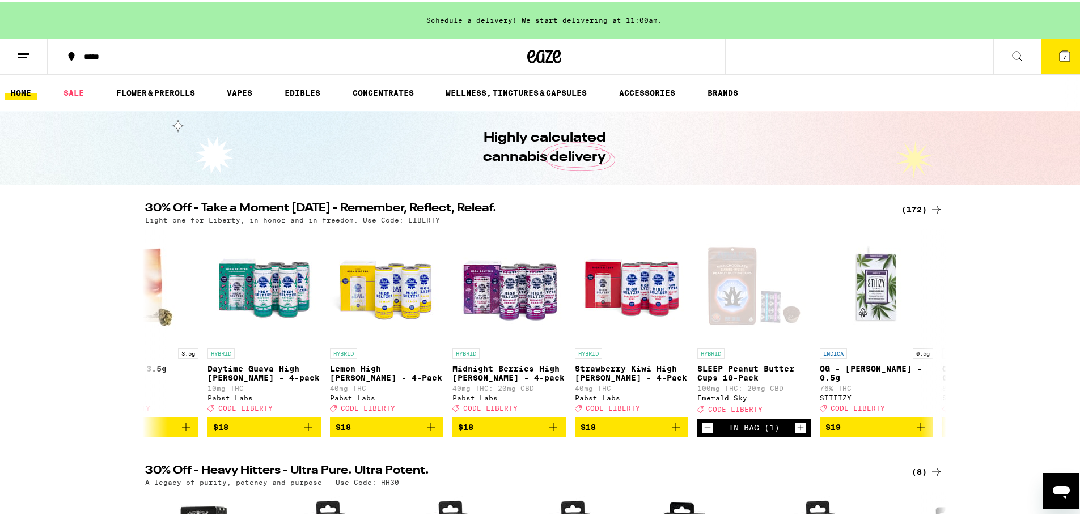
click at [1058, 60] on icon at bounding box center [1065, 54] width 14 height 14
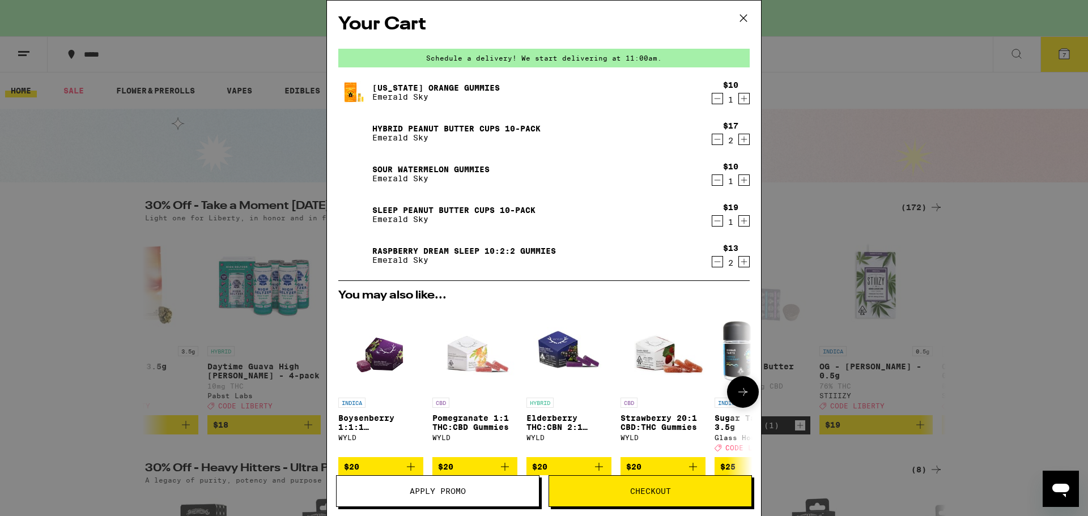
click at [736, 399] on icon at bounding box center [743, 392] width 14 height 14
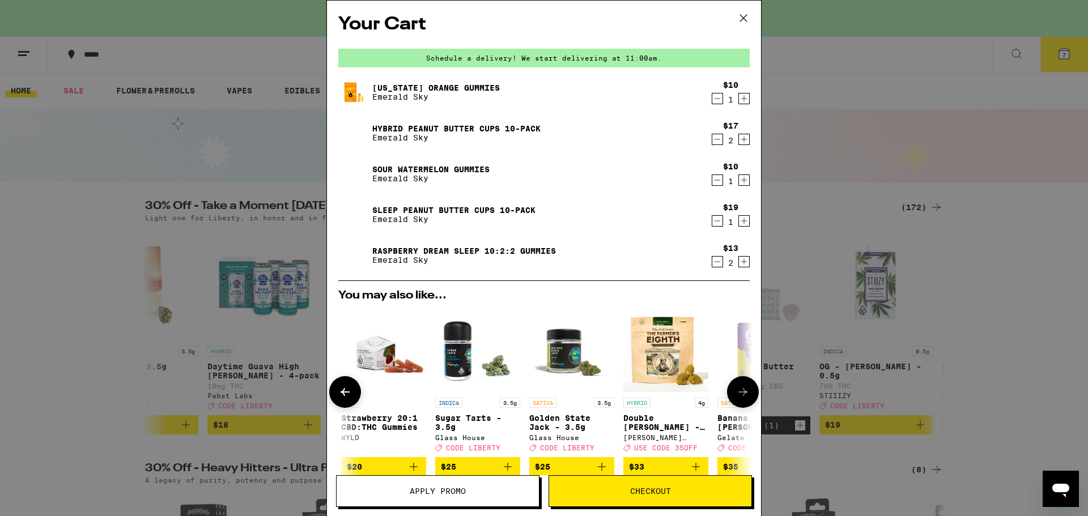
click at [736, 399] on icon at bounding box center [743, 392] width 14 height 14
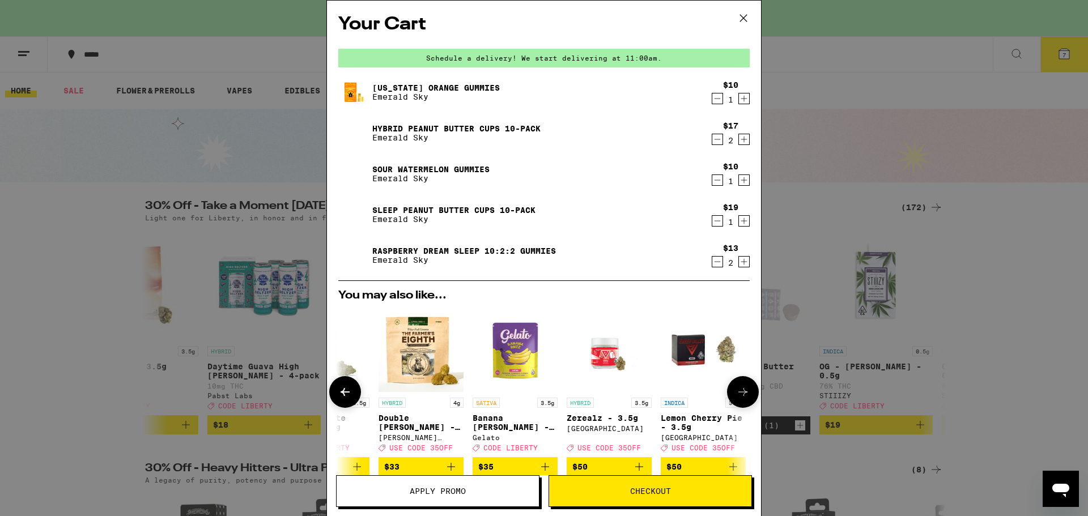
scroll to position [0, 538]
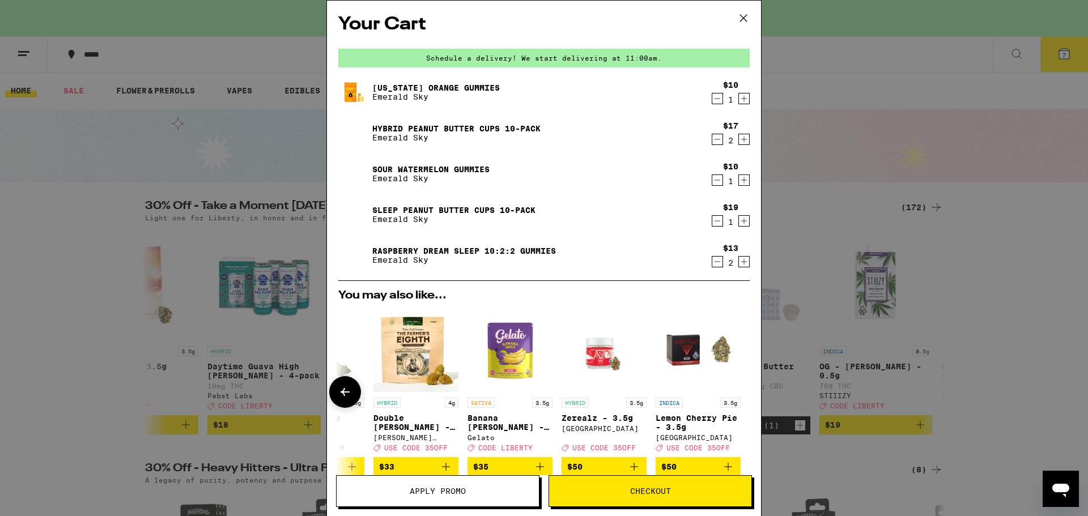
click at [736, 399] on div at bounding box center [743, 392] width 32 height 32
click at [349, 394] on icon at bounding box center [345, 392] width 14 height 14
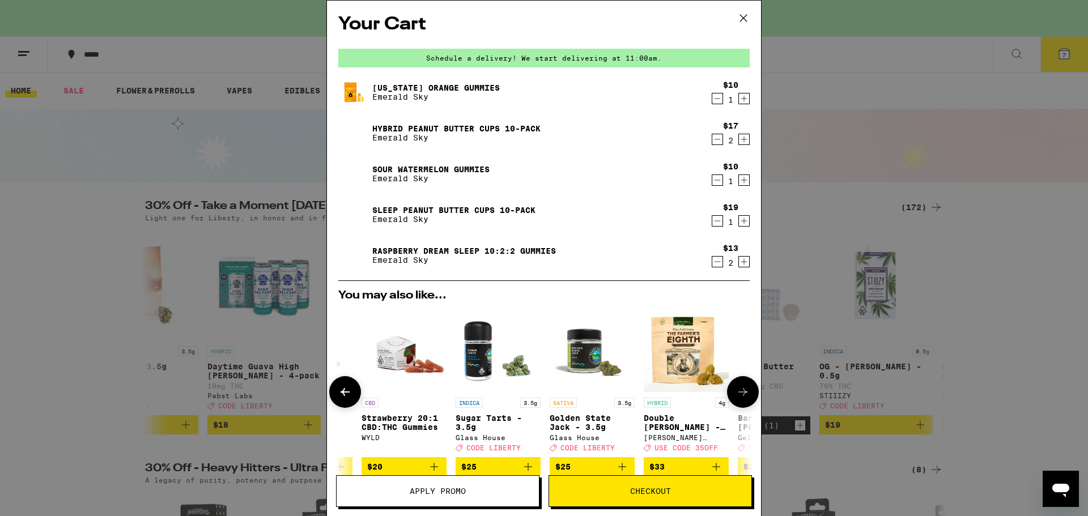
scroll to position [0, 259]
click at [349, 394] on icon at bounding box center [345, 392] width 14 height 14
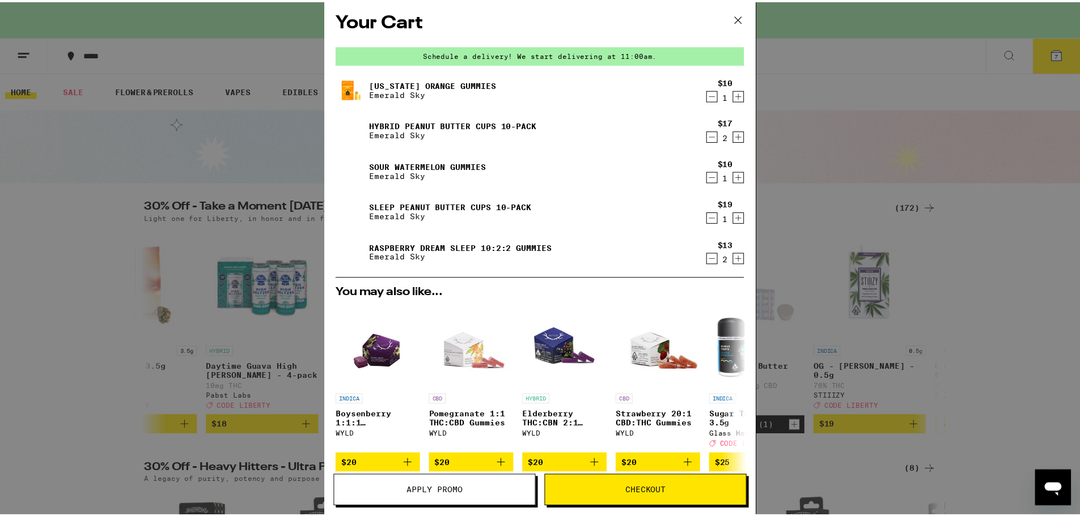
scroll to position [0, 0]
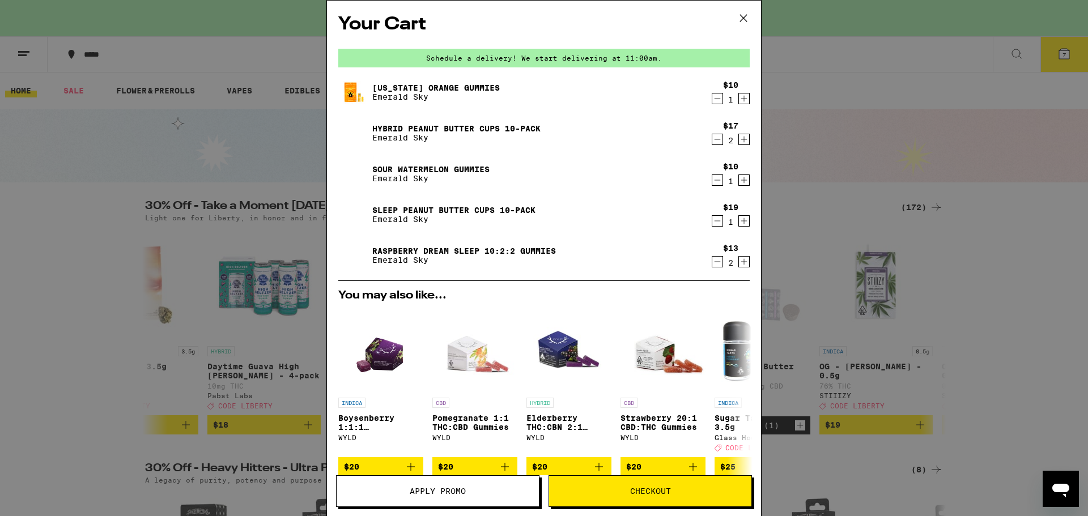
click at [399, 132] on link "Hybrid Peanut Butter Cups 10-Pack" at bounding box center [456, 128] width 168 height 9
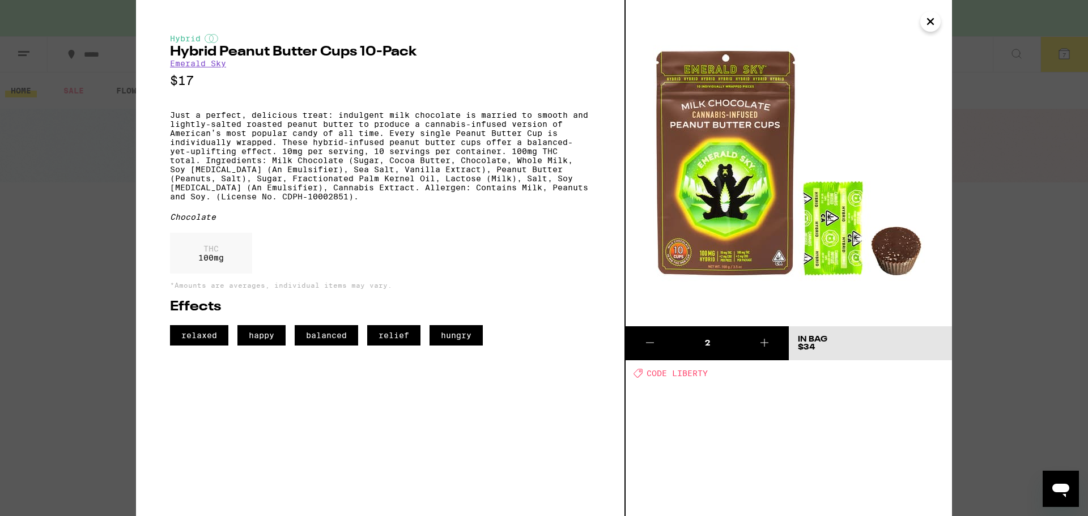
click at [928, 27] on icon "Close" at bounding box center [931, 21] width 14 height 17
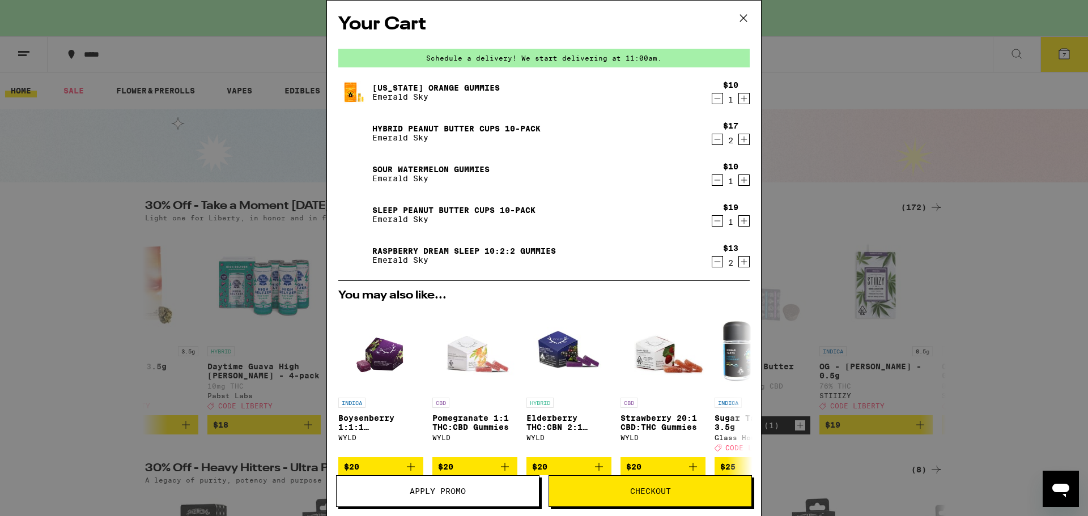
click at [713, 141] on icon "Decrement" at bounding box center [718, 140] width 10 height 14
click at [807, 220] on div "Your Cart Schedule a delivery! We start delivering at 11:00am. [US_STATE] Orang…" at bounding box center [544, 258] width 1088 height 516
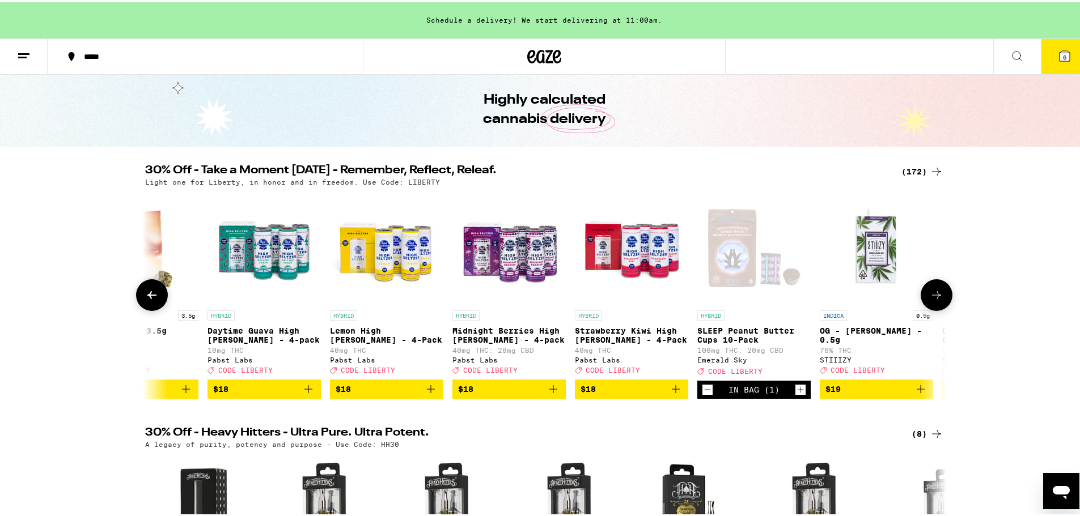
scroll to position [57, 0]
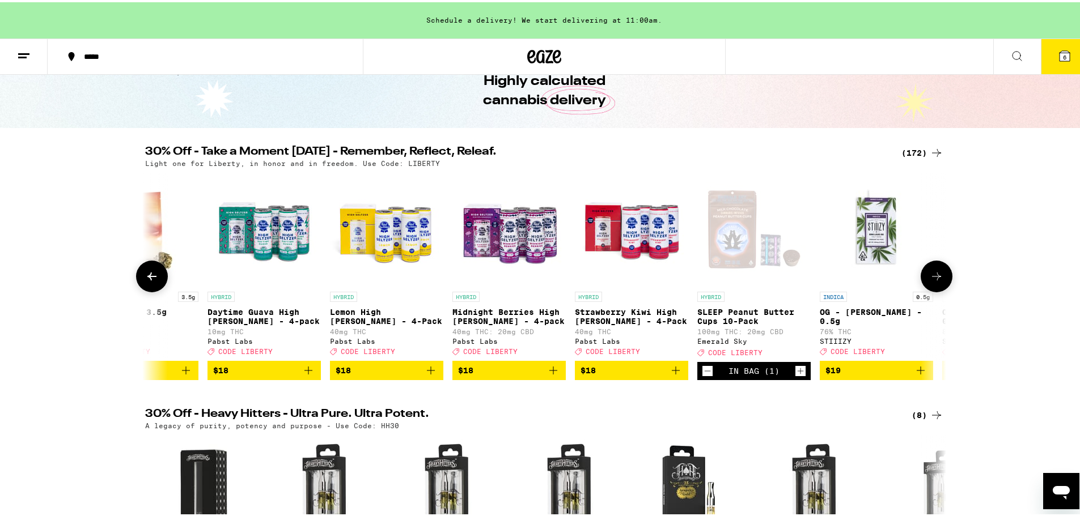
click at [151, 278] on icon at bounding box center [151, 274] width 9 height 8
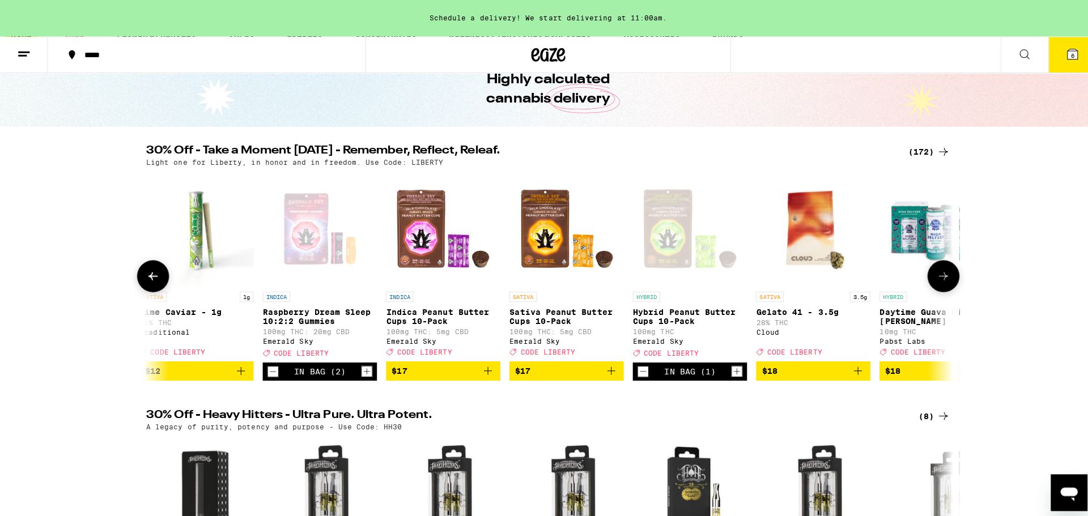
scroll to position [0, 5263]
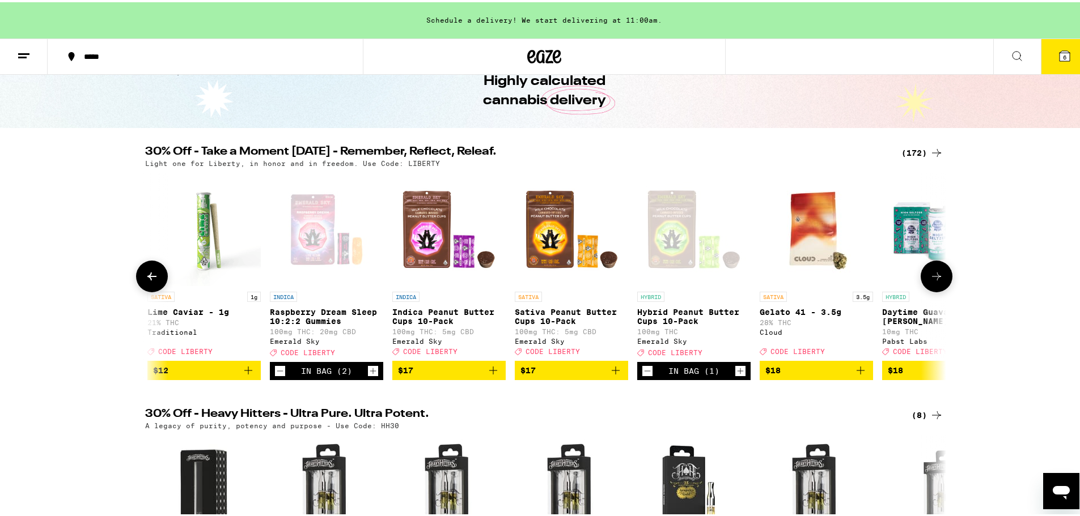
click at [422, 238] on img "Open page for Indica Peanut Butter Cups 10-Pack from Emerald Sky" at bounding box center [448, 227] width 113 height 113
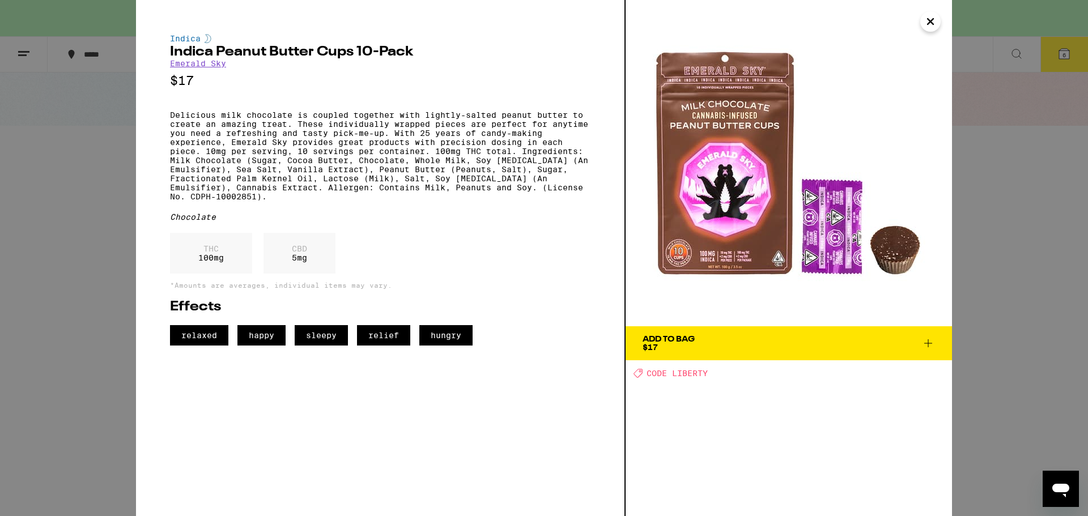
click at [930, 18] on icon "Close" at bounding box center [931, 21] width 14 height 17
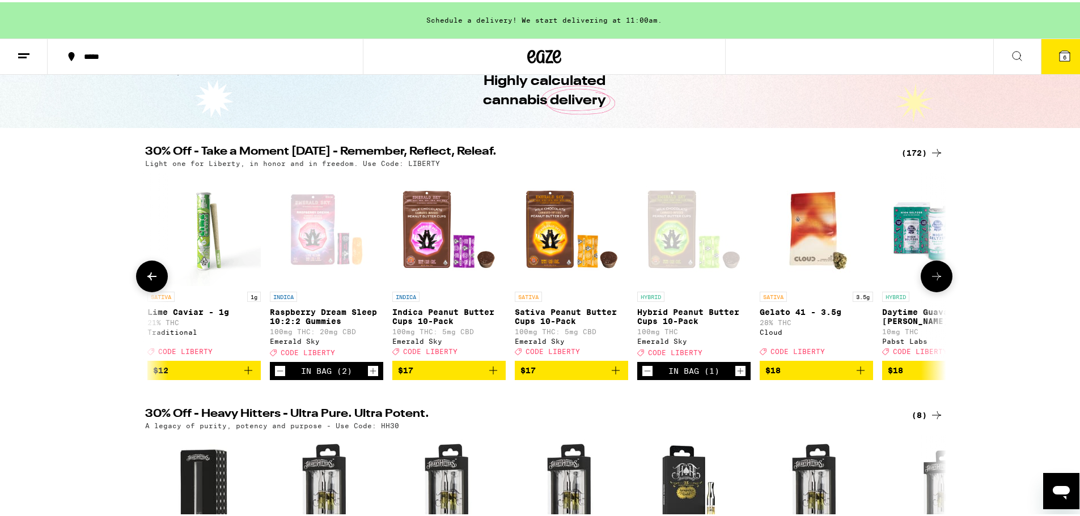
click at [545, 251] on img "Open page for Sativa Peanut Butter Cups 10-Pack from Emerald Sky" at bounding box center [571, 227] width 113 height 113
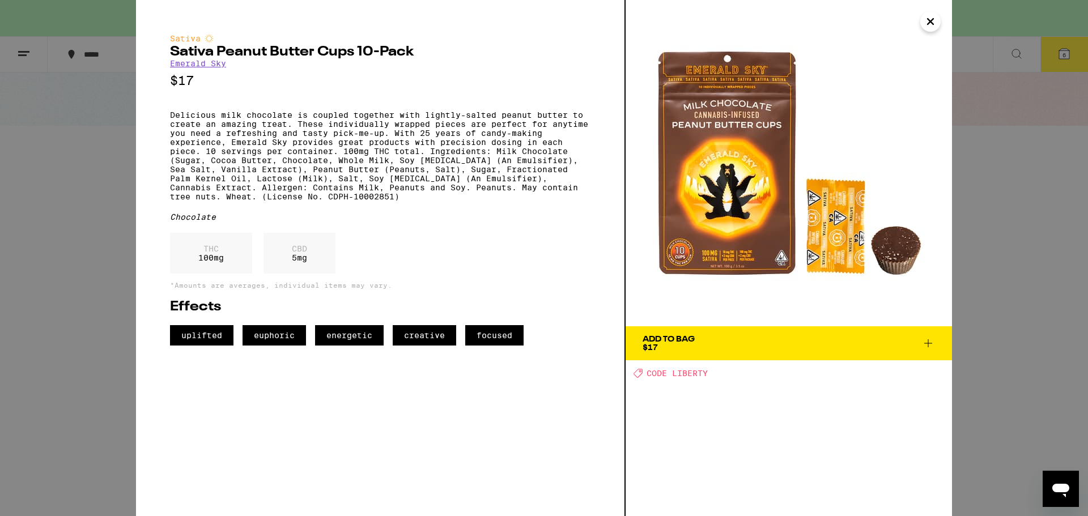
click at [928, 341] on icon at bounding box center [929, 344] width 14 height 14
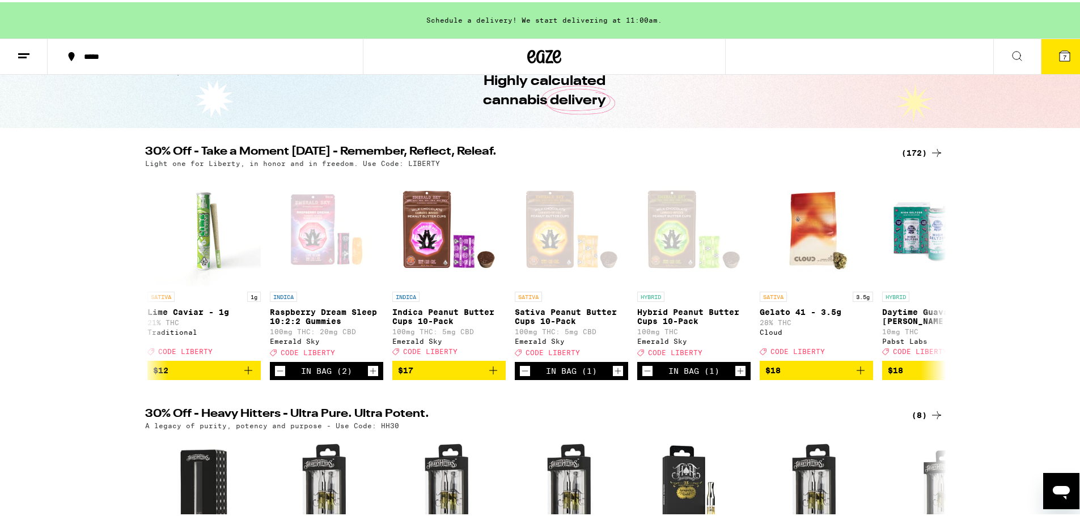
click at [1049, 61] on button "7" at bounding box center [1065, 54] width 48 height 35
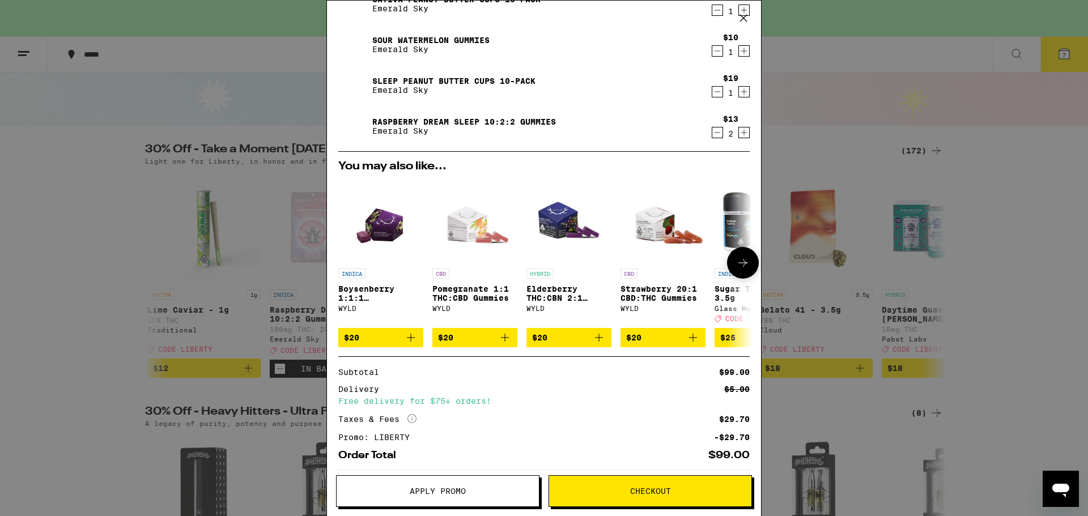
scroll to position [226, 0]
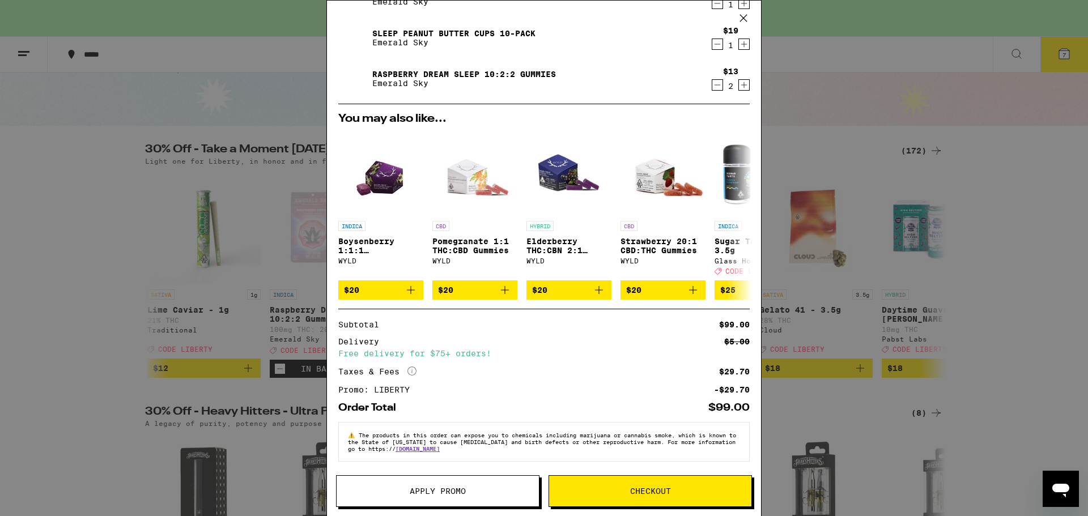
click at [624, 489] on span "Checkout" at bounding box center [650, 492] width 202 height 8
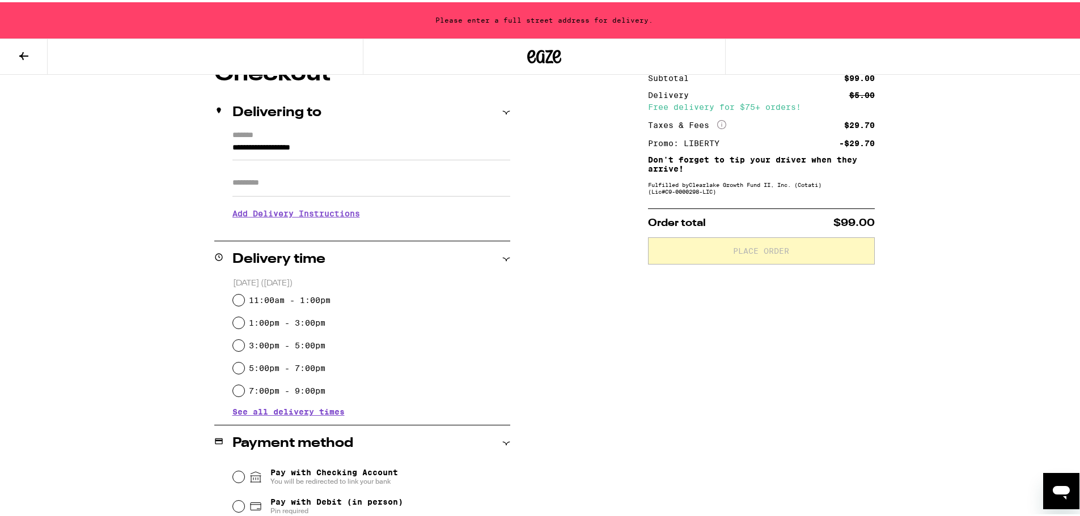
scroll to position [113, 0]
click at [233, 364] on input "5:00pm - 7:00pm" at bounding box center [238, 365] width 11 height 11
radio input "true"
click at [232, 150] on input "**********" at bounding box center [371, 147] width 278 height 19
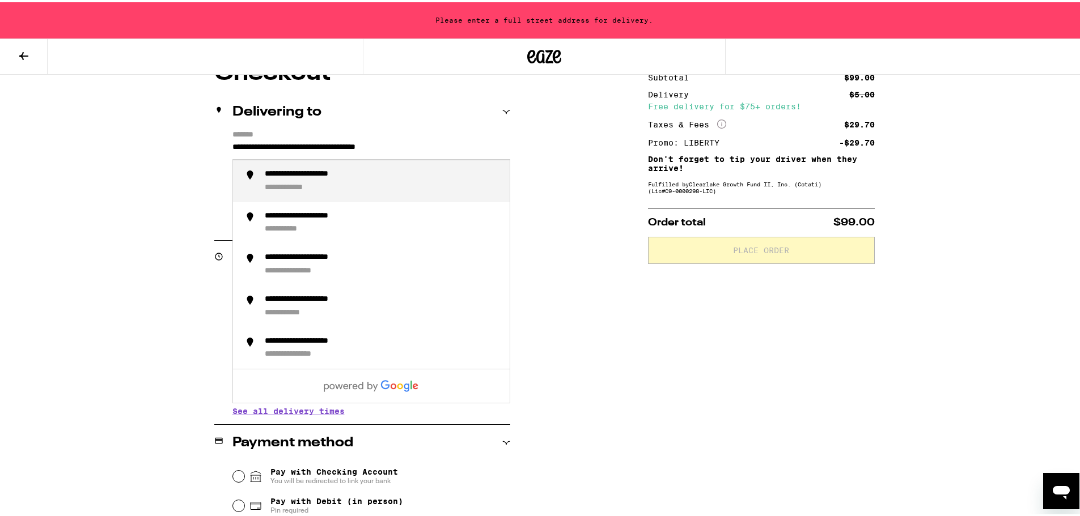
click at [308, 180] on div "**********" at bounding box center [383, 179] width 236 height 24
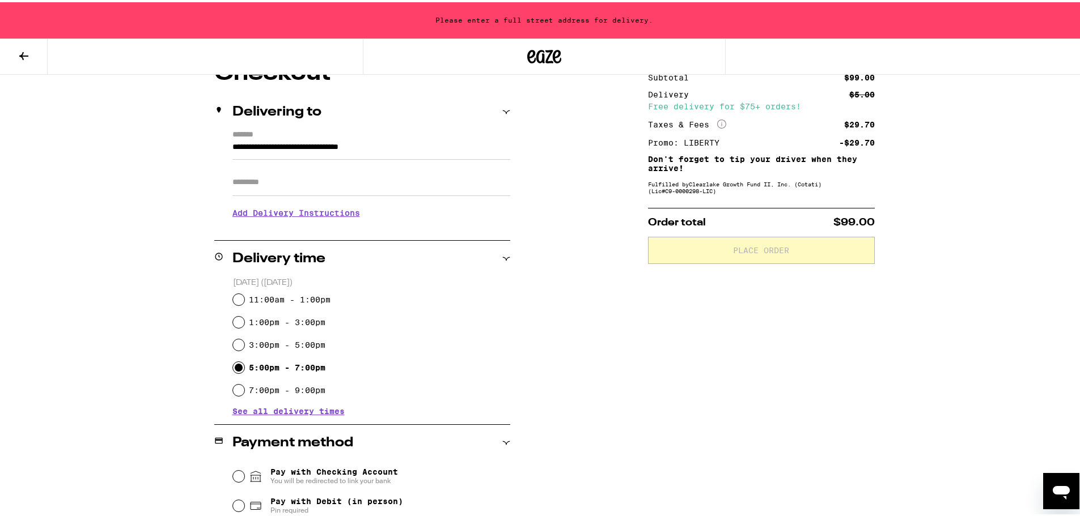
type input "**********"
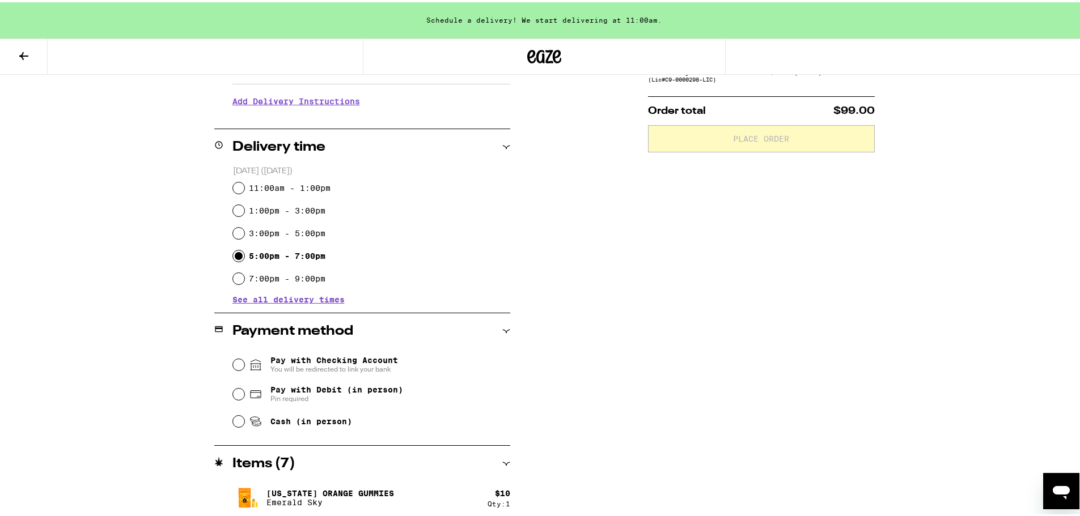
scroll to position [227, 0]
click at [233, 276] on input "7:00pm - 9:00pm" at bounding box center [238, 274] width 11 height 11
radio input "true"
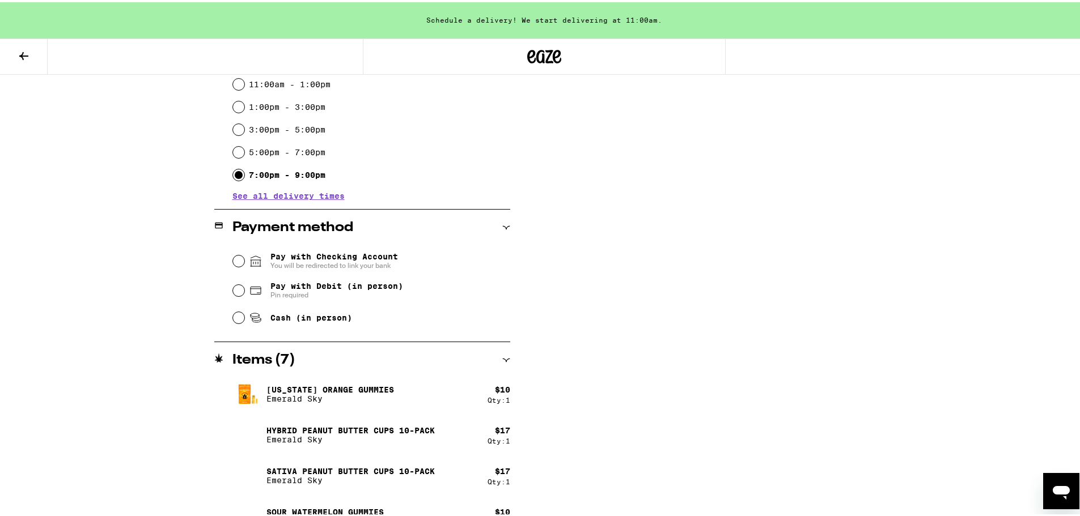
scroll to position [340, 0]
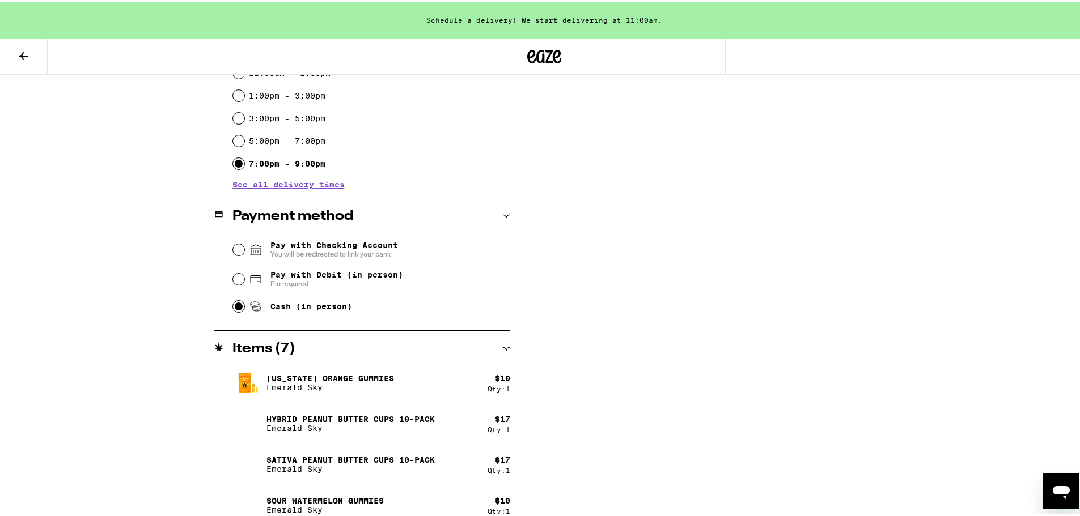
click at [233, 307] on input "Cash (in person)" at bounding box center [238, 304] width 11 height 11
radio input "true"
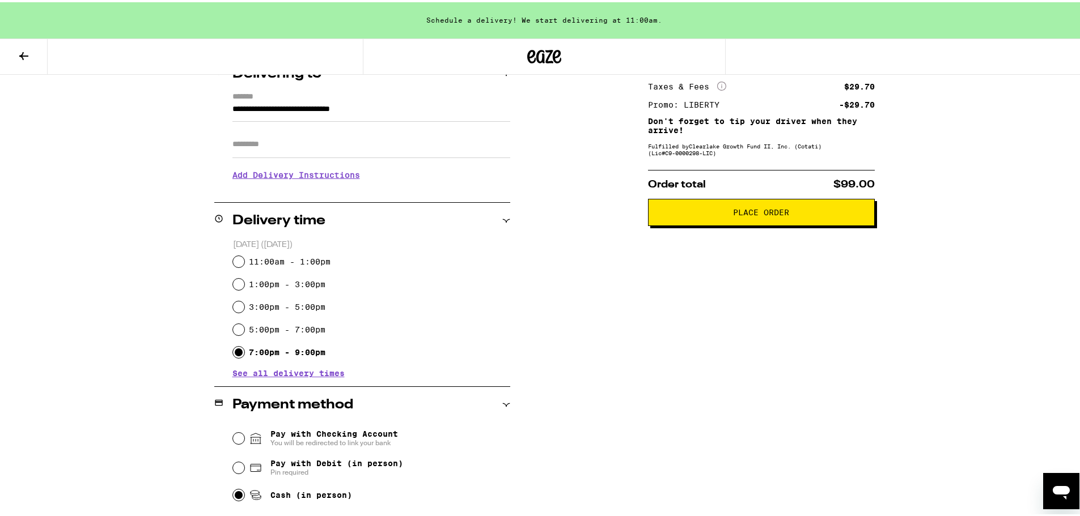
scroll to position [151, 0]
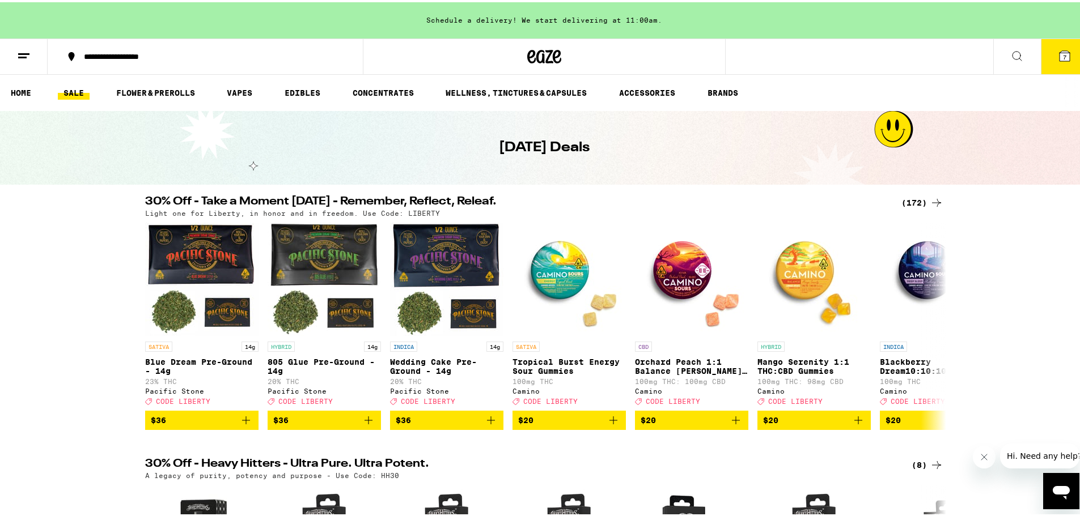
click at [1043, 56] on button "7" at bounding box center [1065, 54] width 48 height 35
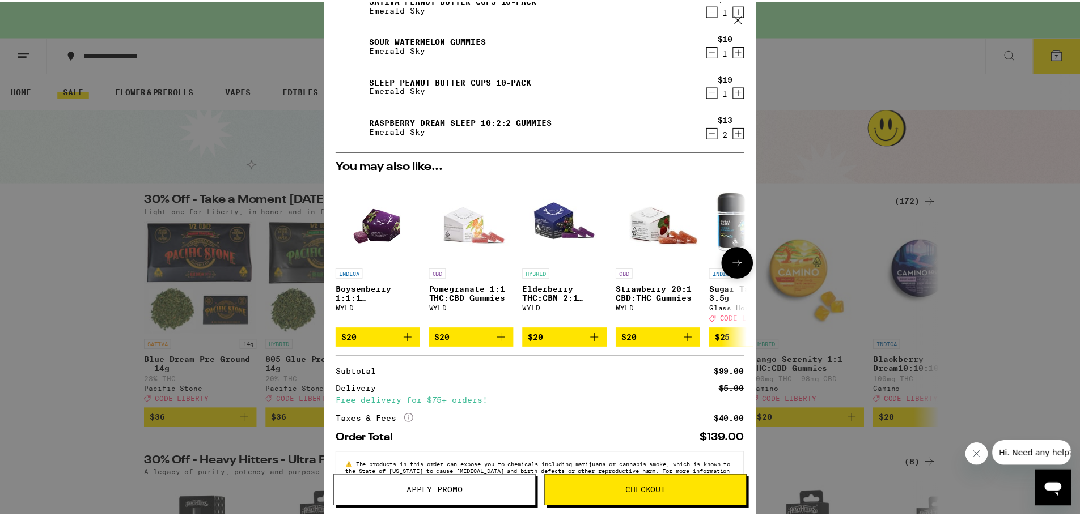
scroll to position [209, 0]
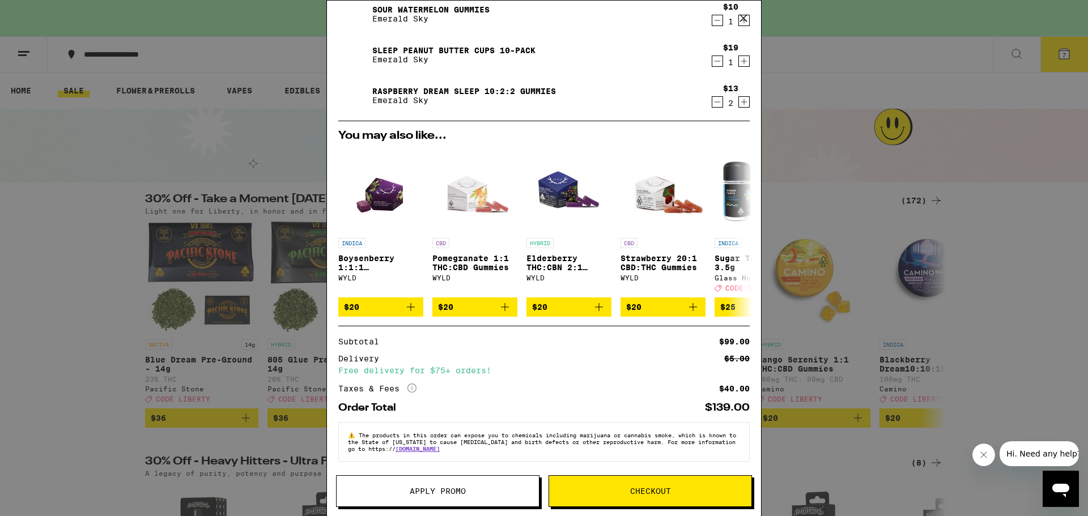
click at [436, 494] on span "Apply Promo" at bounding box center [438, 492] width 56 height 8
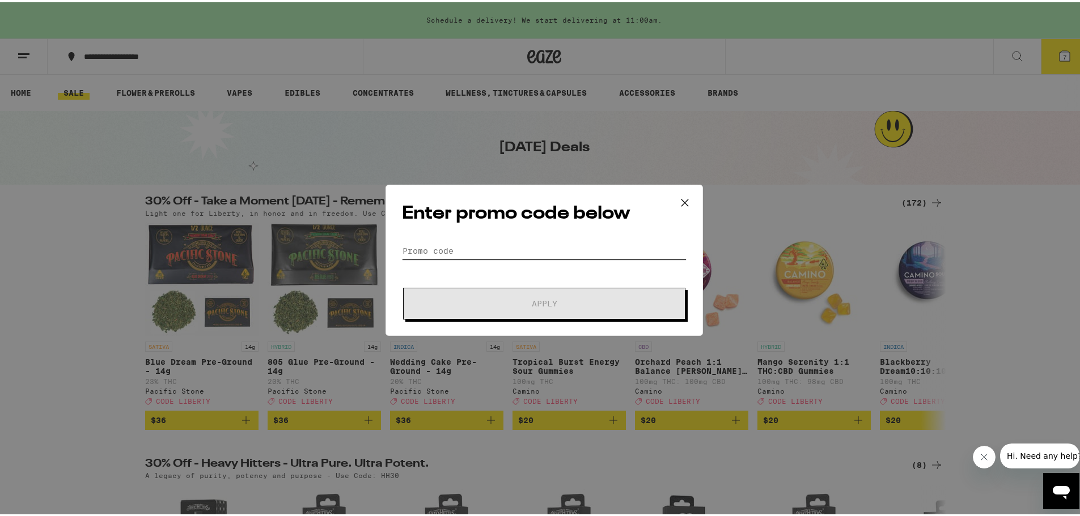
click at [476, 249] on input "Promo Code" at bounding box center [544, 248] width 285 height 17
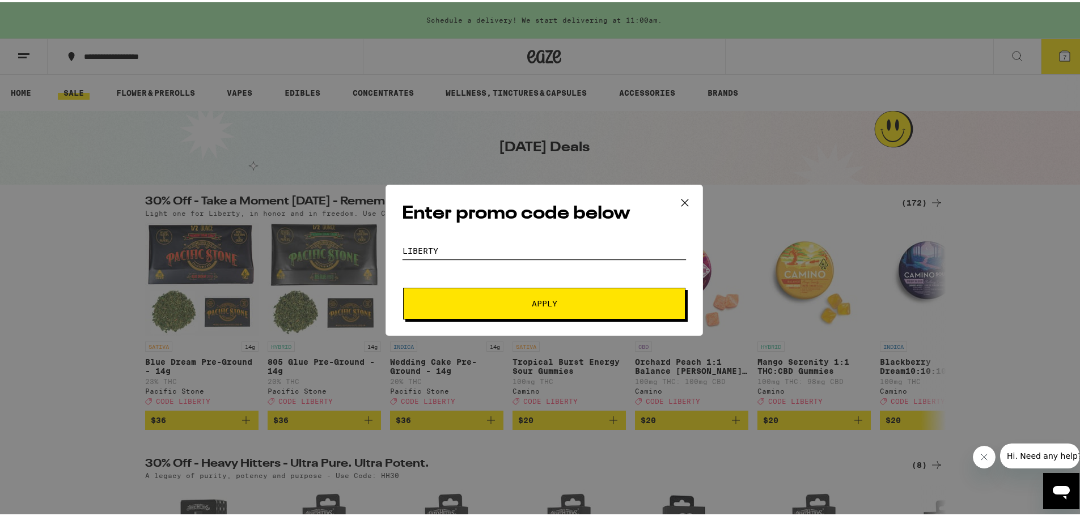
type input "liberty"
click at [536, 298] on span "Apply" at bounding box center [545, 302] width 26 height 8
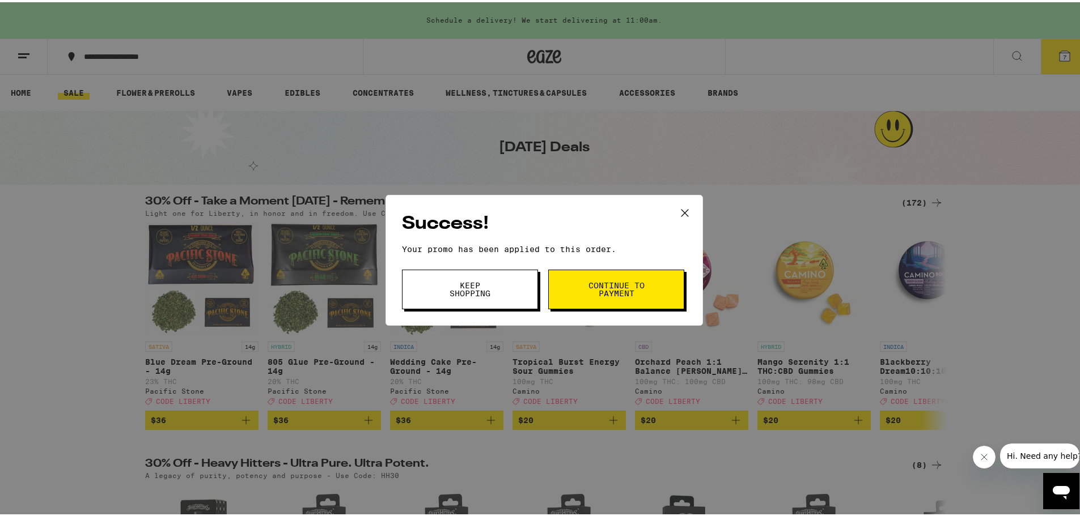
click at [625, 282] on span "Continue to payment" at bounding box center [616, 287] width 58 height 16
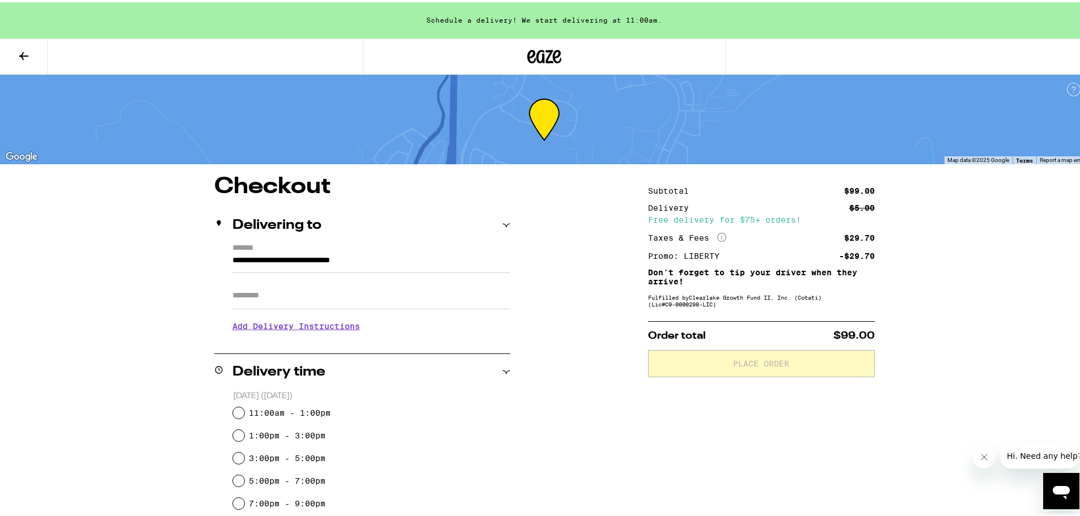
scroll to position [170, 0]
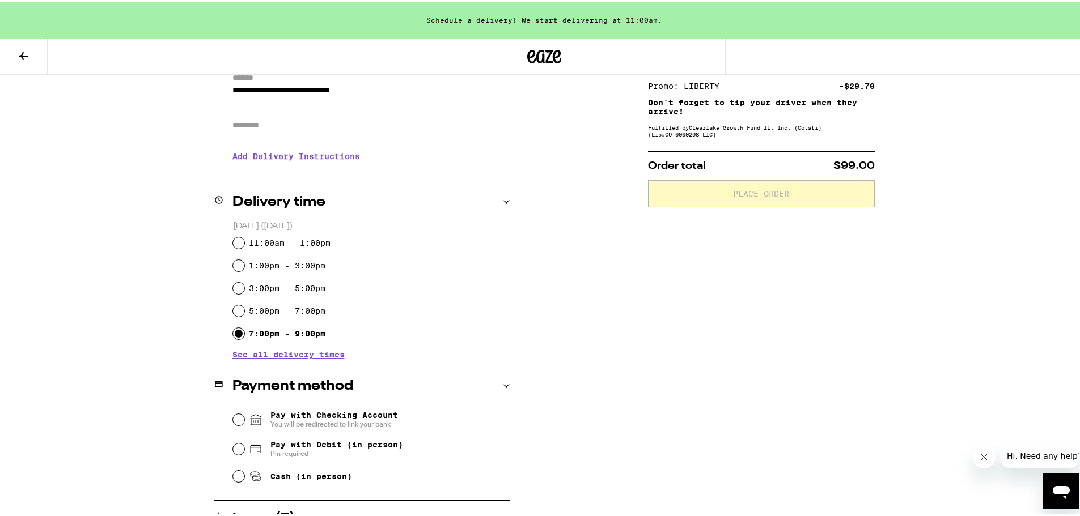
click at [233, 334] on input "7:00pm - 9:00pm" at bounding box center [238, 331] width 11 height 11
radio input "true"
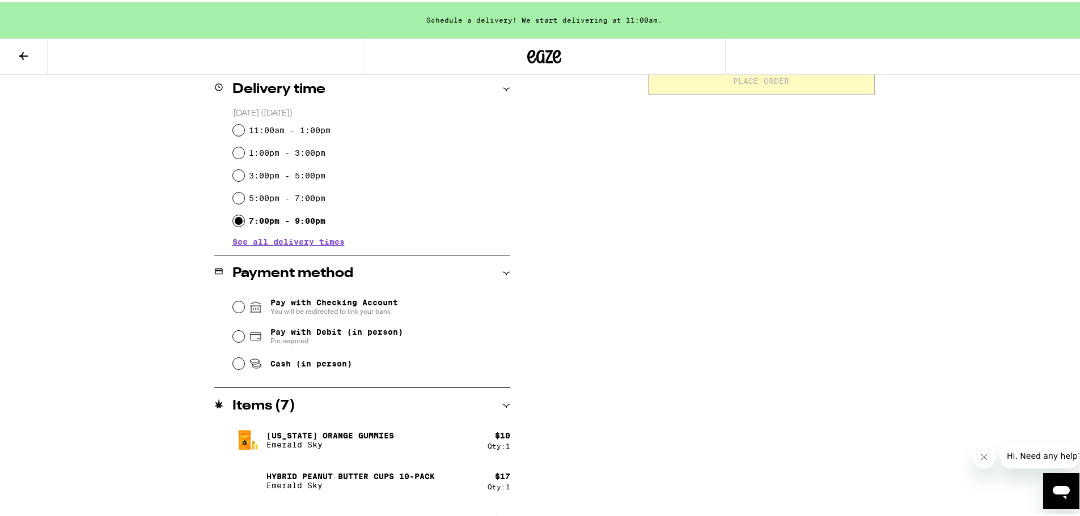
scroll to position [283, 0]
click at [235, 364] on input "Cash (in person)" at bounding box center [238, 360] width 11 height 11
radio input "true"
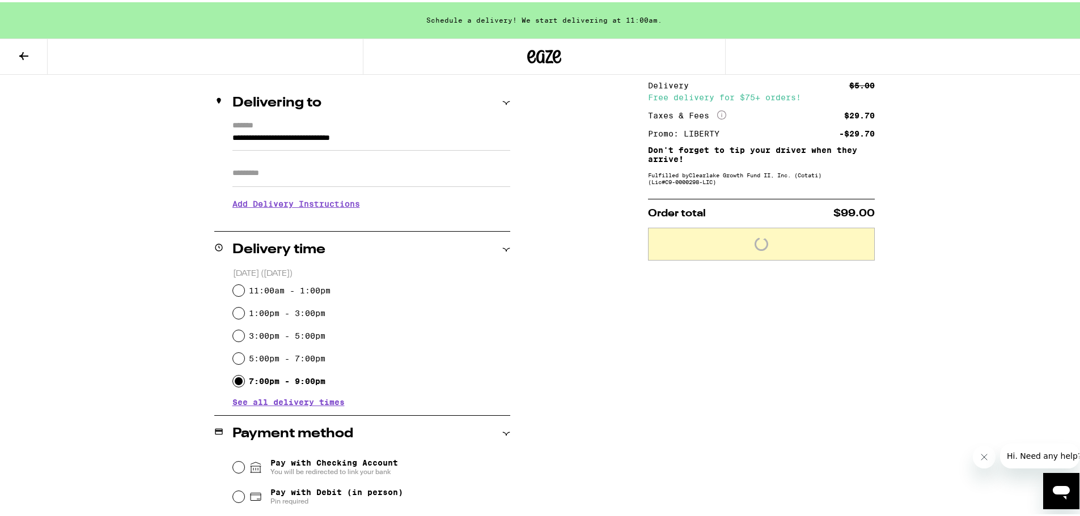
scroll to position [0, 0]
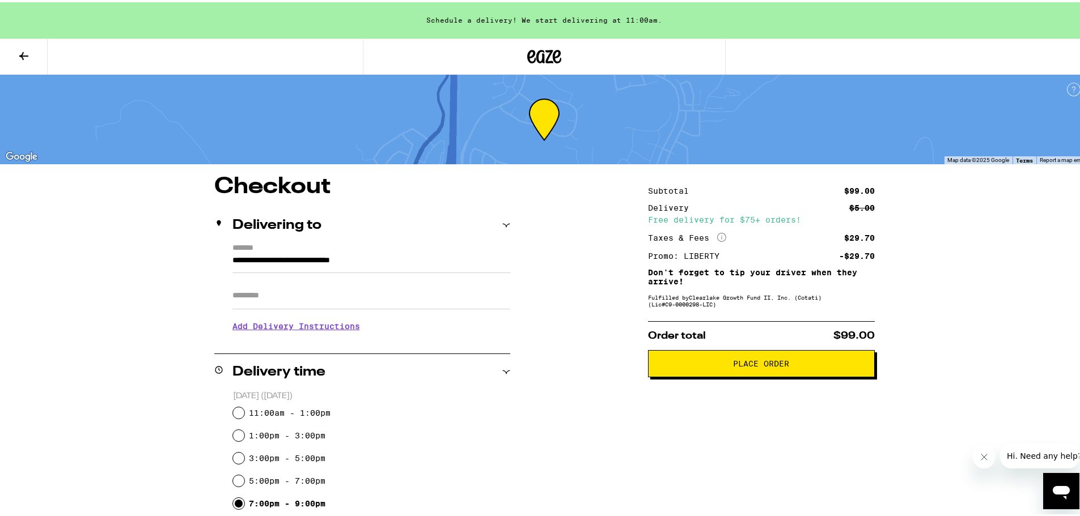
click at [753, 366] on span "Place Order" at bounding box center [761, 362] width 56 height 8
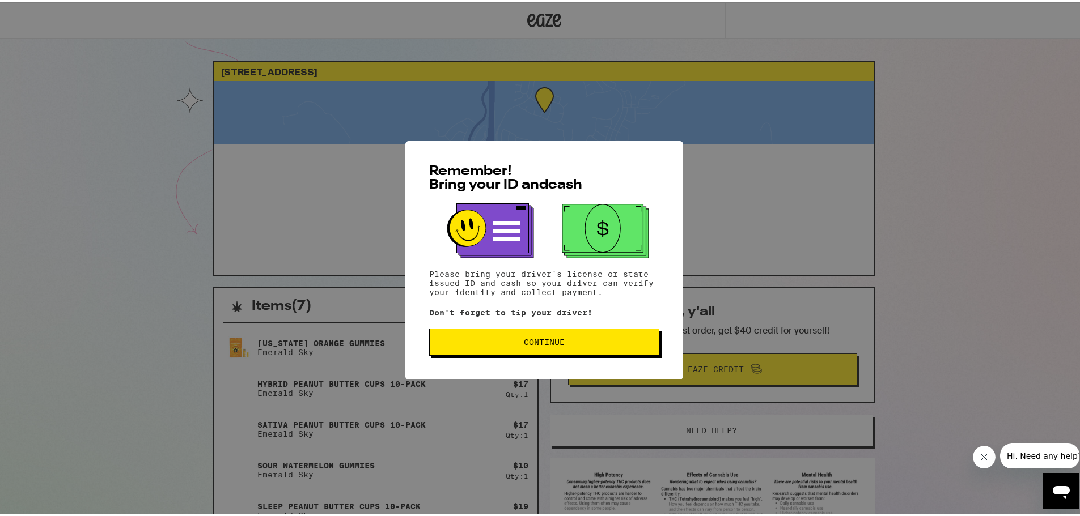
click at [537, 348] on button "Continue" at bounding box center [544, 340] width 230 height 27
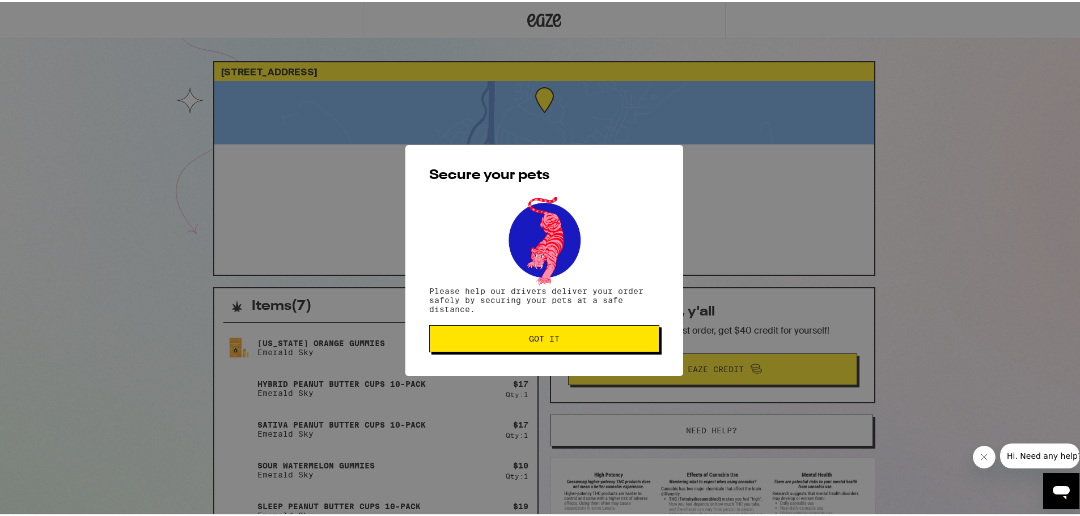
click at [540, 344] on button "Got it" at bounding box center [544, 336] width 230 height 27
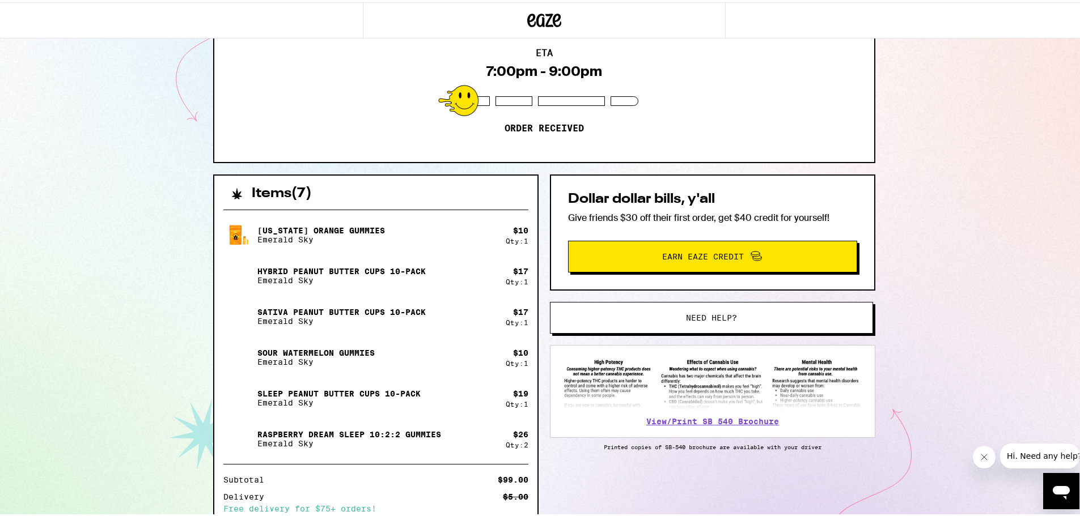
scroll to position [113, 0]
